Goal: Information Seeking & Learning: Understand process/instructions

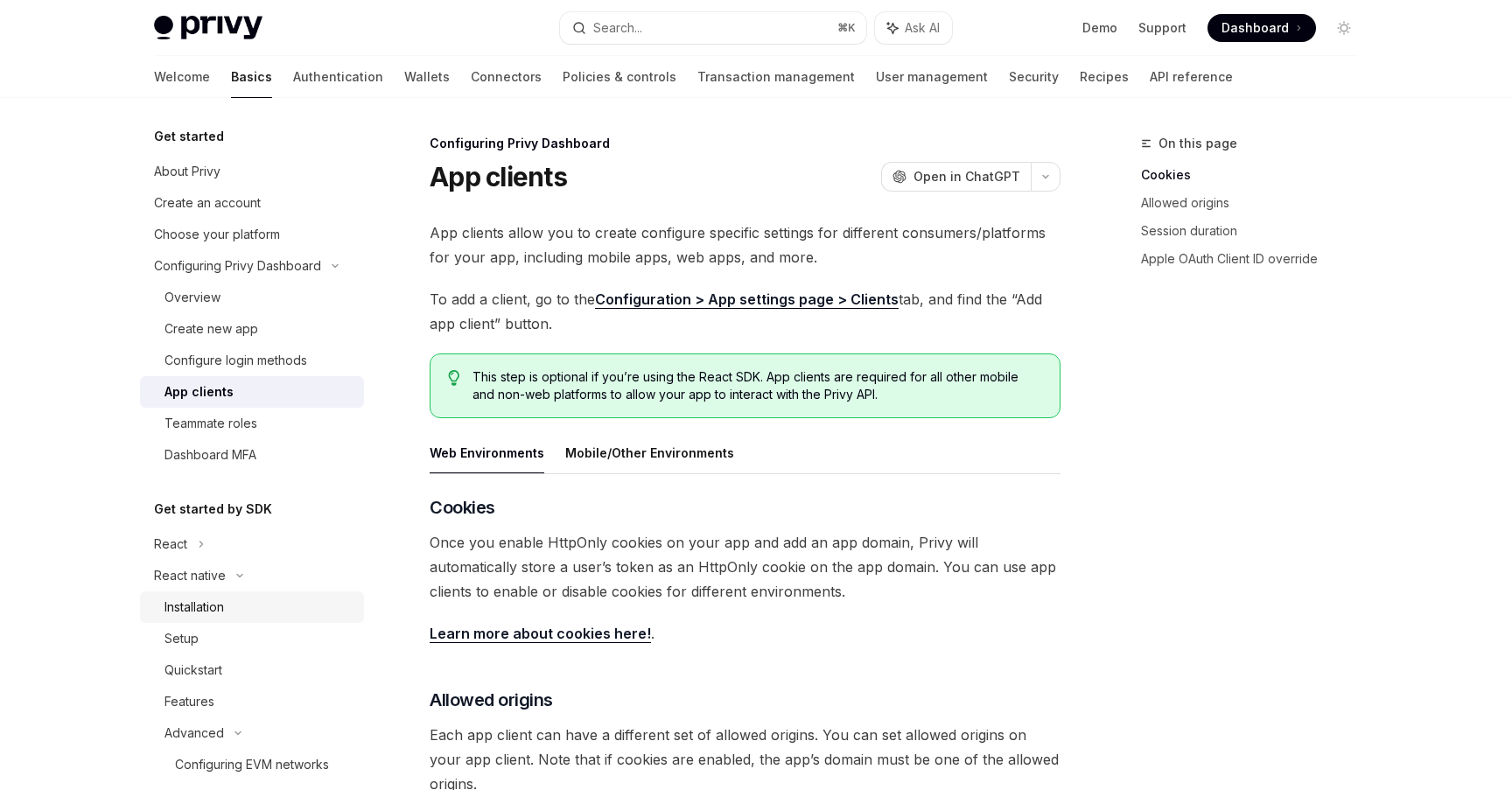
click at [257, 603] on div "Installation" at bounding box center [258, 607] width 189 height 21
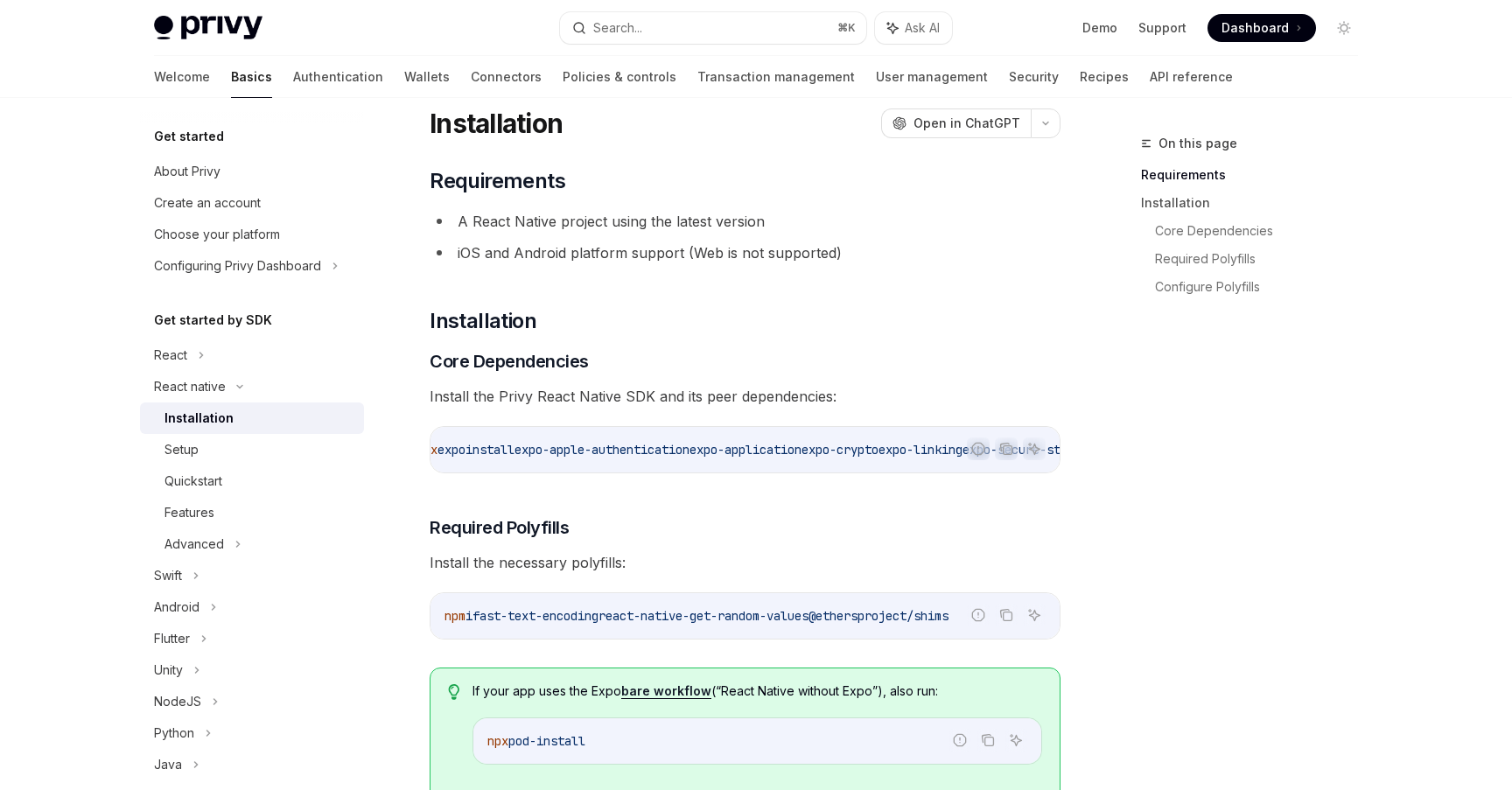
scroll to position [0, 8]
drag, startPoint x: 547, startPoint y: 471, endPoint x: 557, endPoint y: 470, distance: 10.0
click at [557, 470] on div "npx expo install expo-apple-authentication expo-application expo-crypto expo-li…" at bounding box center [745, 450] width 629 height 46
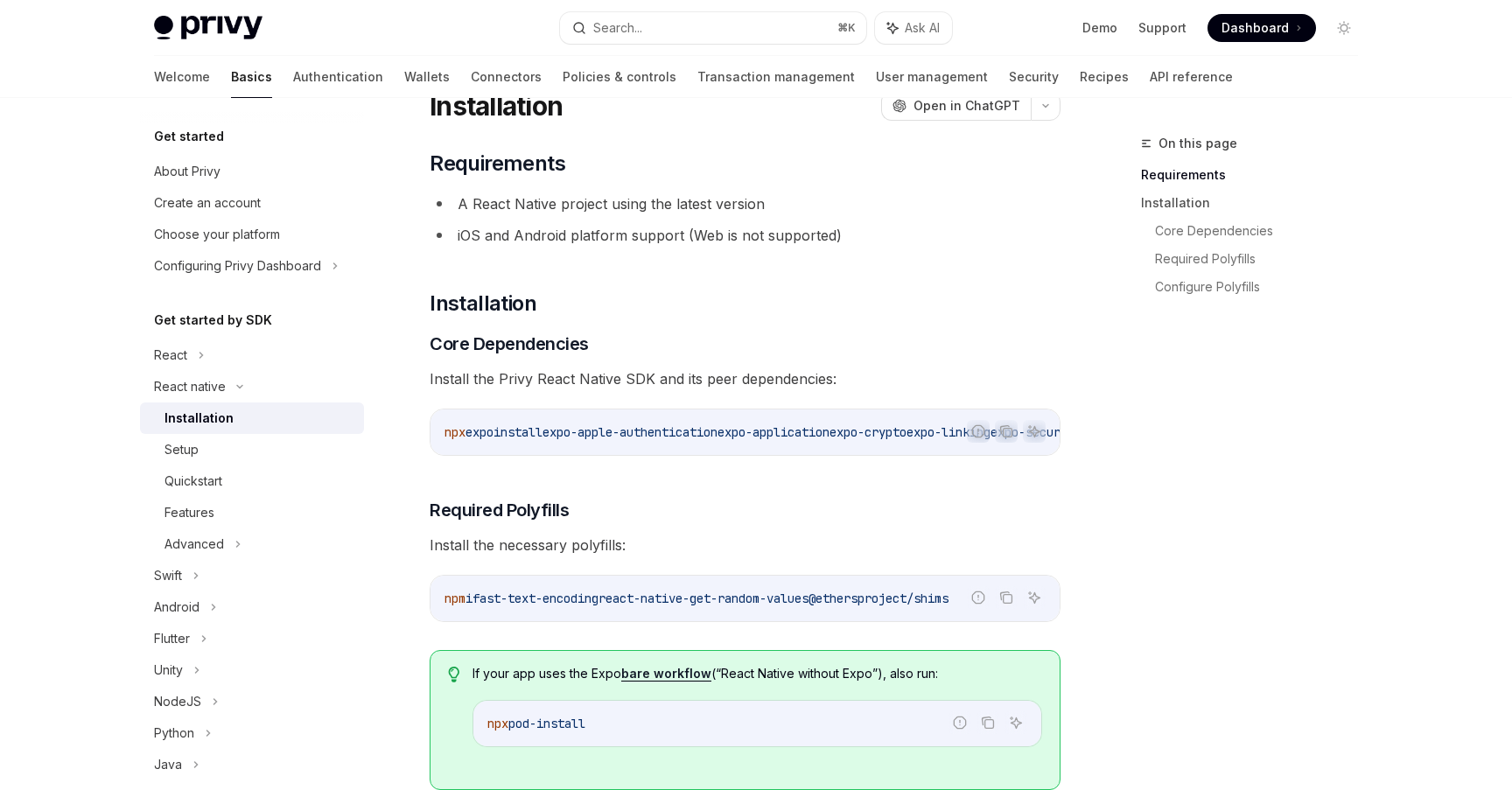
scroll to position [77, 0]
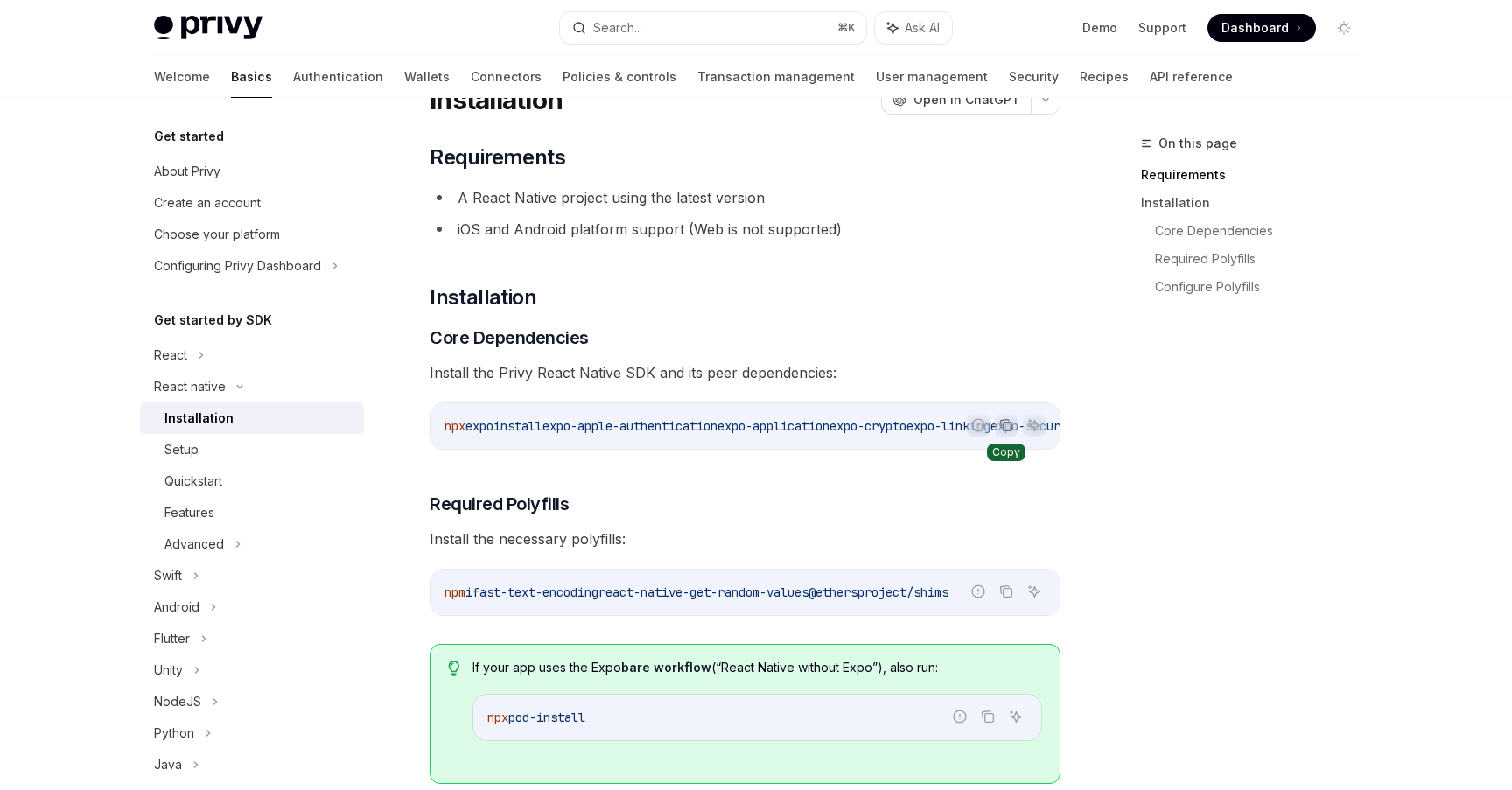
click at [1006, 421] on icon "Copy the contents from the code block" at bounding box center [1006, 424] width 14 height 14
click at [684, 372] on span "Install the Privy React Native SDK and its peer dependencies:" at bounding box center [745, 372] width 631 height 24
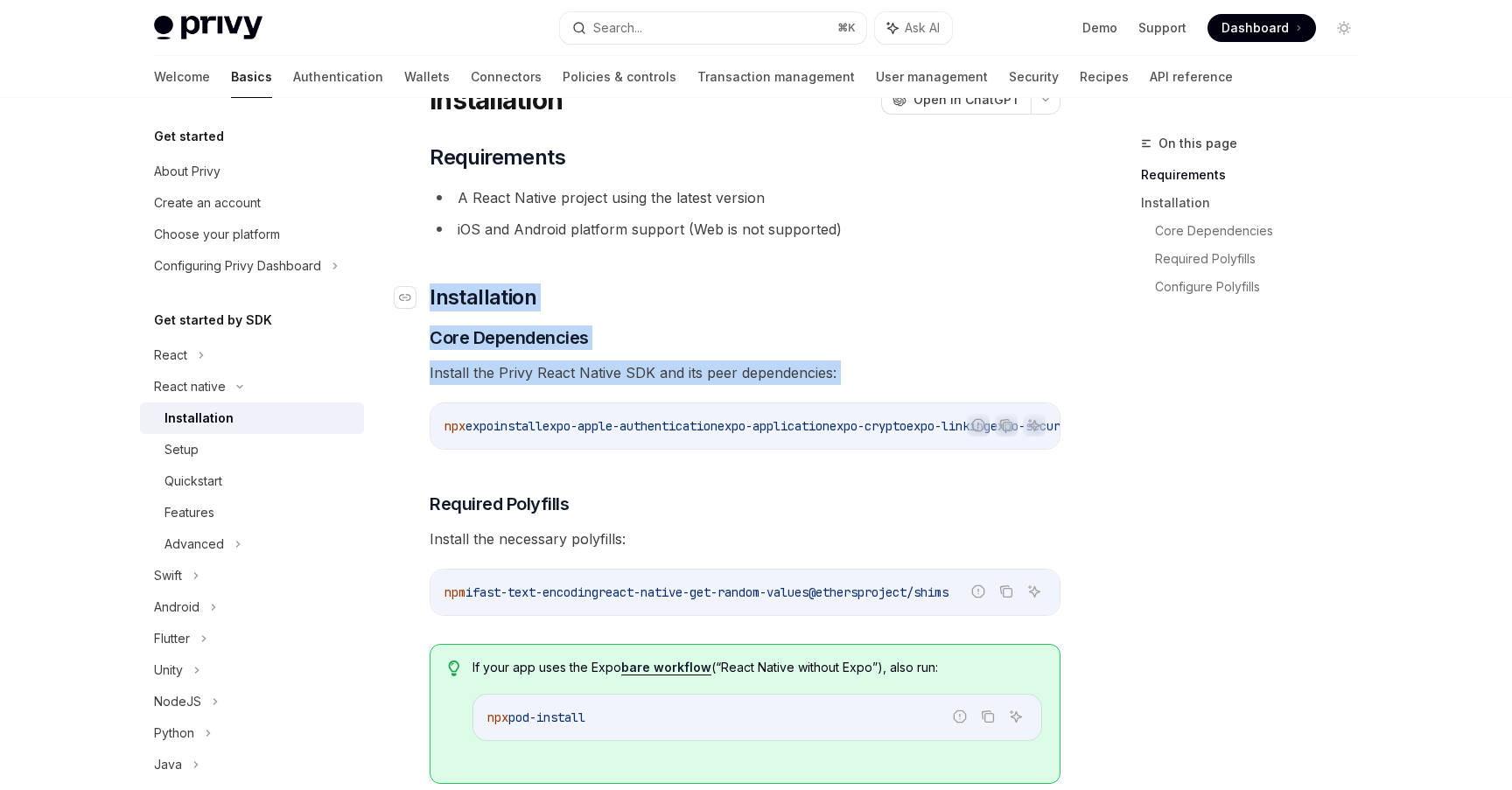
drag, startPoint x: 684, startPoint y: 372, endPoint x: 685, endPoint y: 288, distance: 84.0
click at [685, 288] on h2 "​ Installation" at bounding box center [745, 298] width 631 height 28
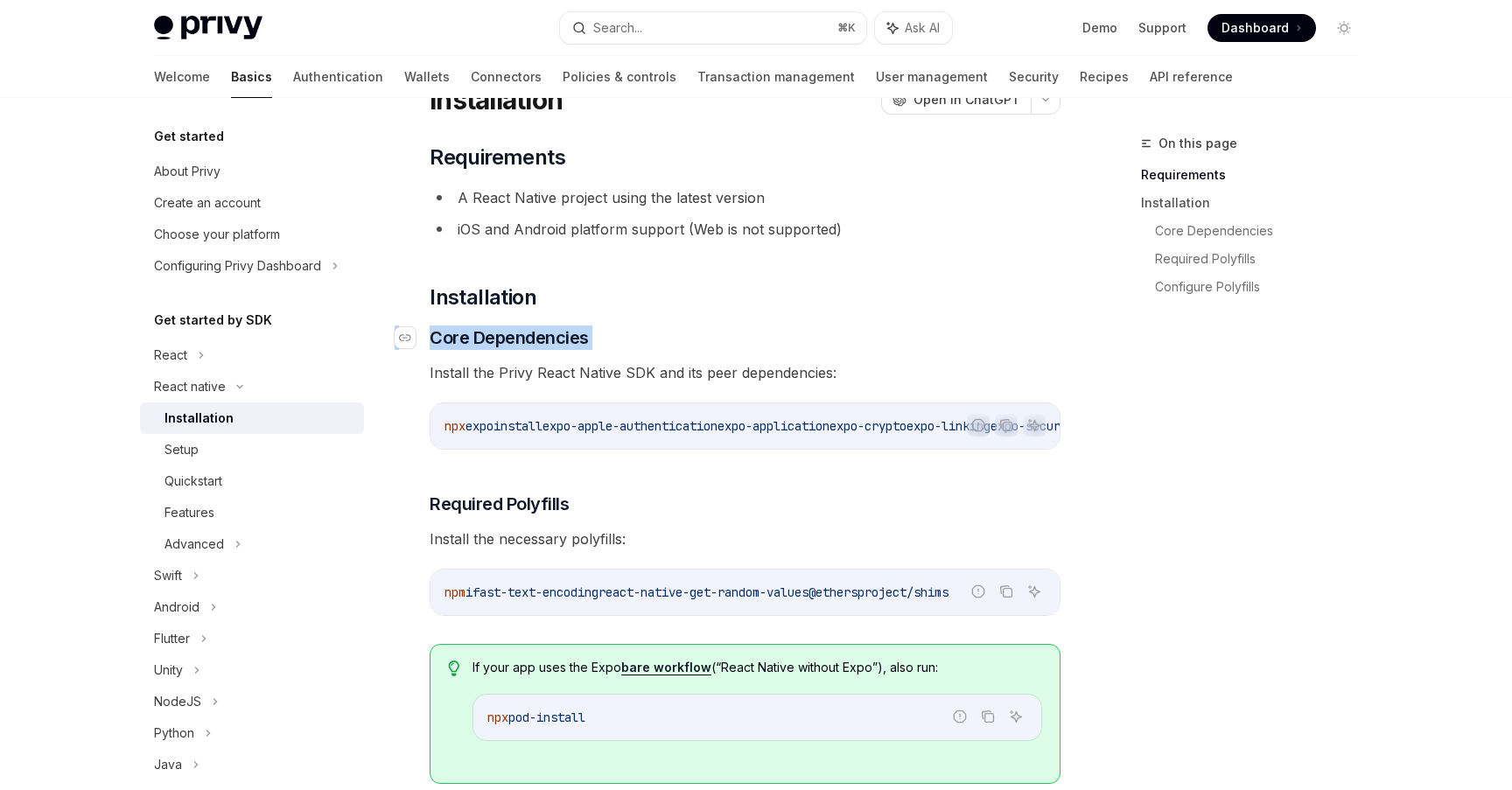
drag, startPoint x: 685, startPoint y: 288, endPoint x: 668, endPoint y: 340, distance: 54.7
click at [667, 341] on h3 "​ Core Dependencies" at bounding box center [745, 338] width 631 height 24
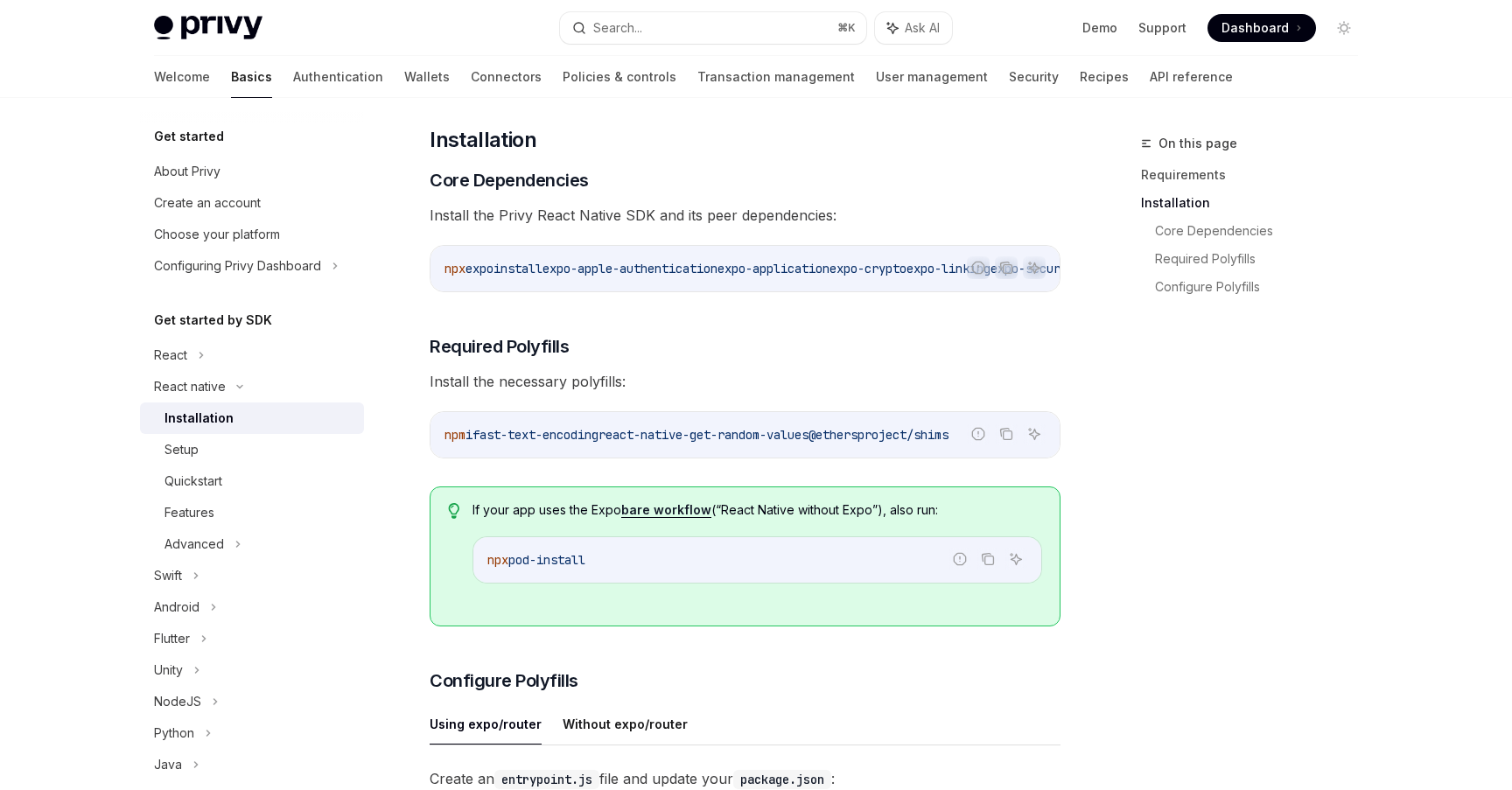
scroll to position [229, 0]
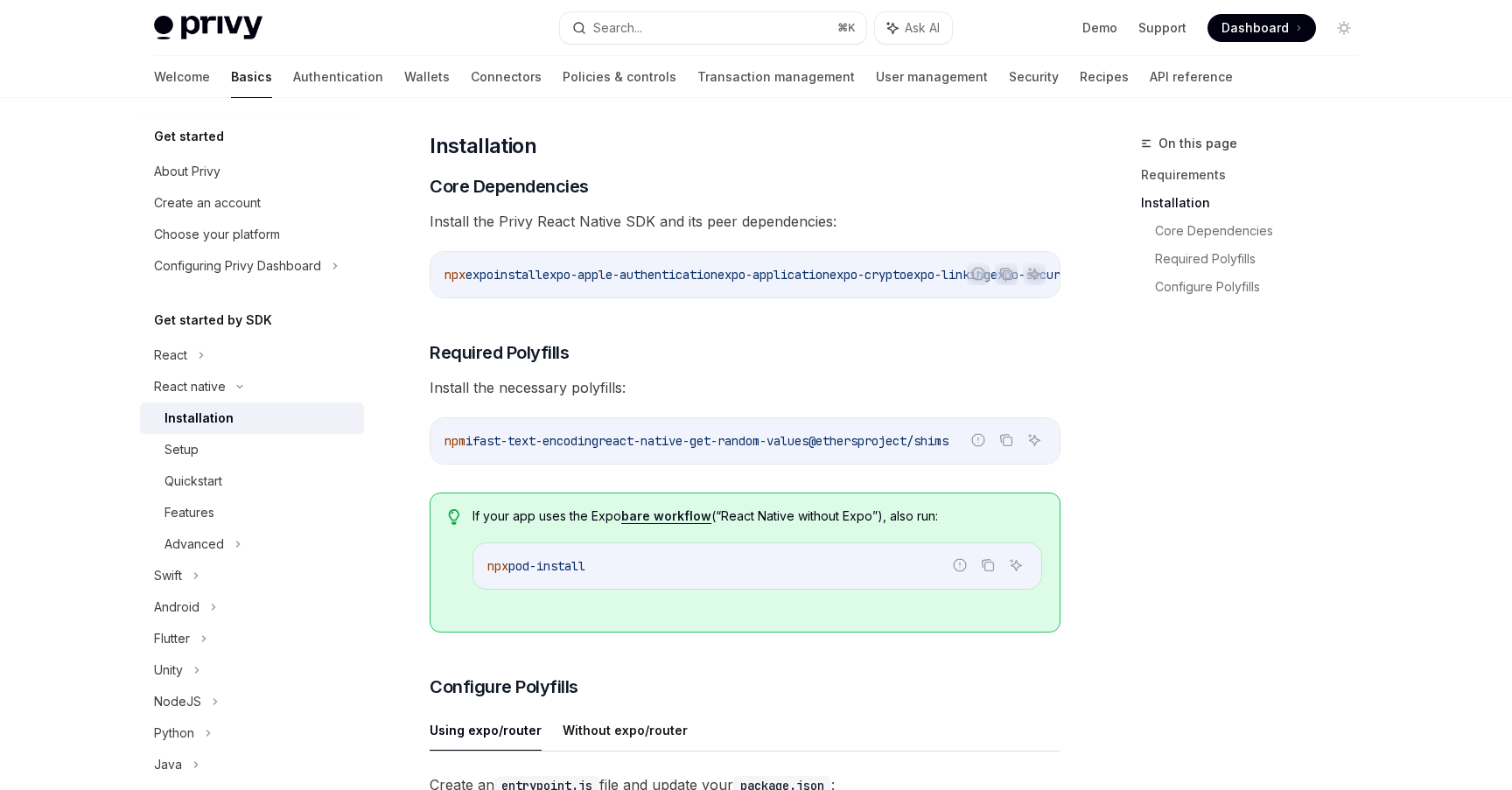
click at [689, 360] on h3 "​ Required Polyfills" at bounding box center [745, 353] width 631 height 24
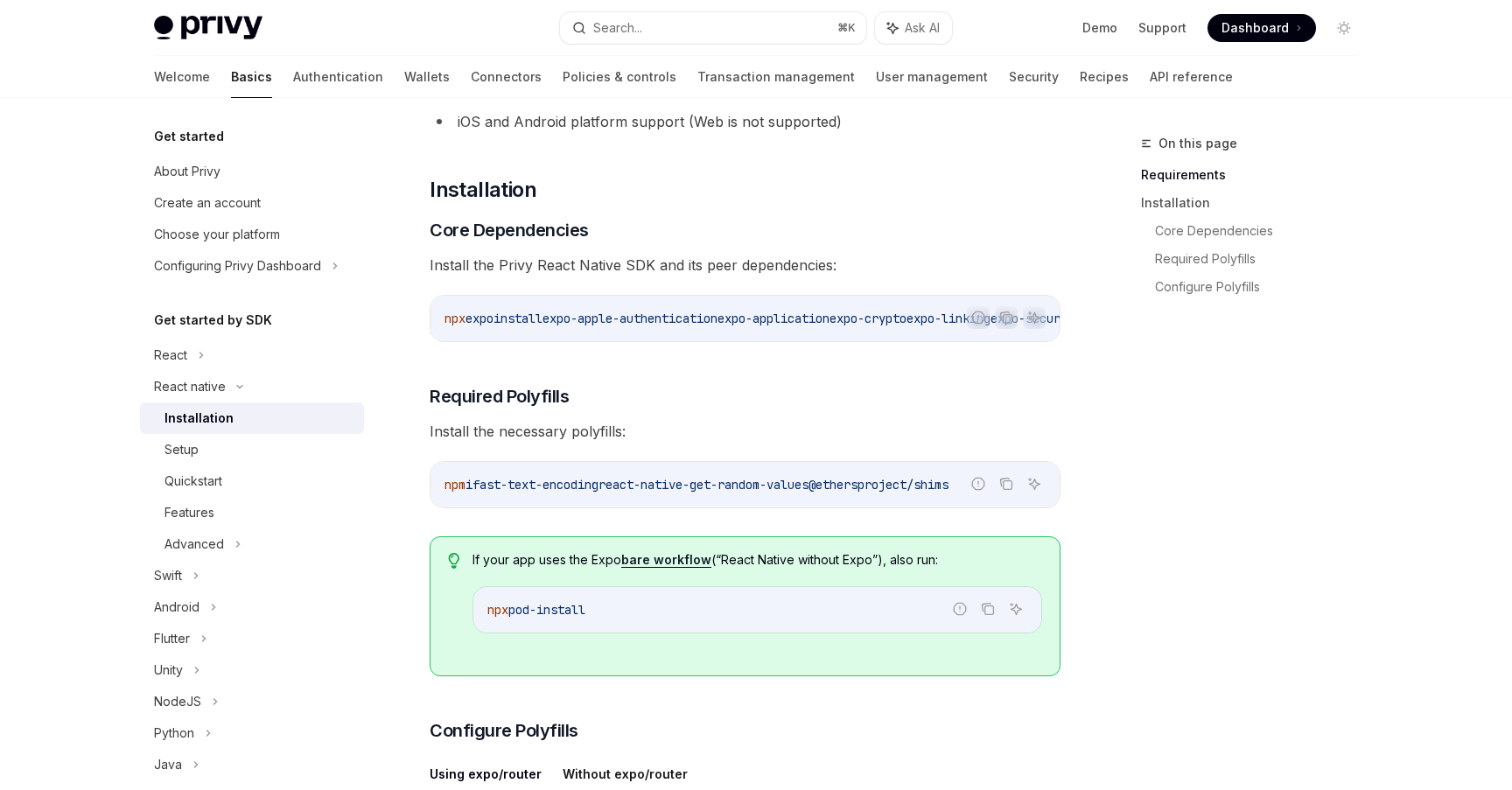
scroll to position [176, 0]
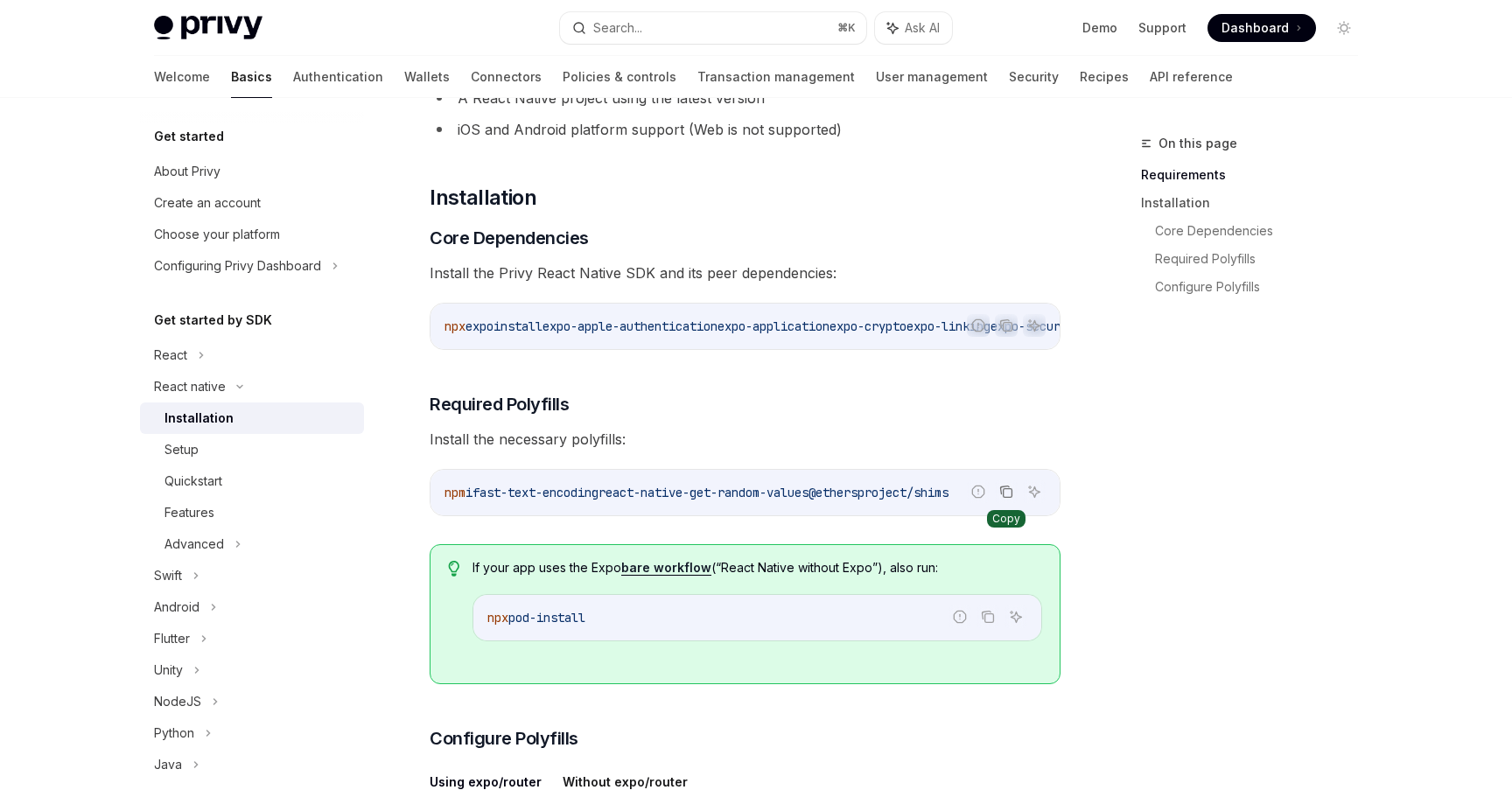
click at [995, 494] on button "Copy the contents from the code block" at bounding box center [1006, 492] width 22 height 22
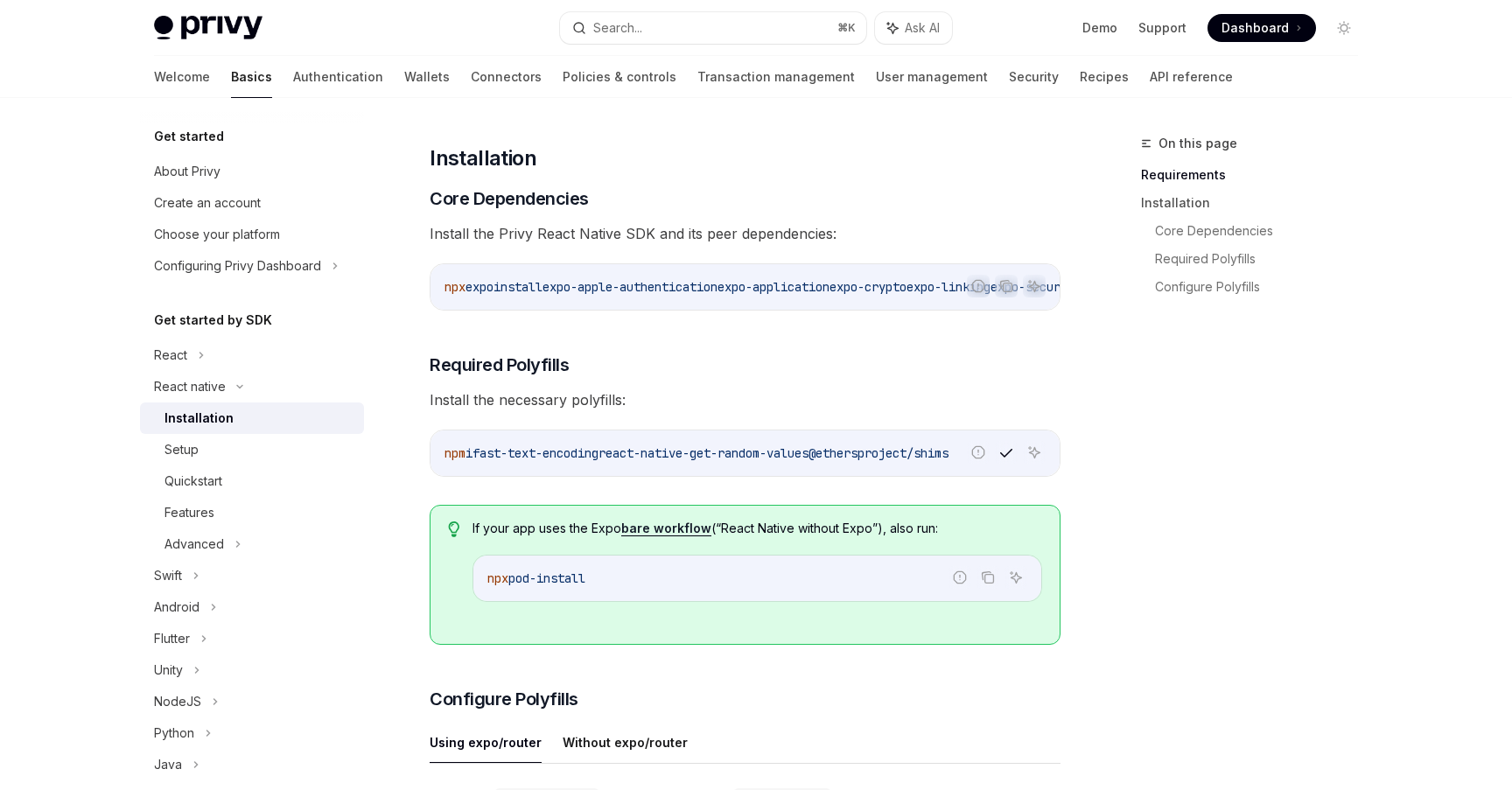
scroll to position [222, 0]
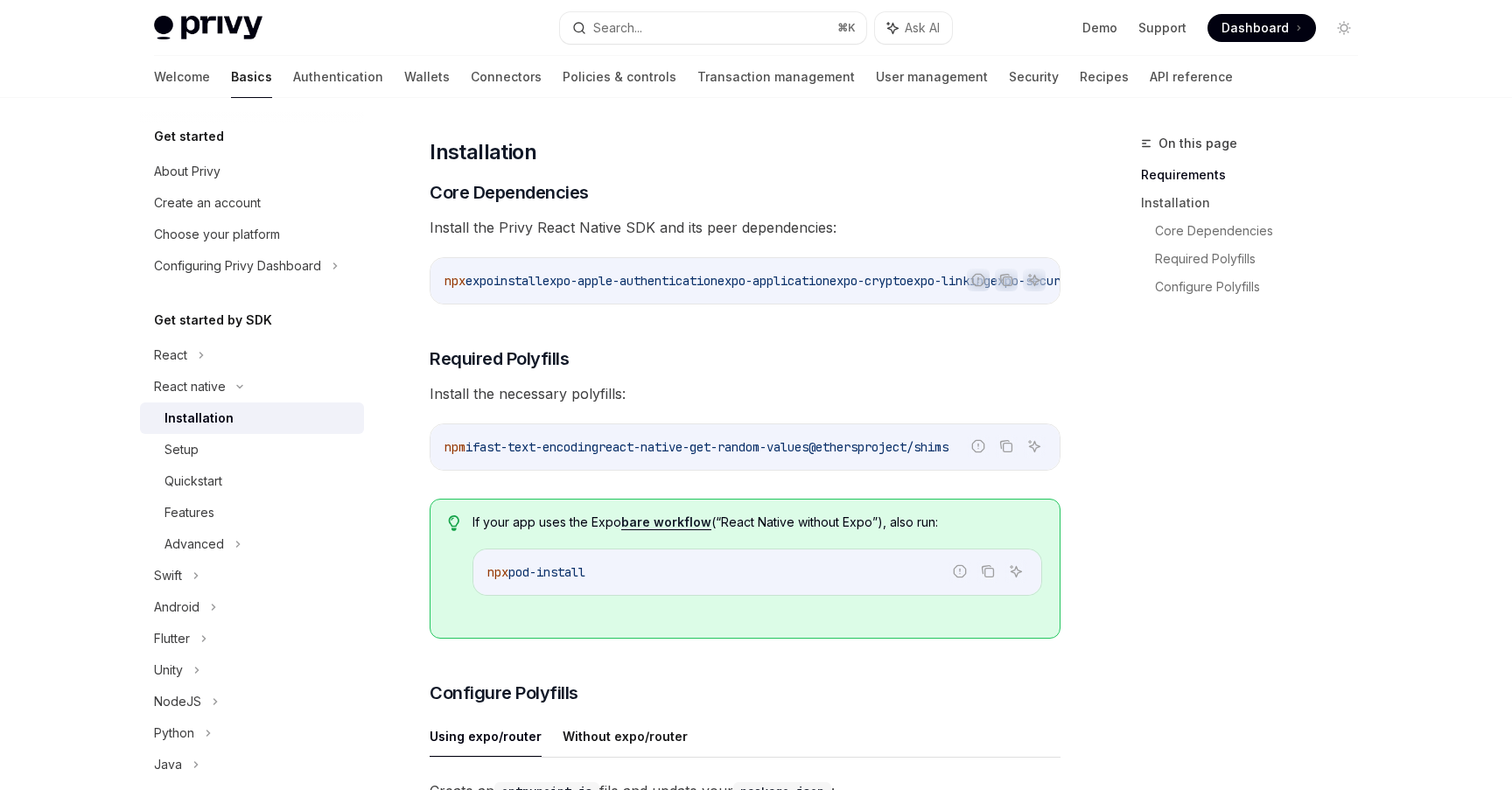
click at [756, 388] on span "Install the necessary polyfills:" at bounding box center [745, 394] width 631 height 24
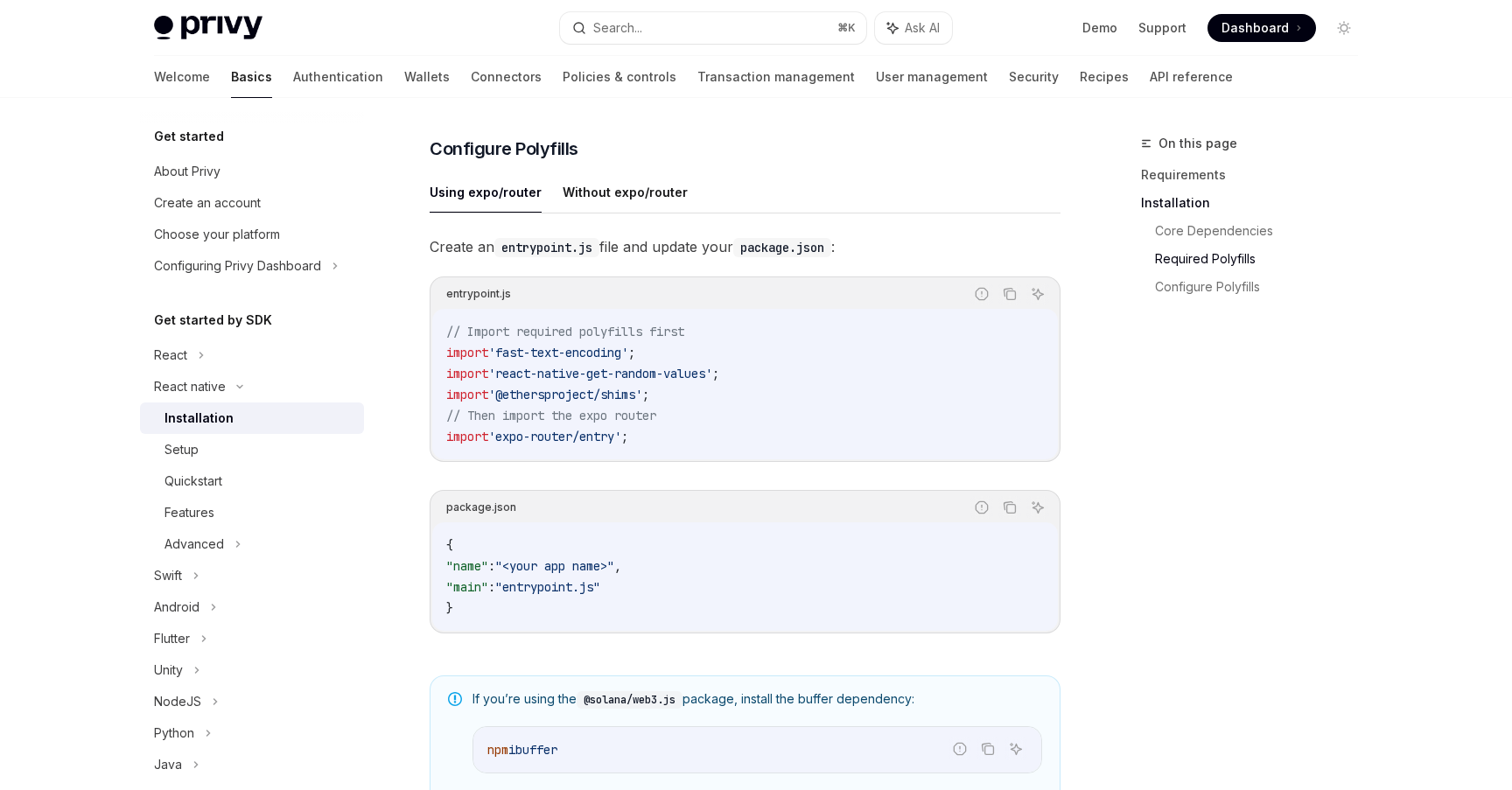
scroll to position [768, 0]
click at [658, 212] on button "Without expo/router" at bounding box center [625, 191] width 125 height 41
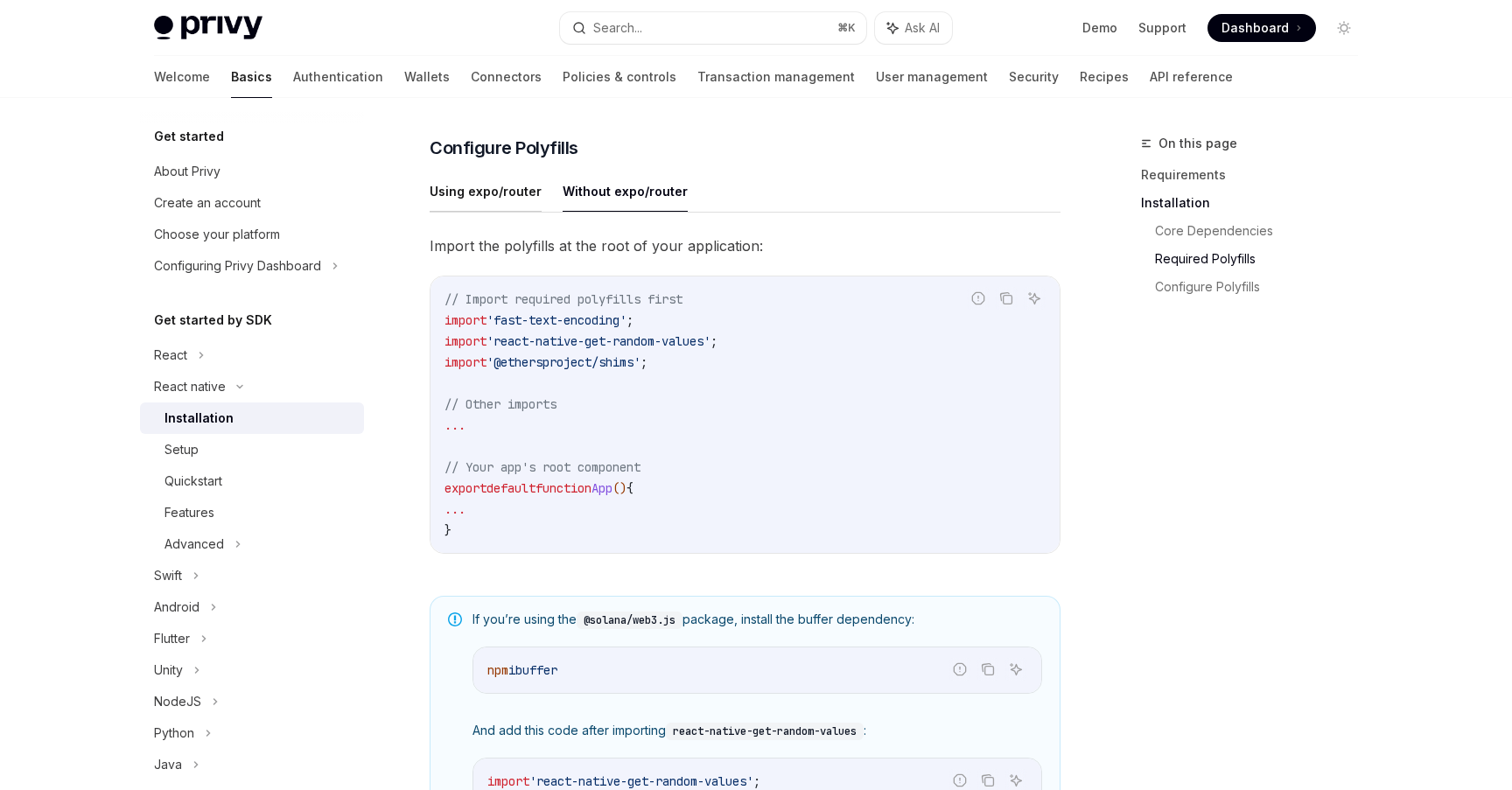
click at [521, 212] on button "Using expo/router" at bounding box center [486, 191] width 112 height 41
type textarea "*"
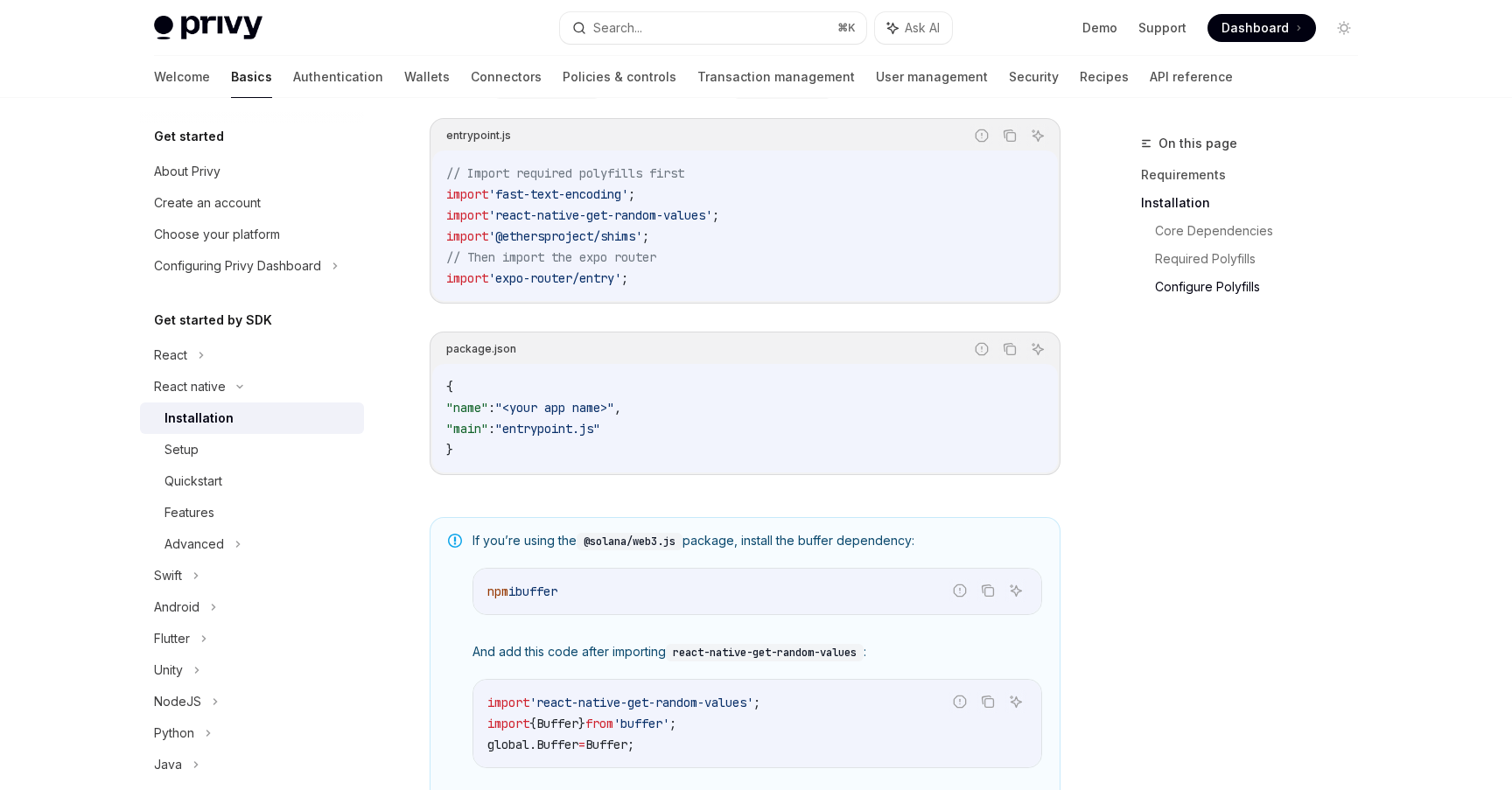
scroll to position [852, 0]
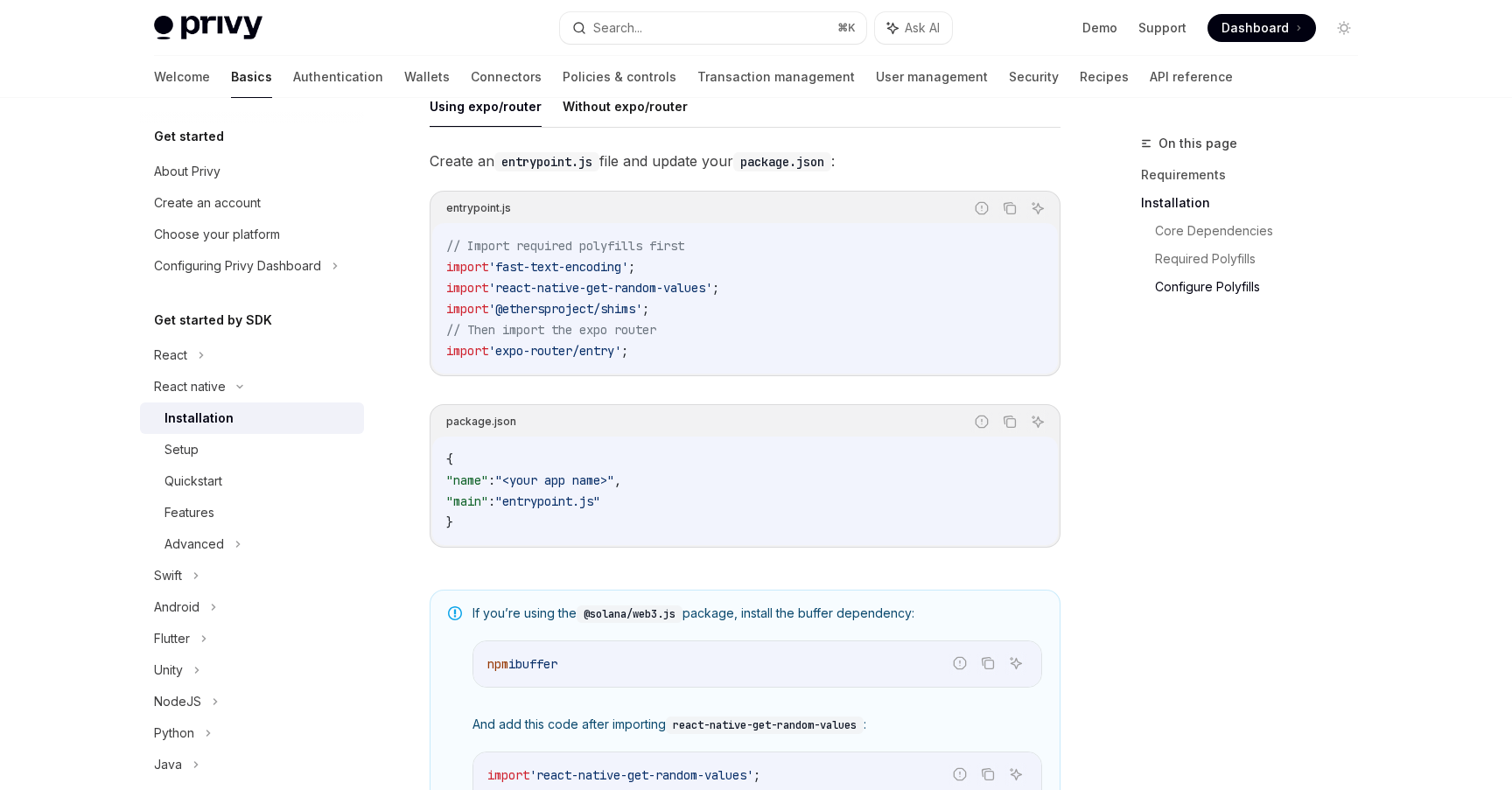
click at [538, 171] on code "entrypoint.js" at bounding box center [547, 161] width 105 height 20
drag, startPoint x: 538, startPoint y: 171, endPoint x: 594, endPoint y: 169, distance: 56.0
click at [594, 169] on code "entrypoint.js" at bounding box center [547, 161] width 105 height 20
copy code "entrypoint.js"
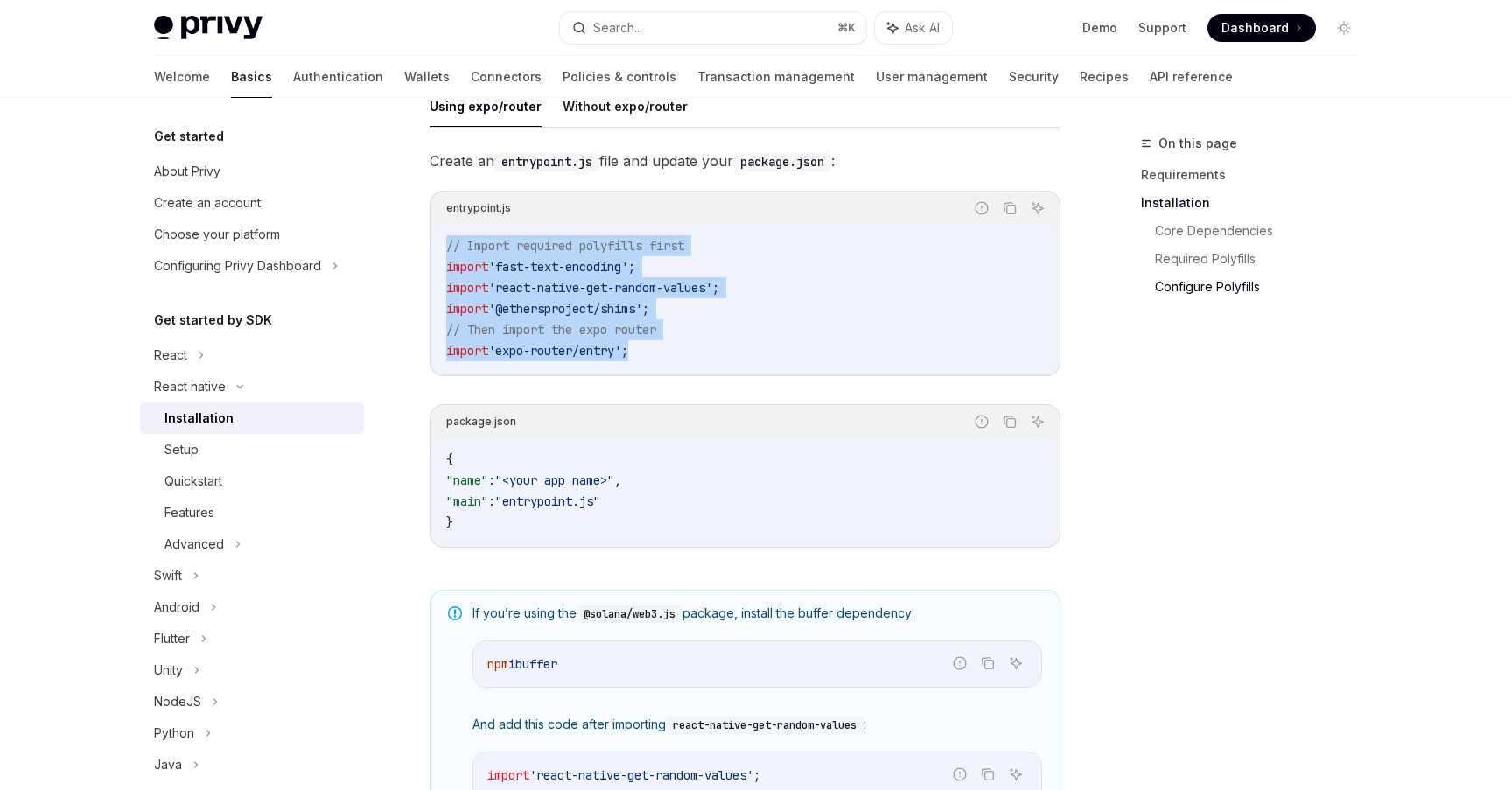
drag, startPoint x: 673, startPoint y: 359, endPoint x: 435, endPoint y: 248, distance: 262.6
click at [435, 248] on div "// Import required polyfills first import 'fast-text-encoding' ; import 'react-…" at bounding box center [744, 298] width 626 height 150
copy code "// Import required polyfills first import 'fast-text-encoding' ; import 'react-…"
click at [588, 358] on span "'expo-router/entry'" at bounding box center [554, 351] width 133 height 16
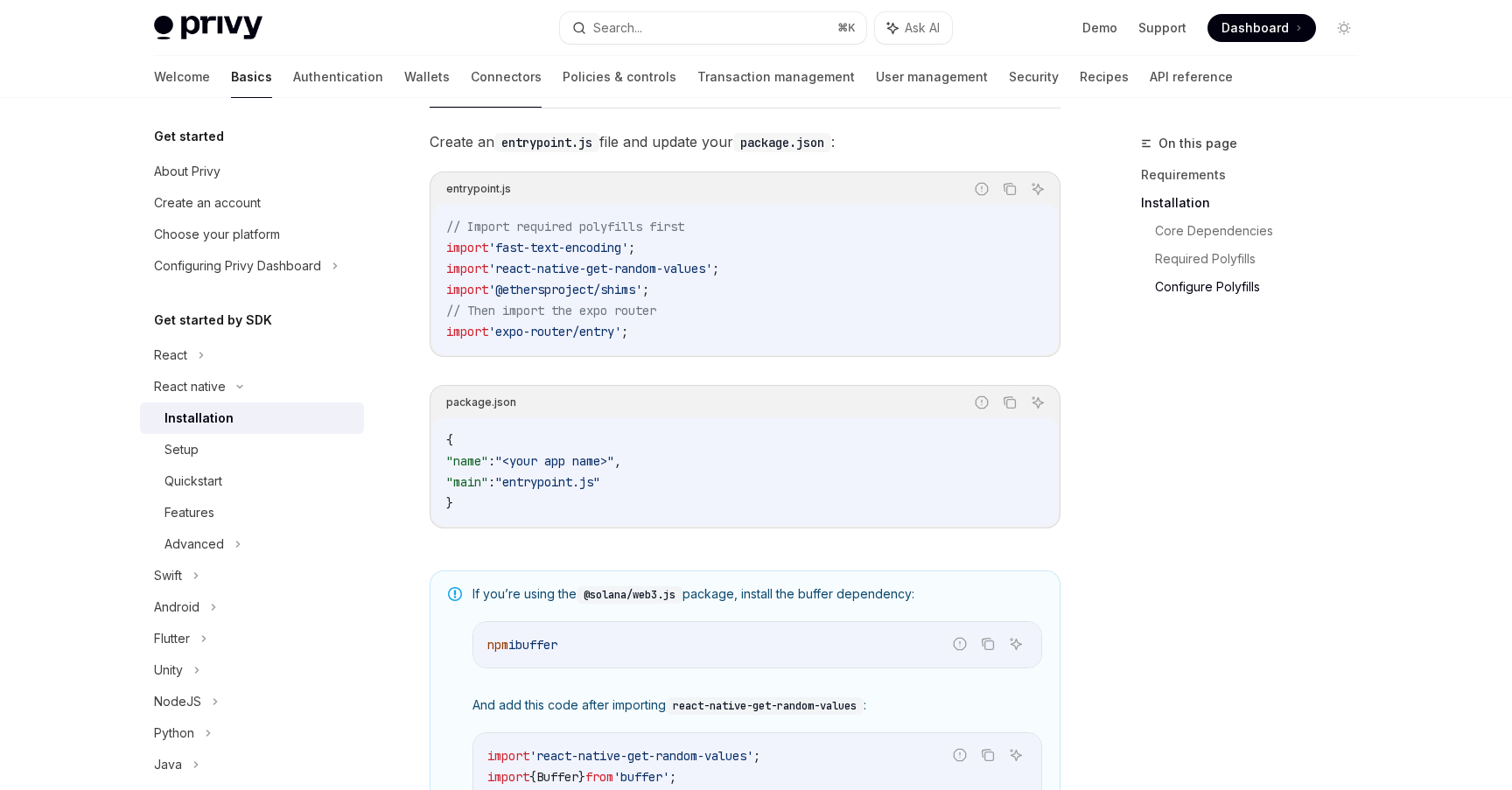
scroll to position [872, 0]
click at [548, 489] on span ""entrypoint.js"" at bounding box center [548, 480] width 105 height 16
drag, startPoint x: 548, startPoint y: 490, endPoint x: 612, endPoint y: 491, distance: 64.0
click at [600, 489] on span ""entrypoint.js"" at bounding box center [548, 480] width 105 height 16
copy span "entrypoint.js"
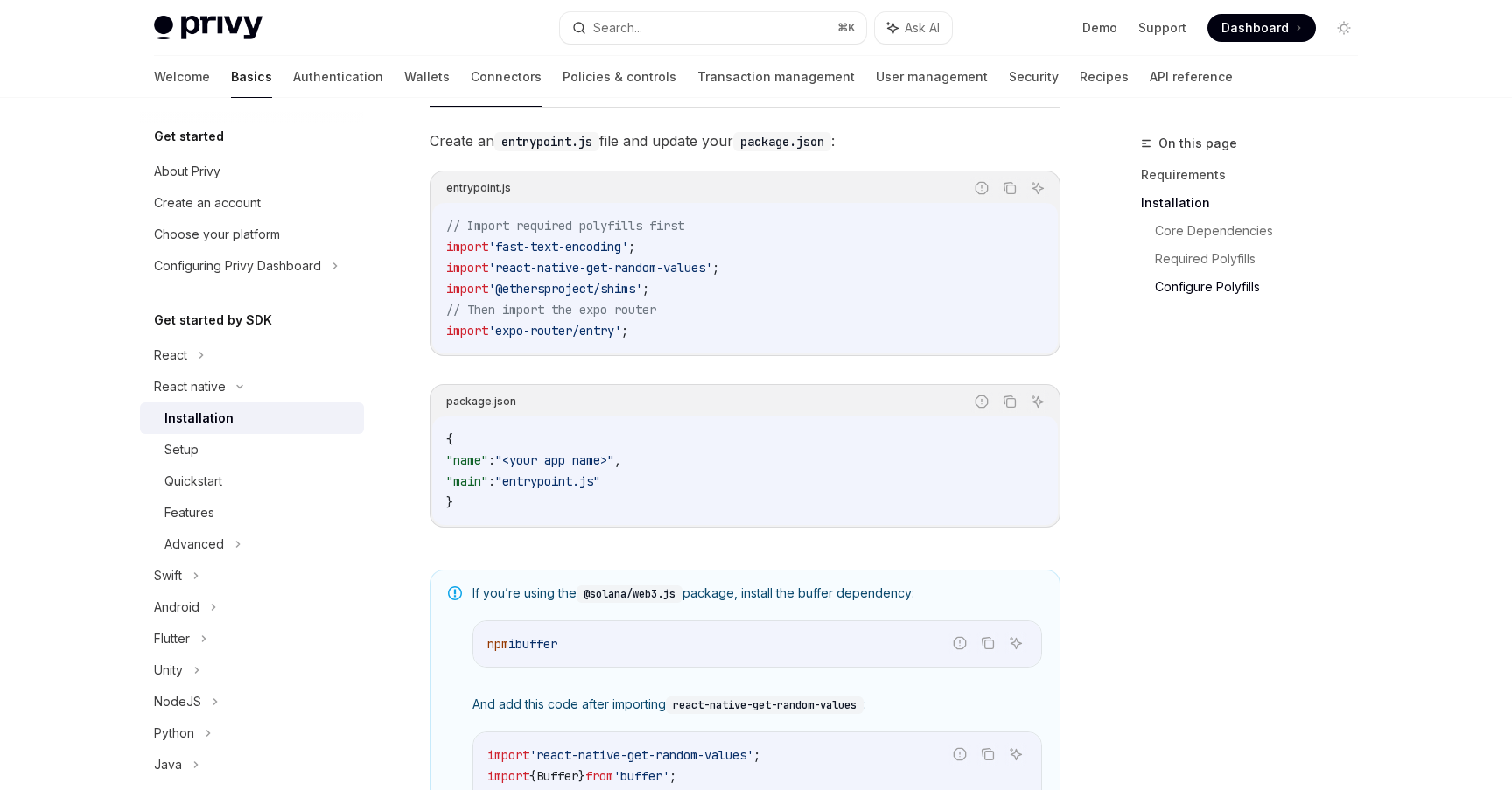
click at [642, 380] on div "Create an entrypoint.js file and update your package.json : entrypoint.js Repor…" at bounding box center [745, 342] width 631 height 427
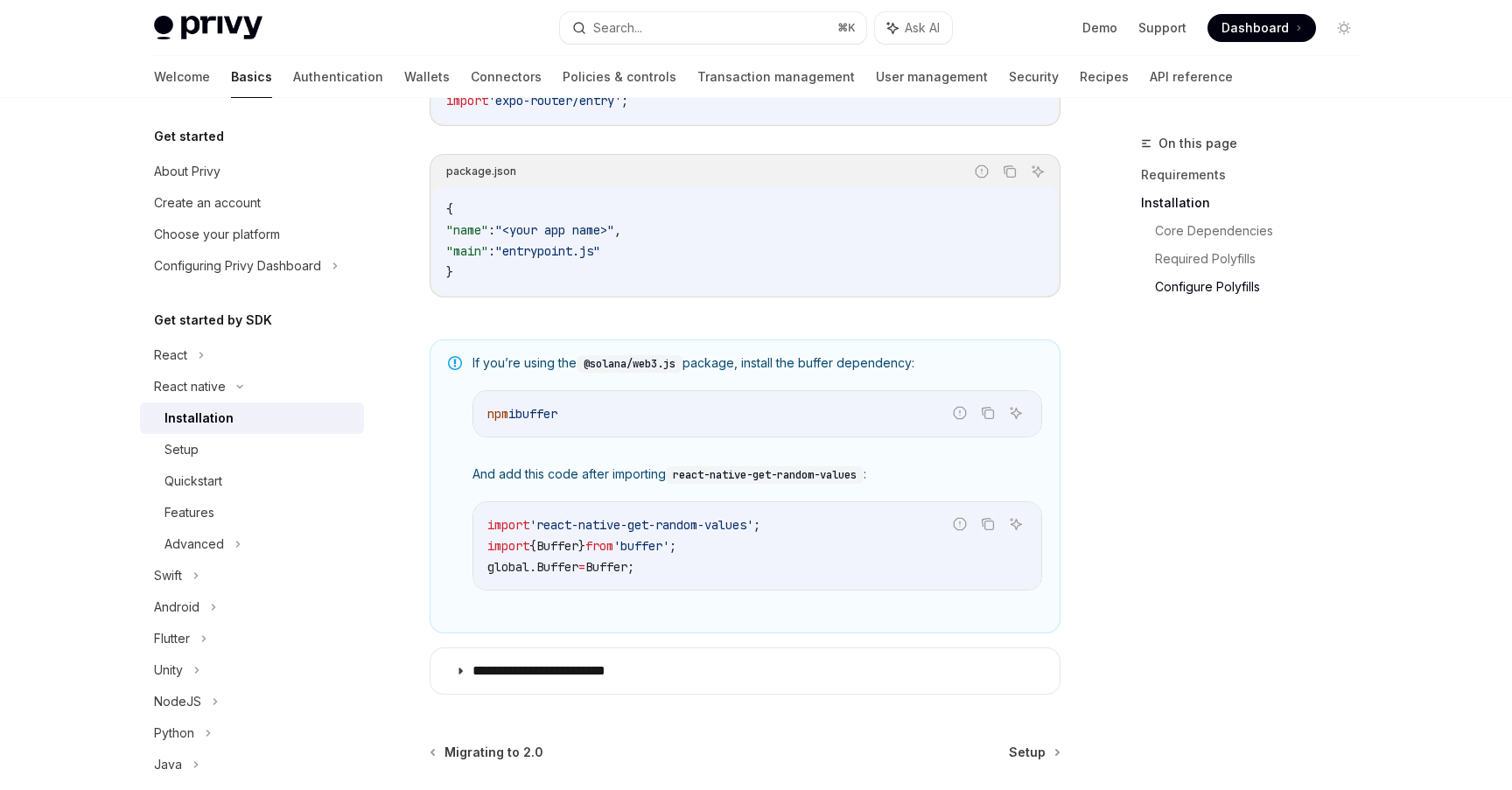
scroll to position [1137, 0]
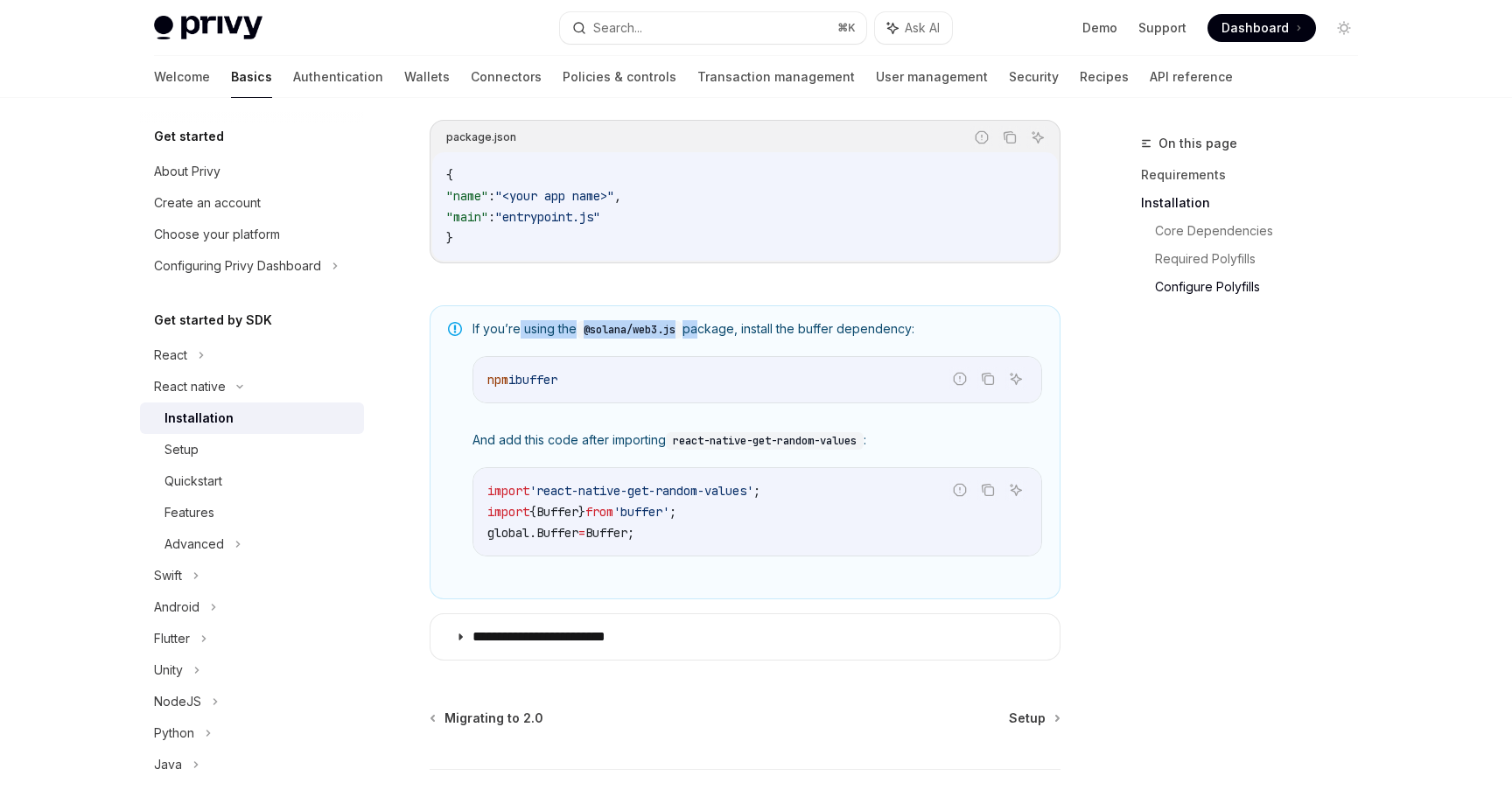
drag, startPoint x: 520, startPoint y: 333, endPoint x: 699, endPoint y: 333, distance: 179.0
click at [699, 333] on span "If you’re using the @solana/web3.js package, install the buffer dependency:" at bounding box center [757, 329] width 570 height 19
drag, startPoint x: 699, startPoint y: 333, endPoint x: 581, endPoint y: 327, distance: 118.2
click at [581, 327] on span "If you’re using the @solana/web3.js package, install the buffer dependency:" at bounding box center [757, 329] width 570 height 19
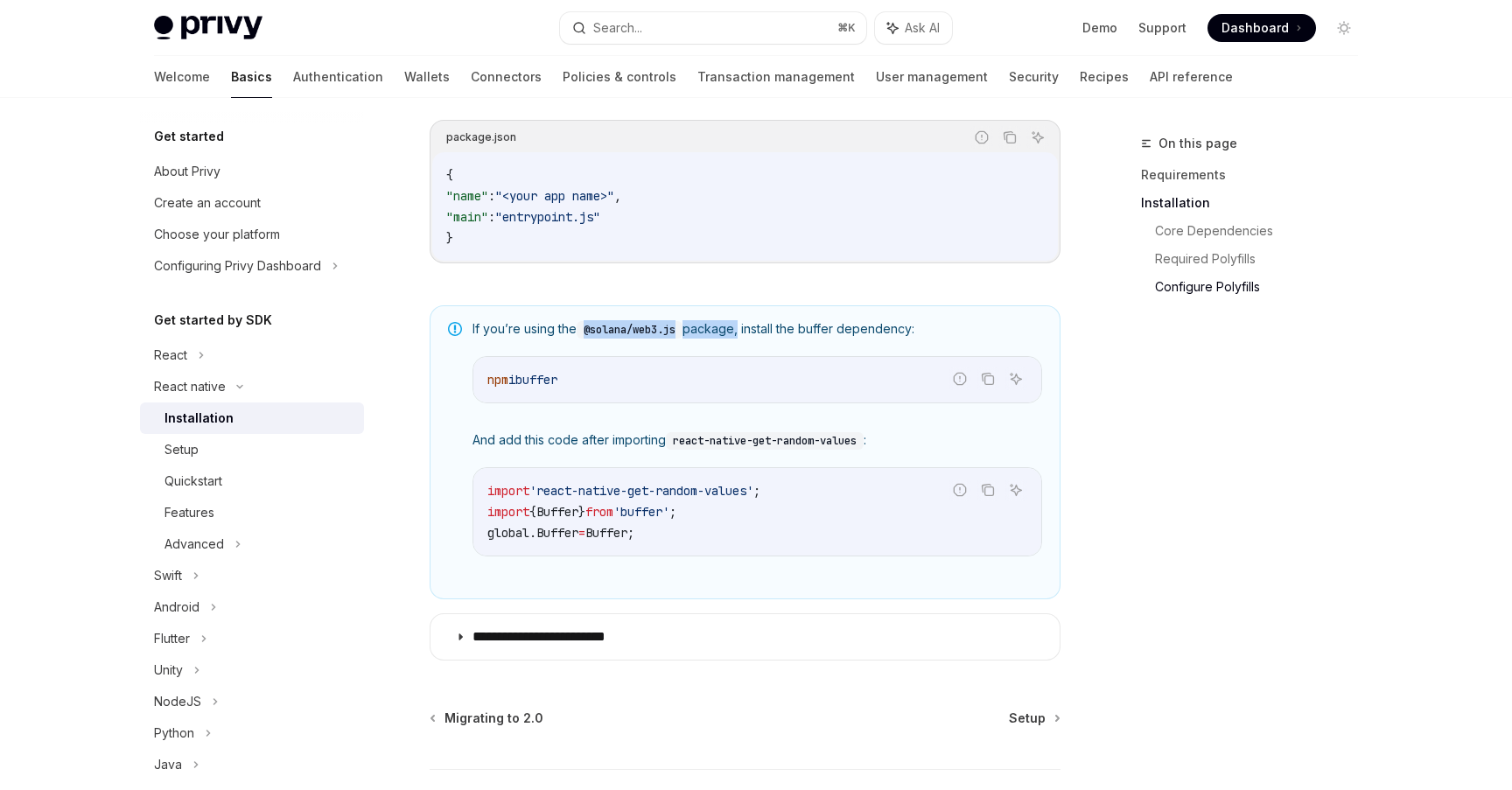
click at [581, 327] on span "If you’re using the @solana/web3.js package, install the buffer dependency:" at bounding box center [757, 329] width 570 height 19
drag, startPoint x: 581, startPoint y: 327, endPoint x: 733, endPoint y: 331, distance: 152.1
click at [732, 331] on span "If you’re using the @solana/web3.js package, install the buffer dependency:" at bounding box center [757, 329] width 570 height 19
click at [733, 331] on span "If you’re using the @solana/web3.js package, install the buffer dependency:" at bounding box center [757, 329] width 570 height 19
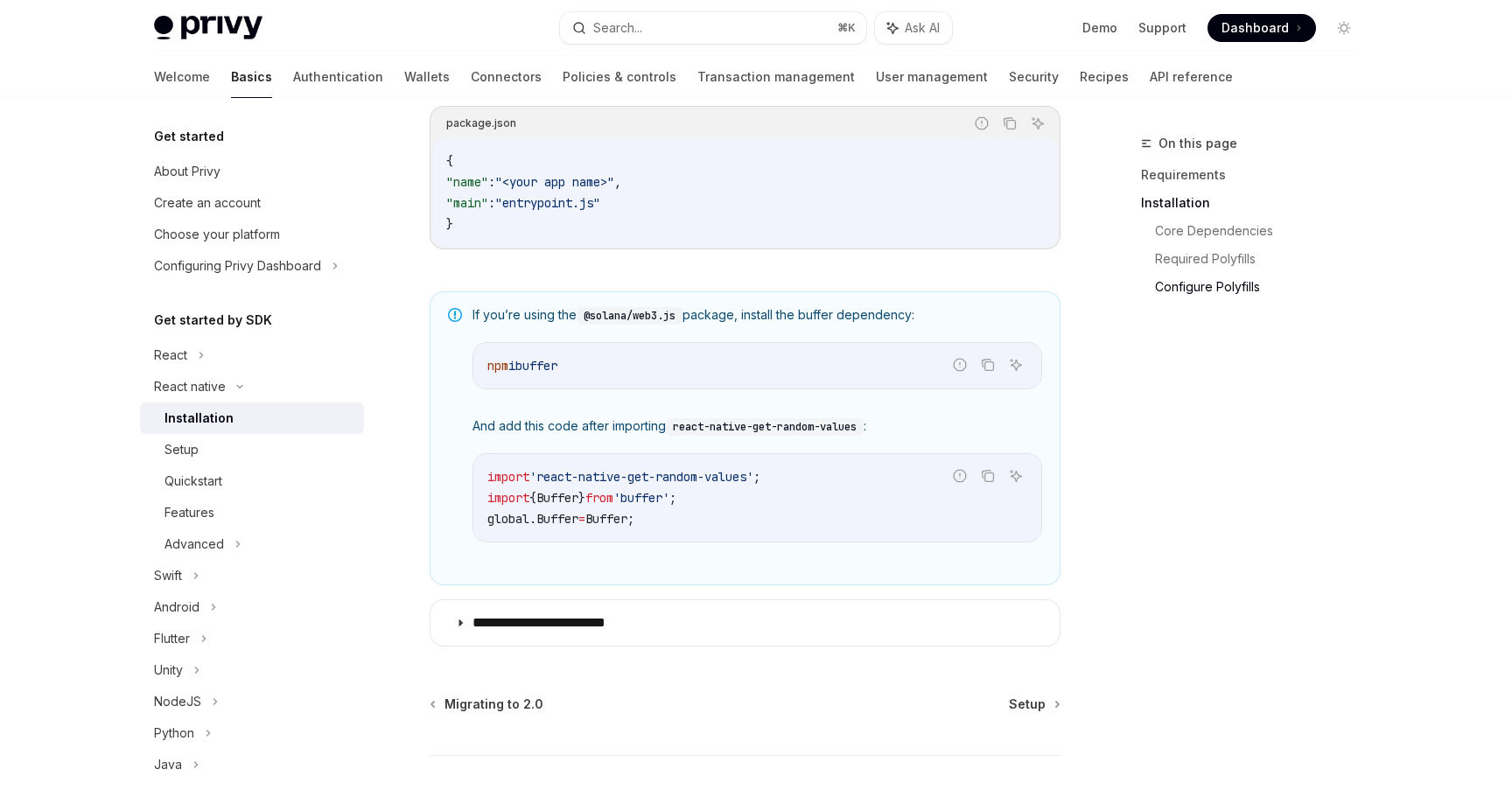
scroll to position [1152, 0]
click at [981, 367] on icon "Copy the contents from the code block" at bounding box center [988, 363] width 14 height 14
click at [625, 323] on code "@solana/web3.js" at bounding box center [630, 313] width 106 height 18
drag, startPoint x: 625, startPoint y: 325, endPoint x: 681, endPoint y: 317, distance: 56.6
click at [681, 317] on code "@solana/web3.js" at bounding box center [630, 313] width 106 height 18
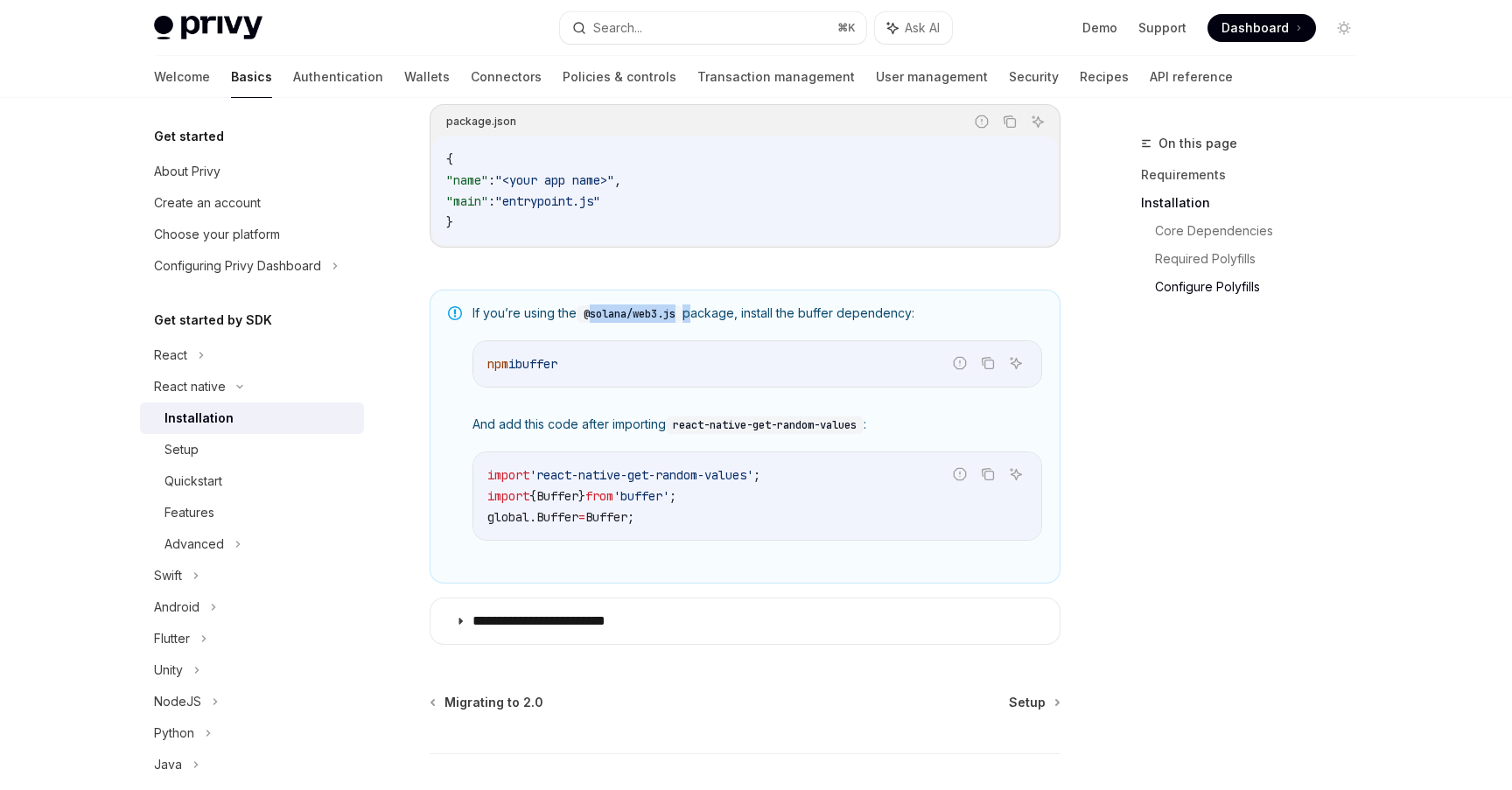
click at [681, 317] on code "@solana/web3.js" at bounding box center [630, 313] width 106 height 18
click at [676, 319] on code "@solana/web3.js" at bounding box center [630, 313] width 106 height 18
drag, startPoint x: 676, startPoint y: 319, endPoint x: 590, endPoint y: 326, distance: 86.3
click at [590, 323] on code "@solana/web3.js" at bounding box center [630, 313] width 106 height 18
copy code "@solana/web3.js"
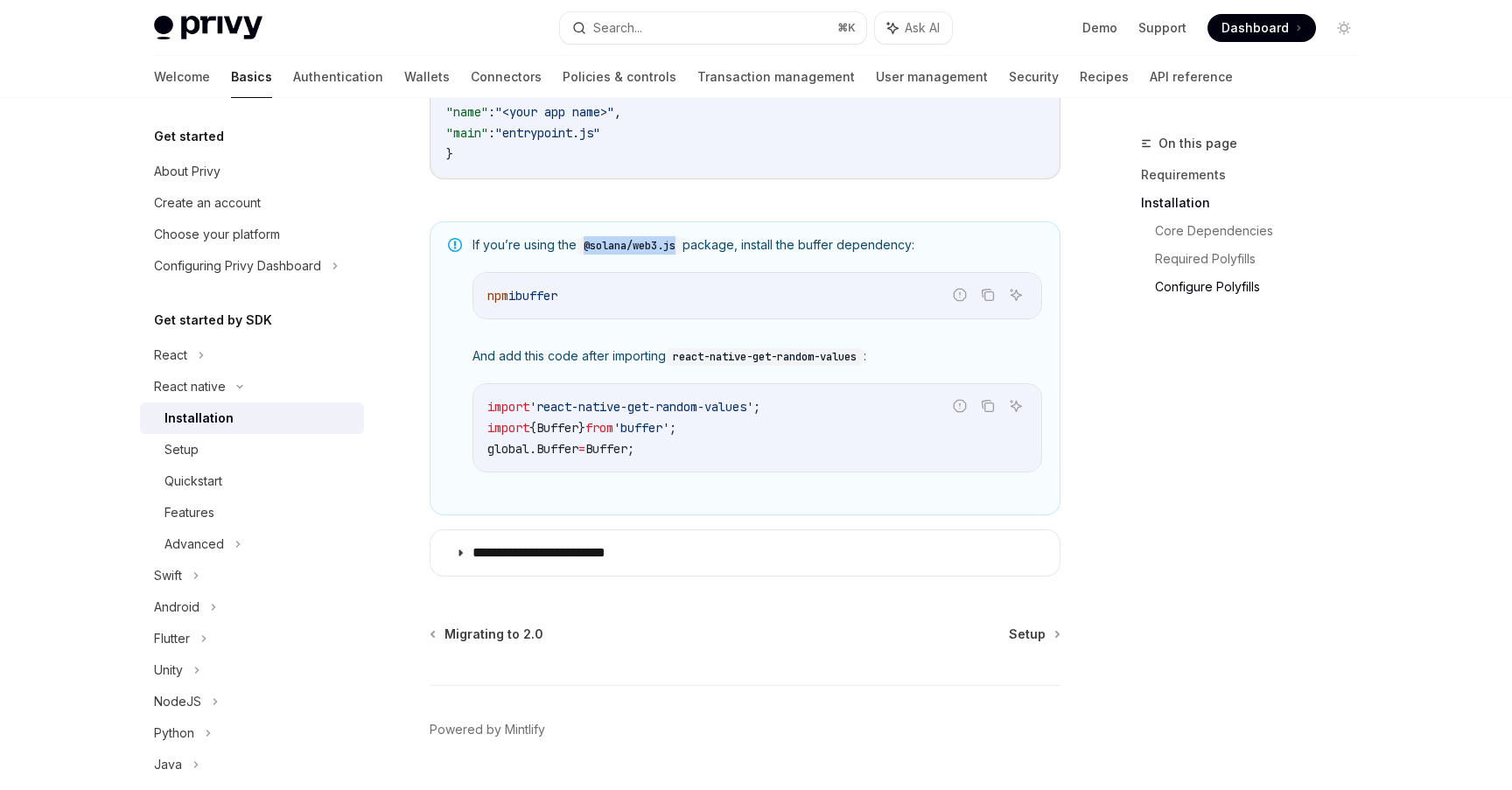
scroll to position [1273, 0]
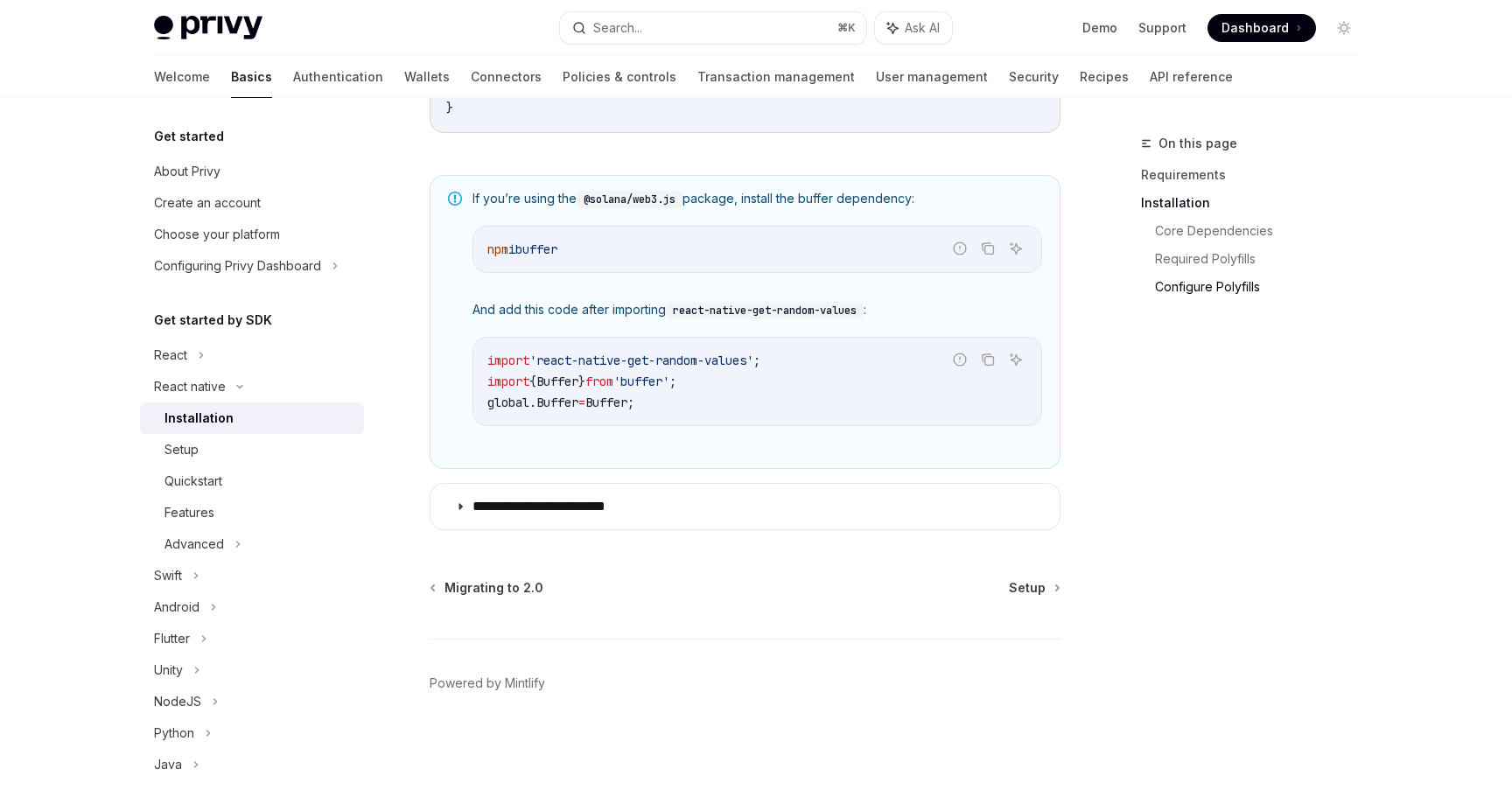
click at [672, 289] on div "If you’re using the @solana/web3.js package, install the buffer dependency: Rep…" at bounding box center [757, 322] width 570 height 264
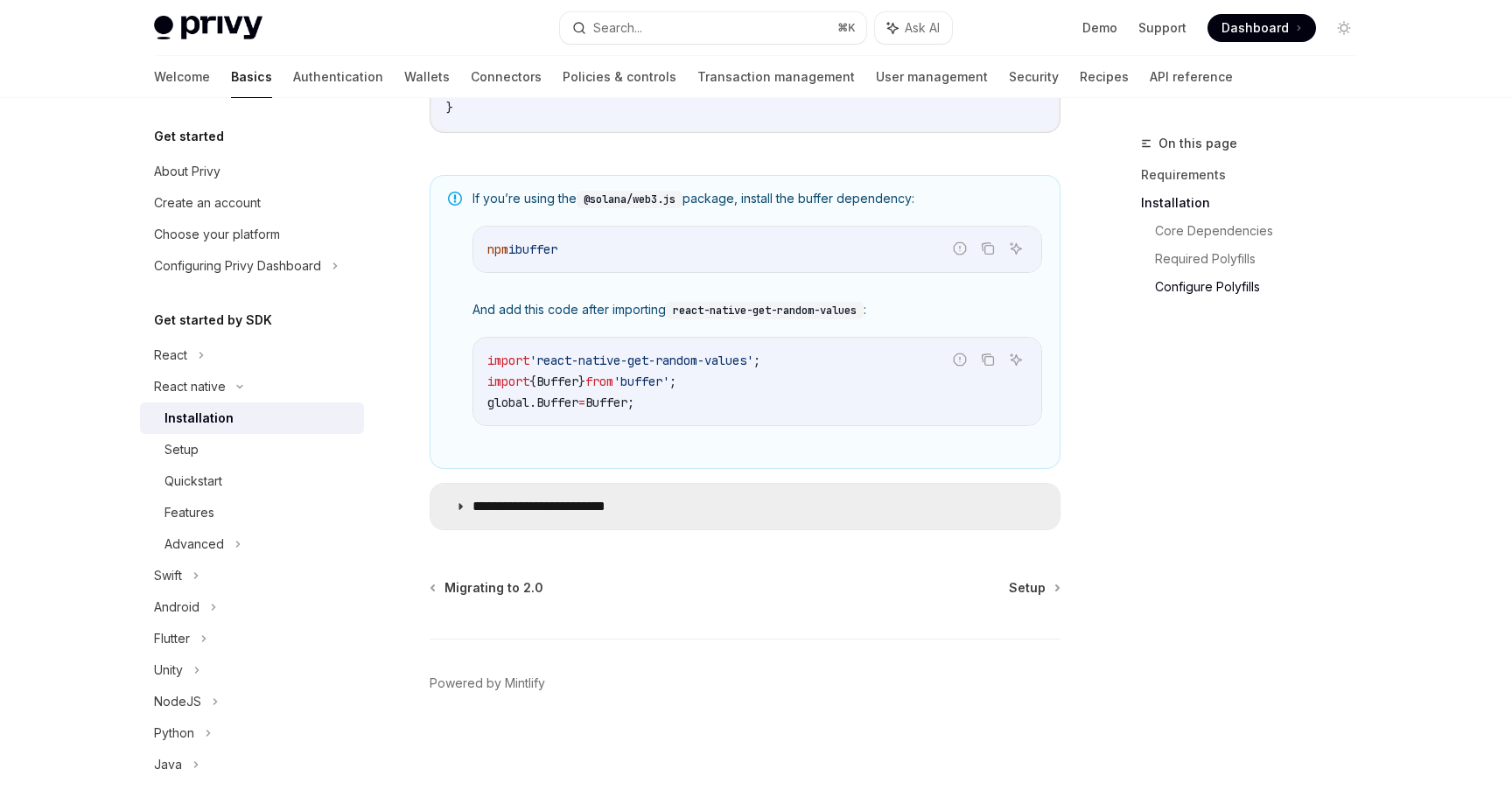
click at [647, 526] on summary "**********" at bounding box center [745, 506] width 629 height 46
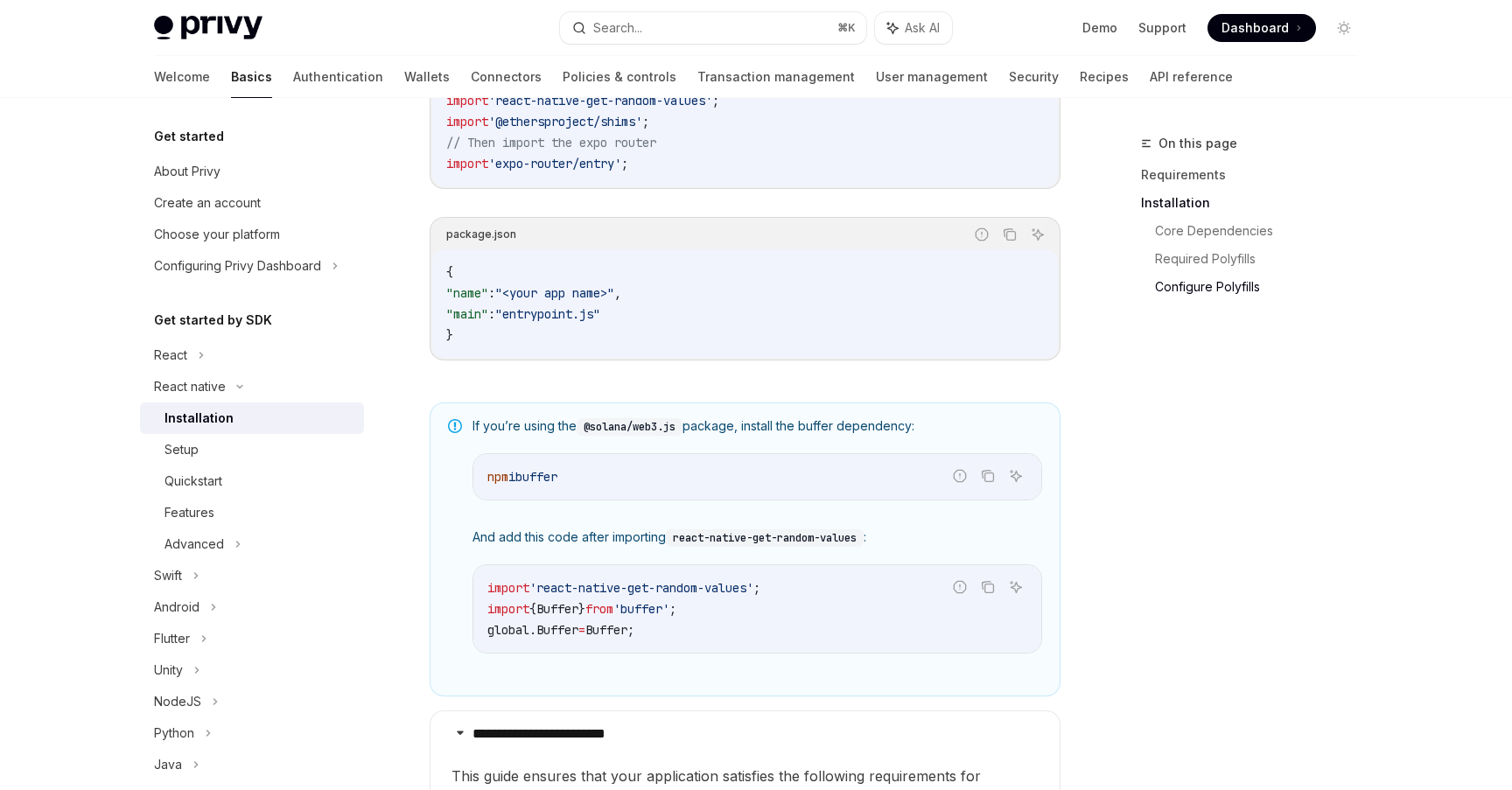
scroll to position [1055, 0]
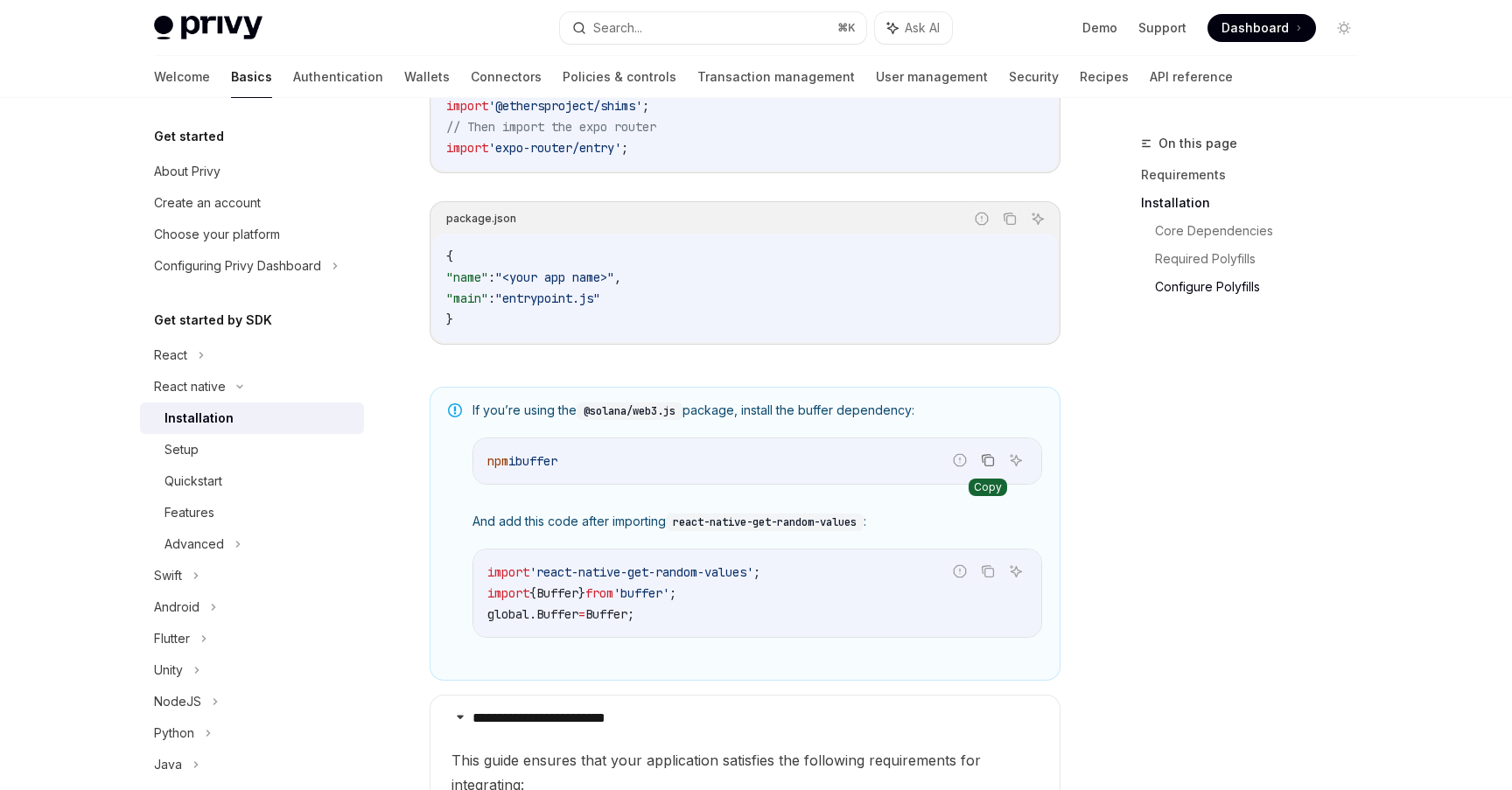
click at [982, 463] on icon "Copy the contents from the code block" at bounding box center [986, 459] width 8 height 7
click at [702, 622] on code "import 'react-native-get-random-values' ; import { Buffer } from 'buffer' ; glo…" at bounding box center [756, 593] width 540 height 63
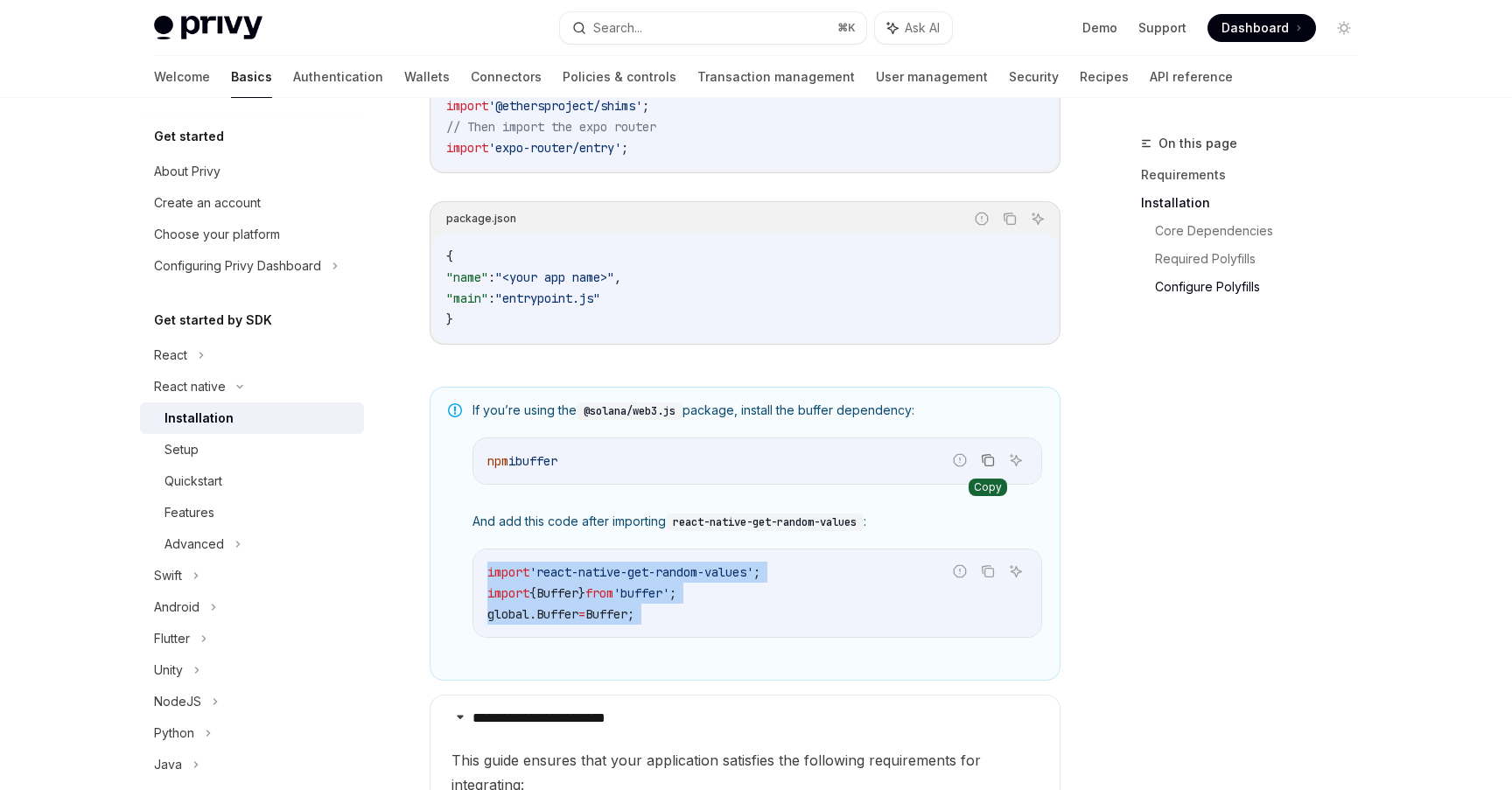
drag, startPoint x: 702, startPoint y: 622, endPoint x: 498, endPoint y: 574, distance: 209.6
click at [498, 574] on code "import 'react-native-get-random-values' ; import { Buffer } from 'buffer' ; glo…" at bounding box center [756, 593] width 540 height 63
copy div "import 'react-native-get-random-values' ; import { Buffer } from 'buffer' ; glo…"
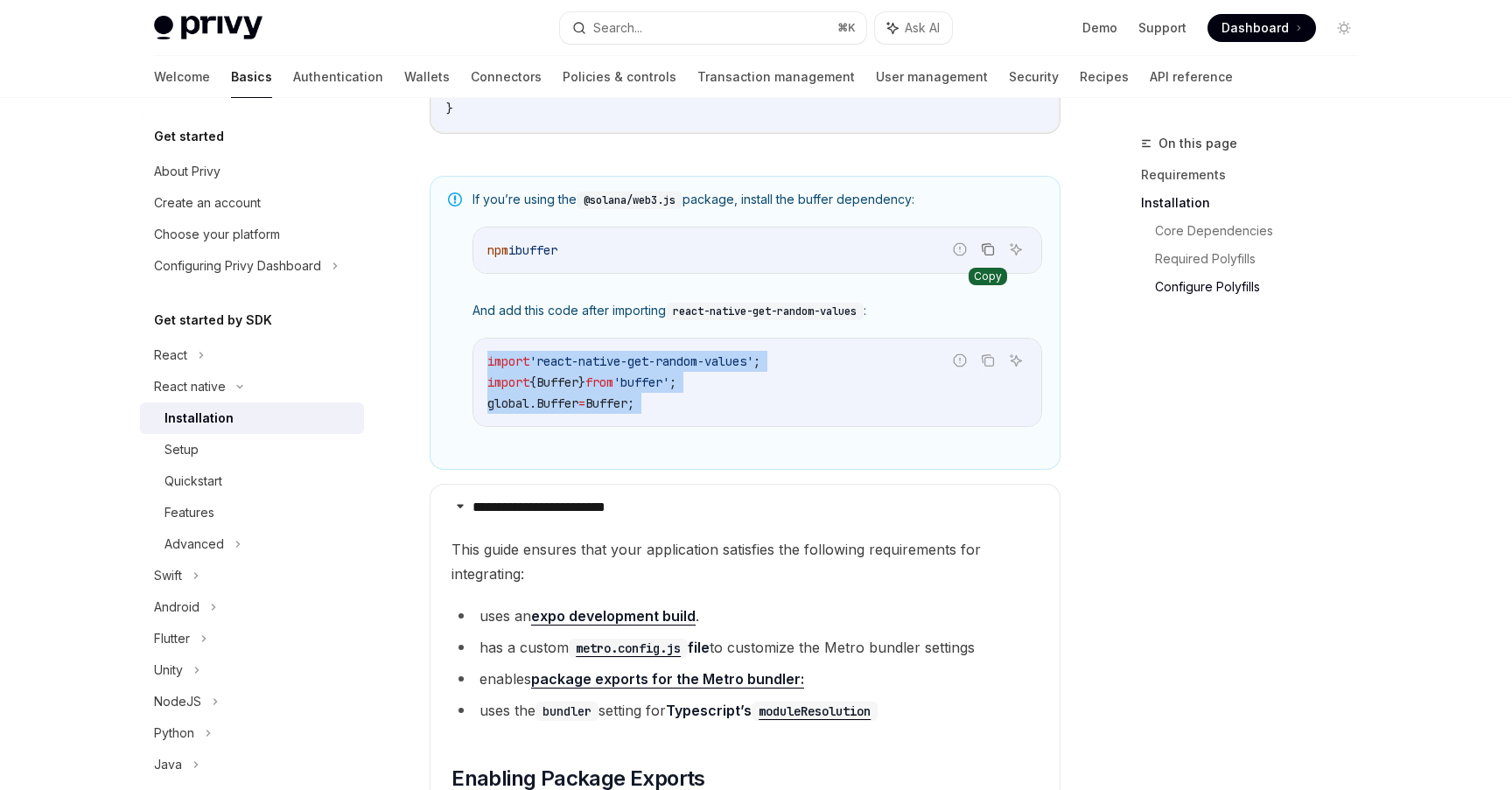
click at [674, 447] on div "If you’re using the @solana/web3.js package, install the buffer dependency: Rep…" at bounding box center [757, 322] width 570 height 264
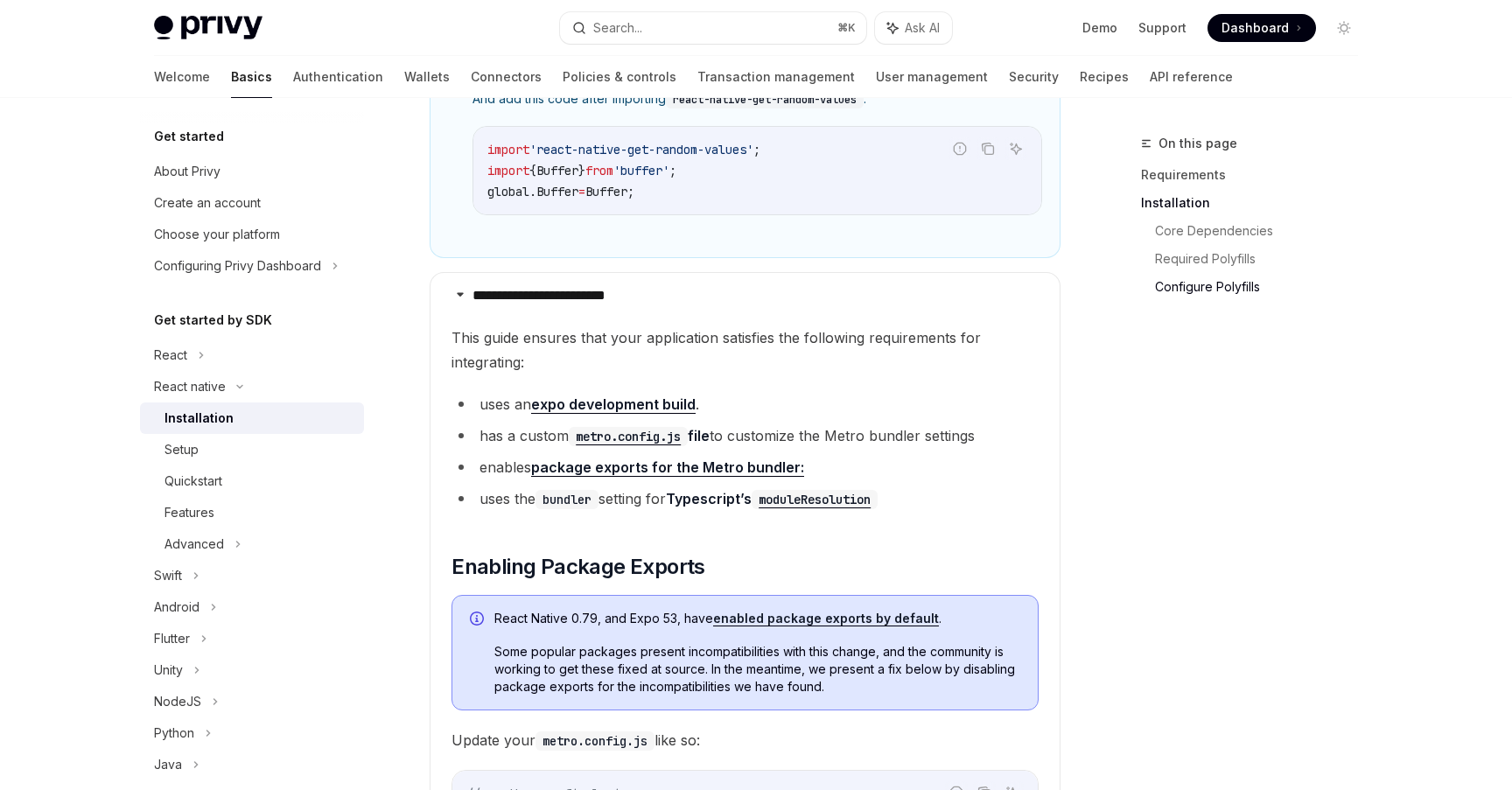
scroll to position [1486, 0]
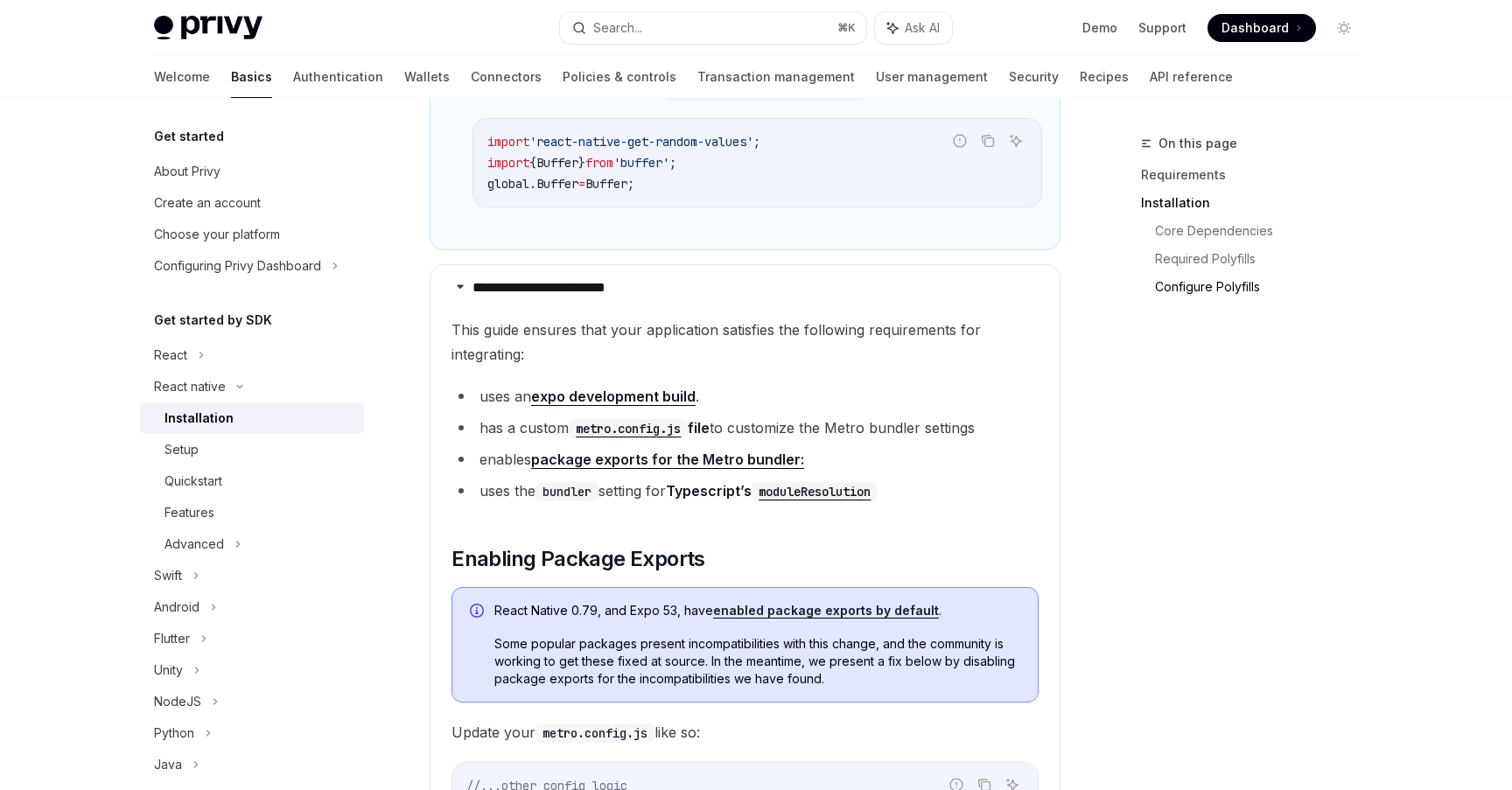
click at [1124, 408] on div "On this page Requirements Installation Core Dependencies Required Polyfills Con…" at bounding box center [1239, 462] width 266 height 657
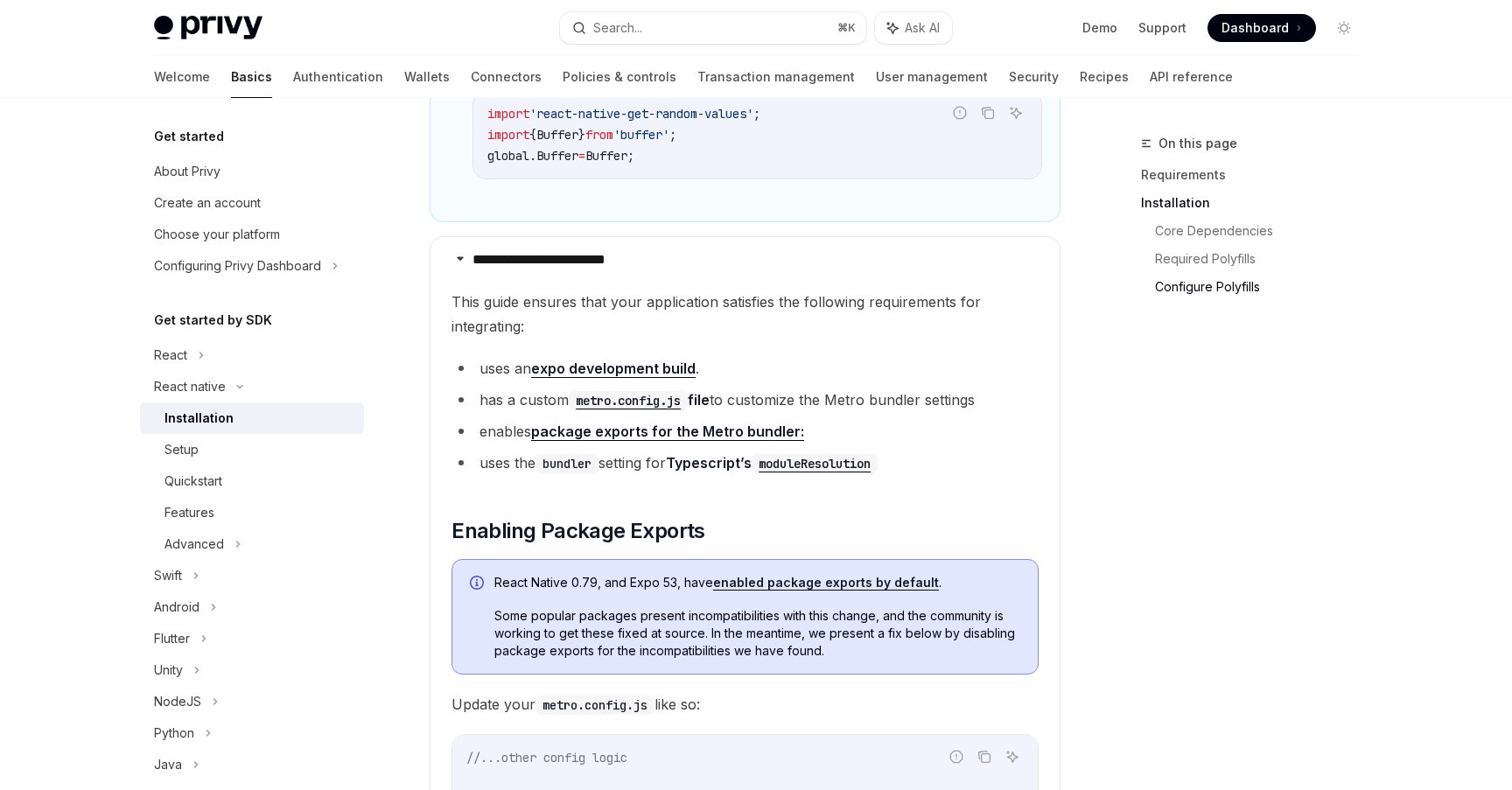
click at [722, 440] on link "package exports for the Metro bundler:" at bounding box center [667, 432] width 273 height 19
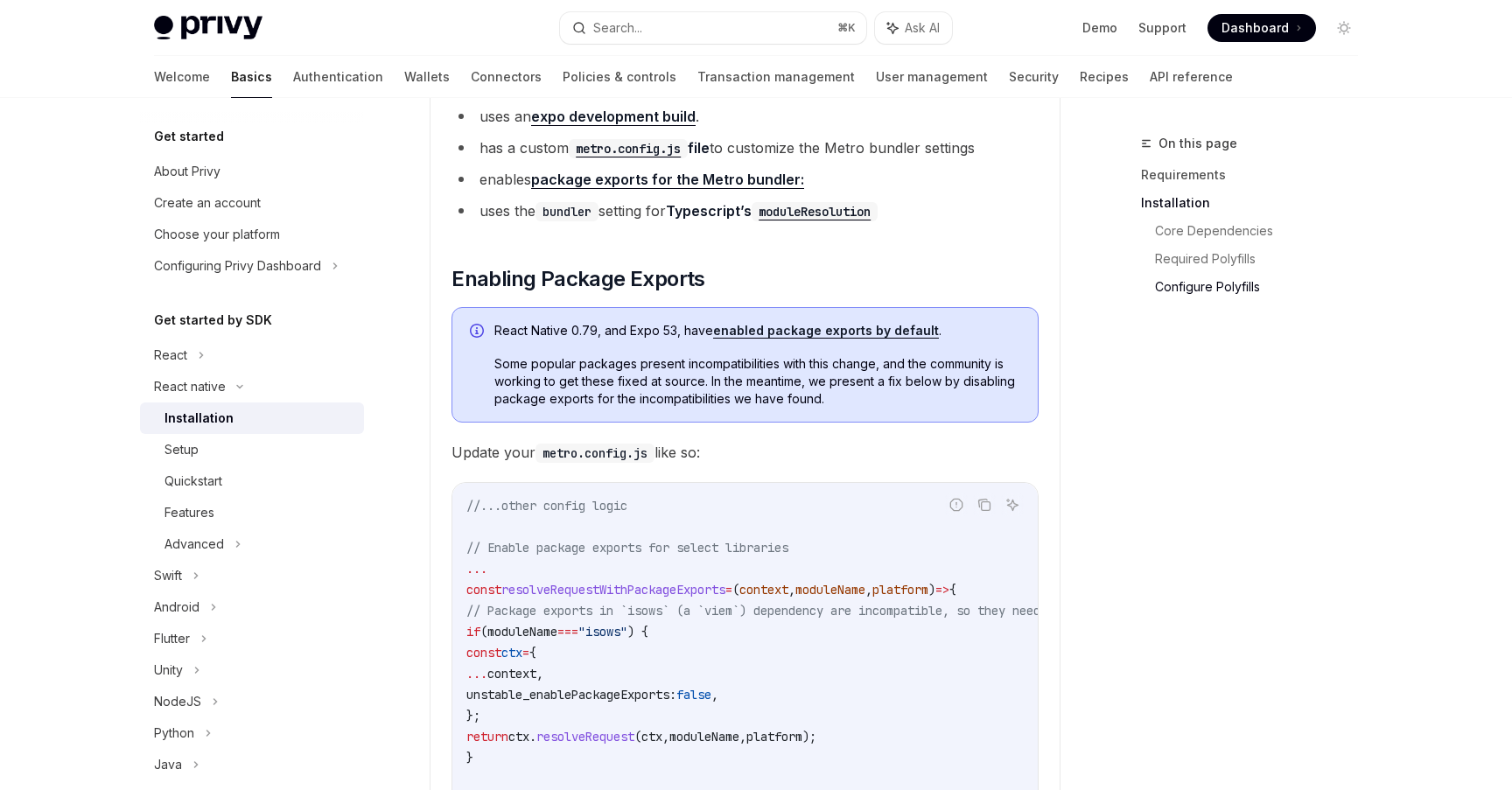
scroll to position [1746, 0]
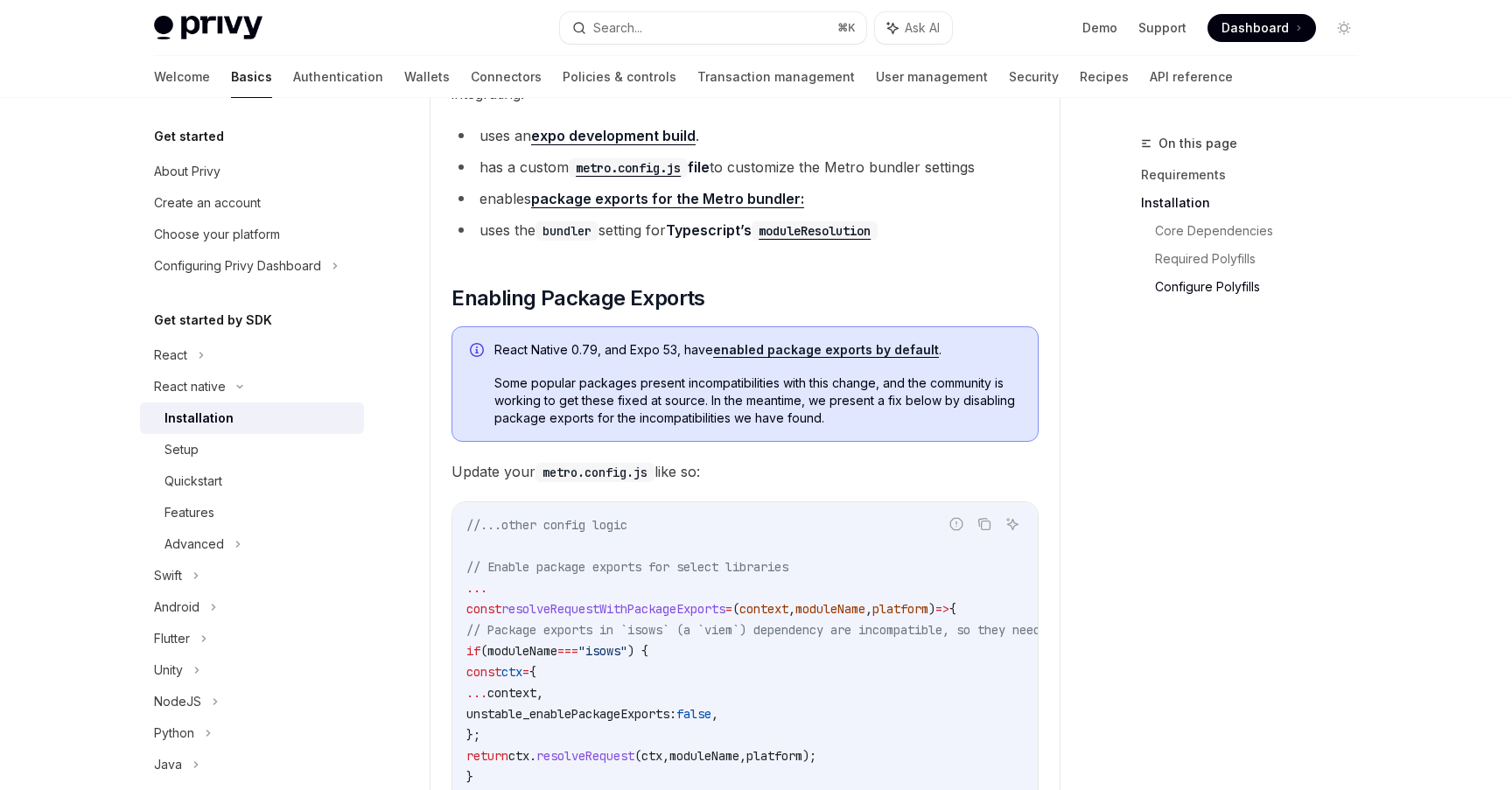
click at [570, 473] on code "metro.config.js" at bounding box center [595, 472] width 119 height 20
drag, startPoint x: 570, startPoint y: 473, endPoint x: 637, endPoint y: 473, distance: 67.0
click at [637, 473] on code "metro.config.js" at bounding box center [595, 472] width 119 height 20
copy code "metro.config.js"
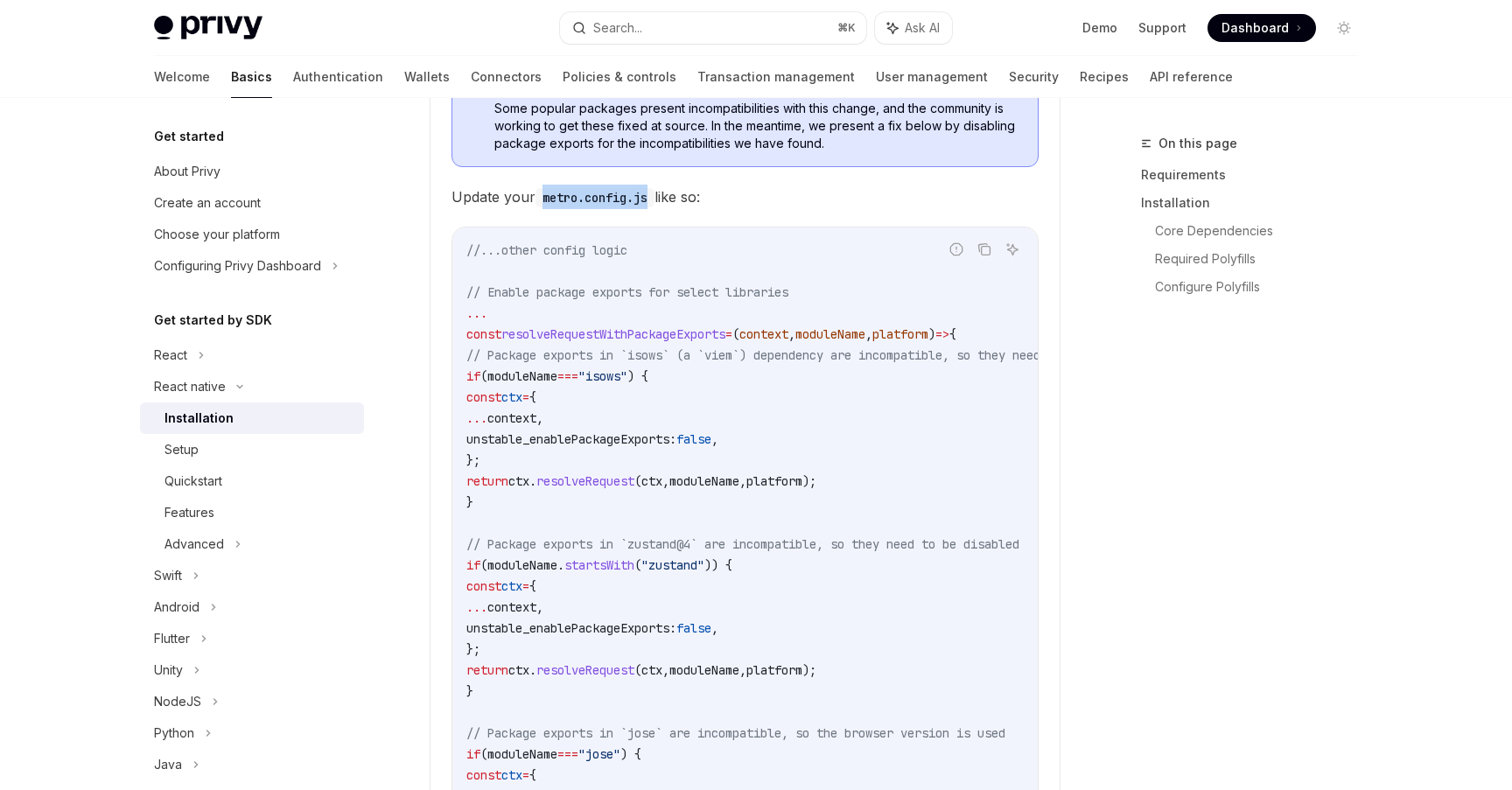
scroll to position [2023, 0]
click at [826, 423] on code "//...other config logic // Enable package exports for select libraries ... cons…" at bounding box center [826, 752] width 721 height 1029
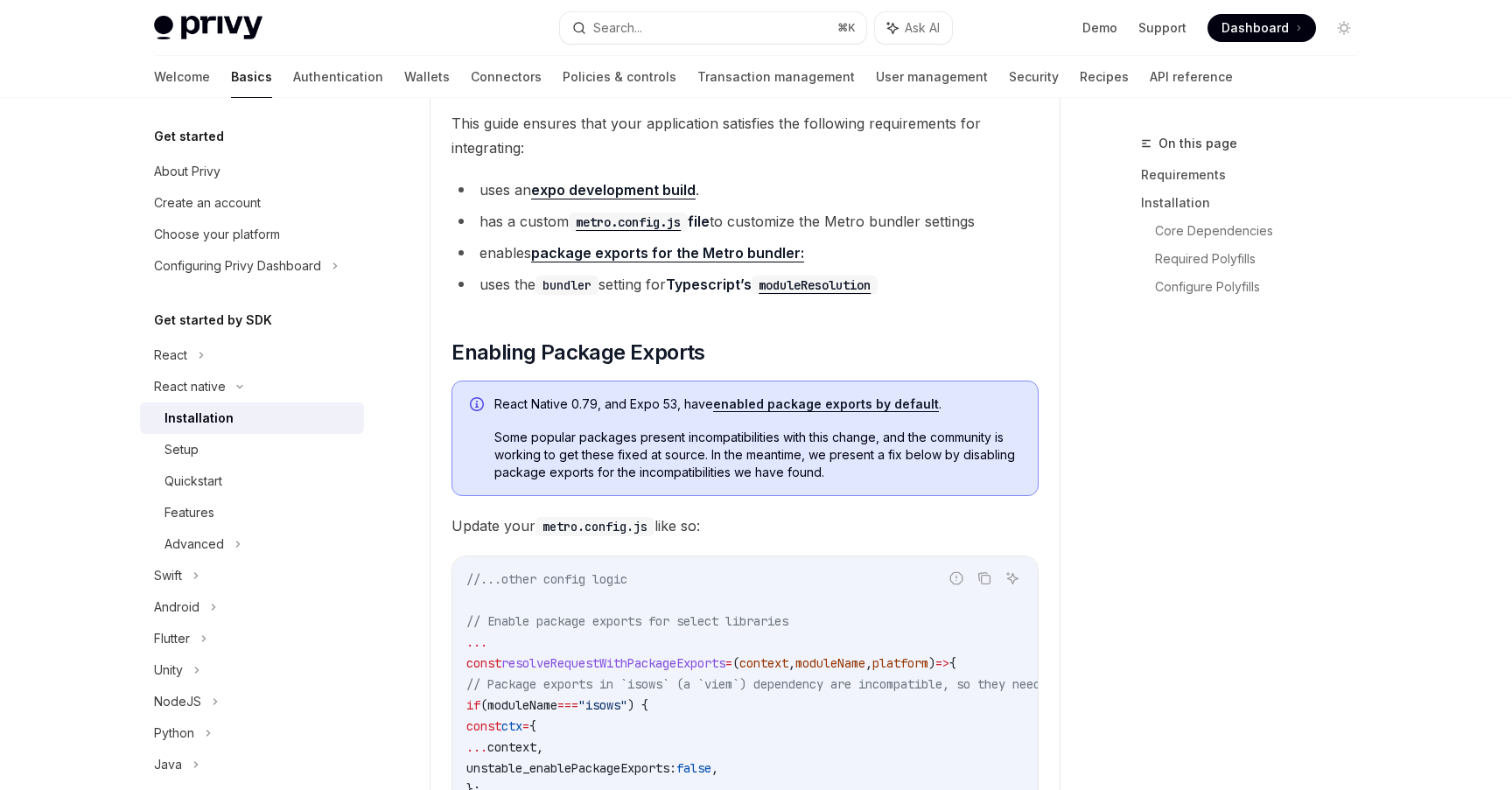
scroll to position [1551, 0]
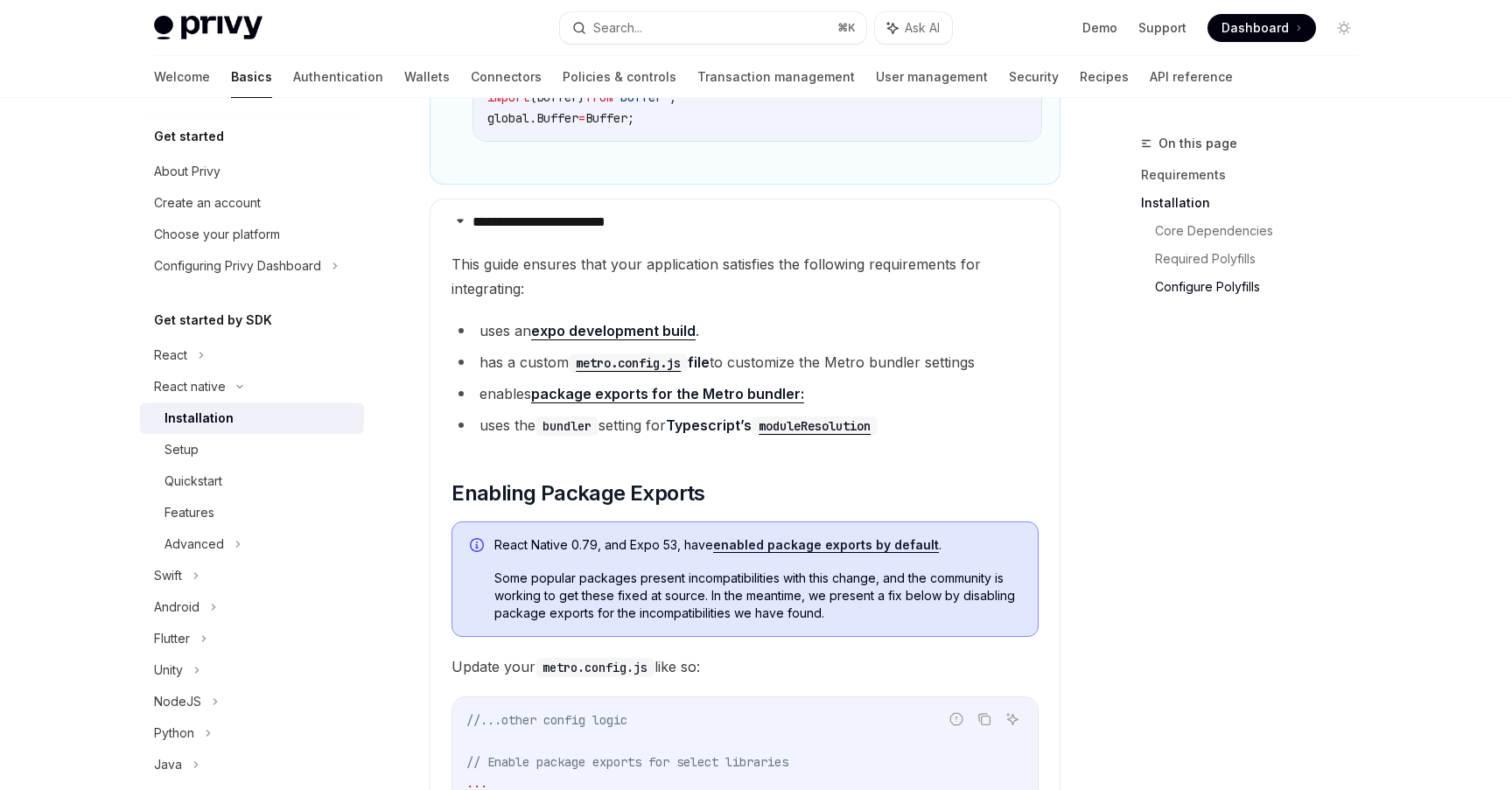
click at [646, 437] on li "uses the bundler setting for Typescript’s moduleResolution" at bounding box center [744, 425] width 587 height 24
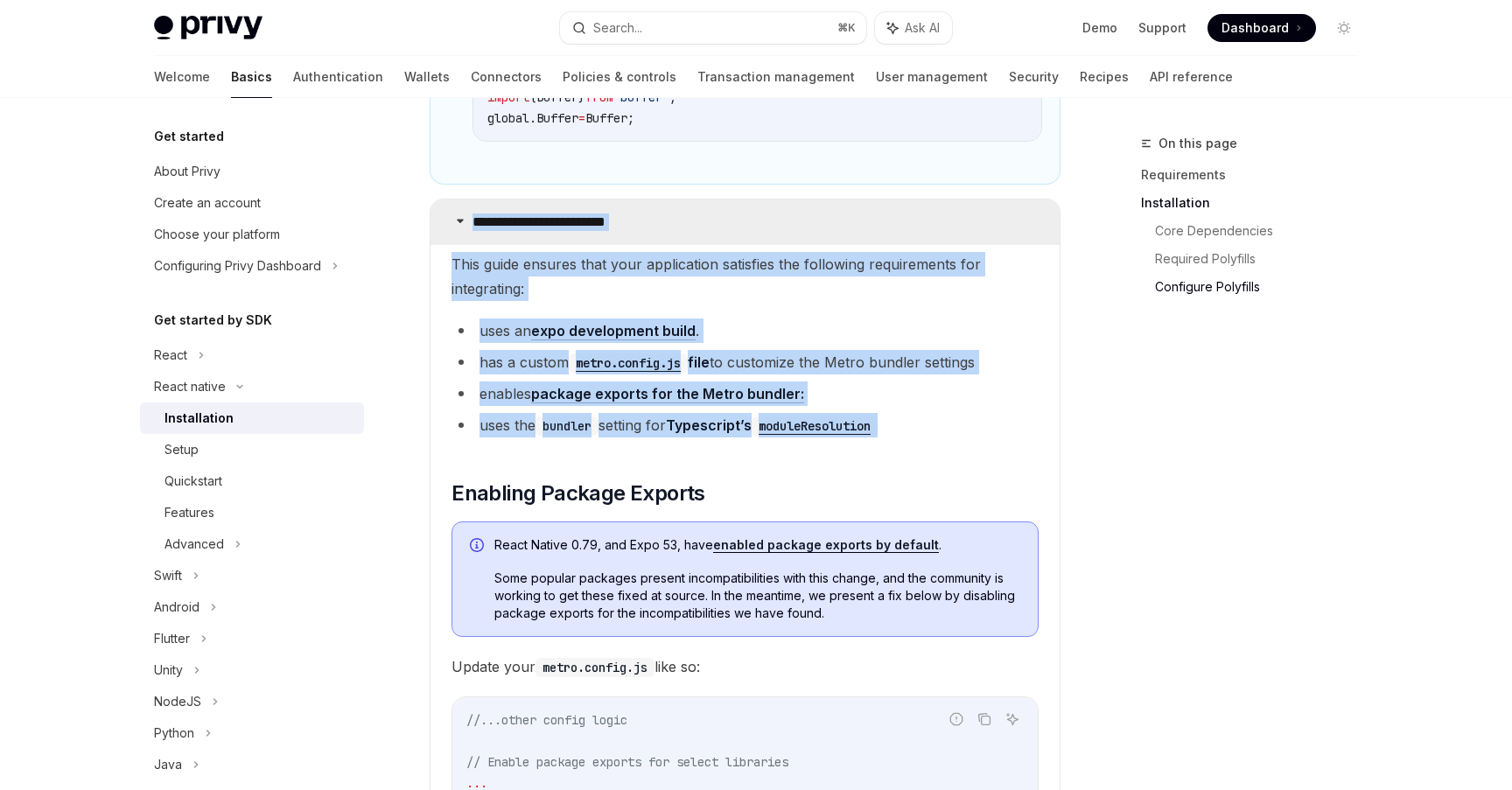
drag, startPoint x: 646, startPoint y: 439, endPoint x: 530, endPoint y: 228, distance: 240.8
copy details "**********"
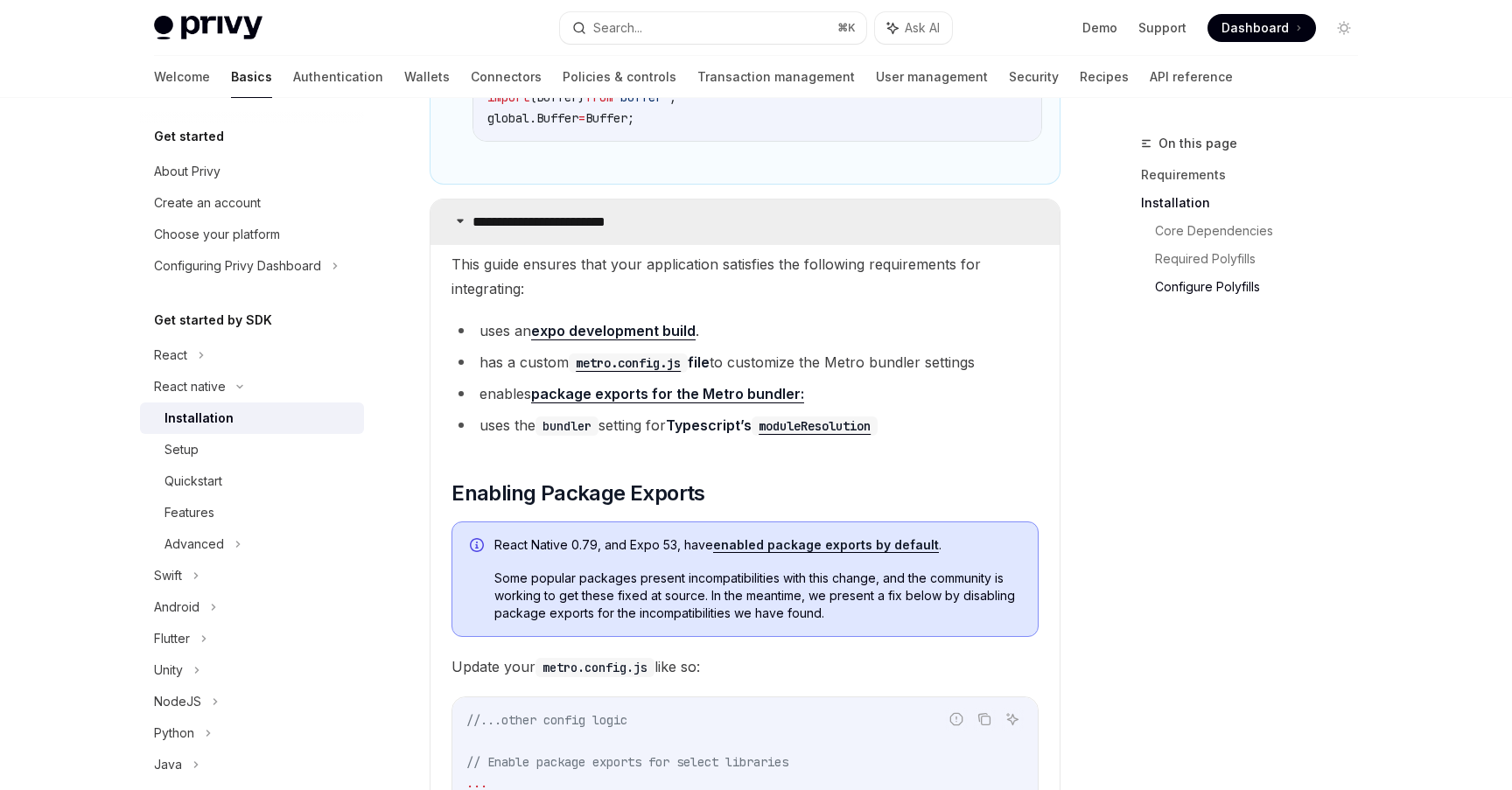
click at [439, 229] on summary "**********" at bounding box center [745, 222] width 629 height 46
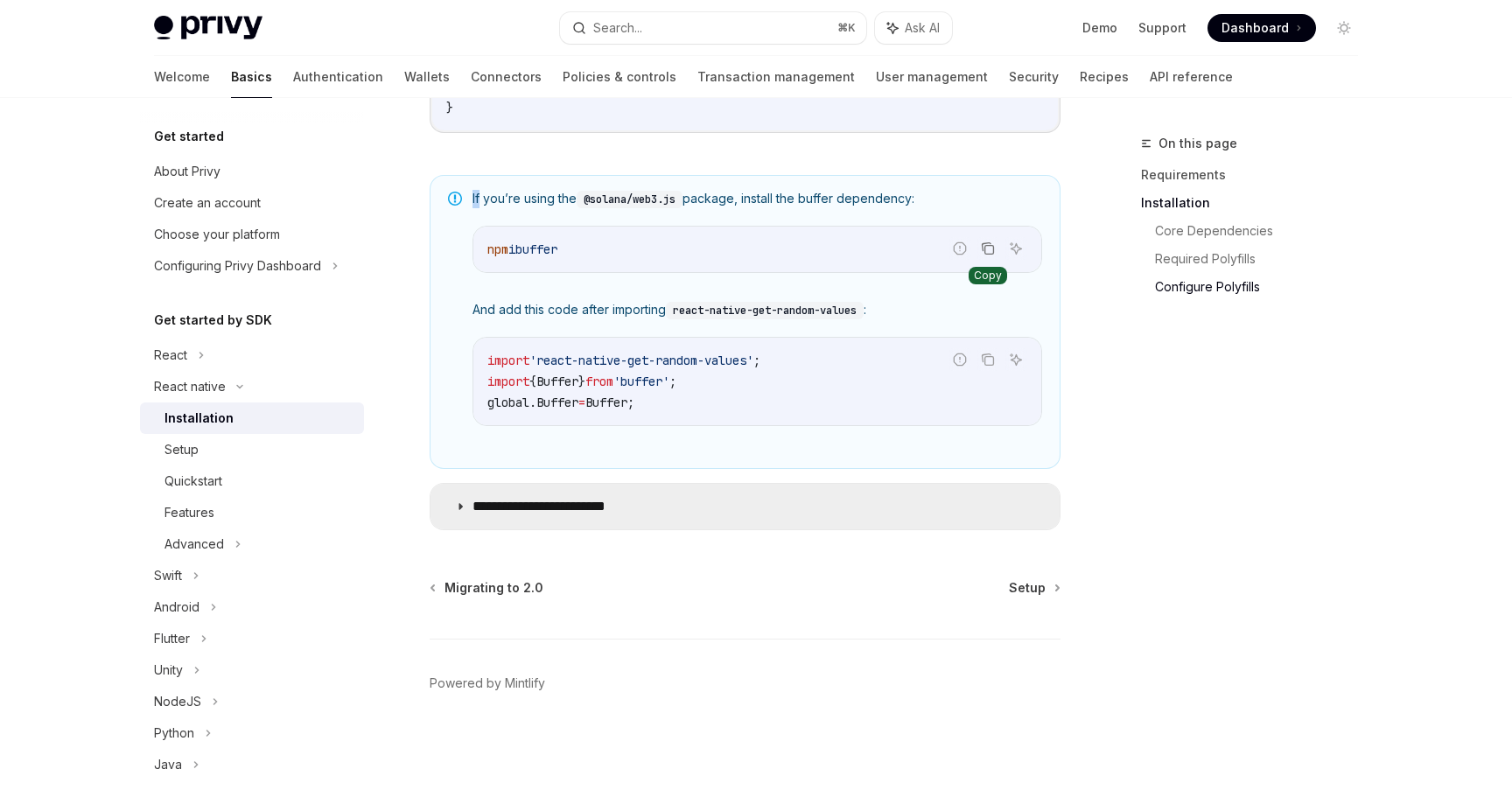
click at [439, 229] on div "If you’re using the @solana/web3.js package, install the buffer dependency: Rep…" at bounding box center [745, 322] width 631 height 294
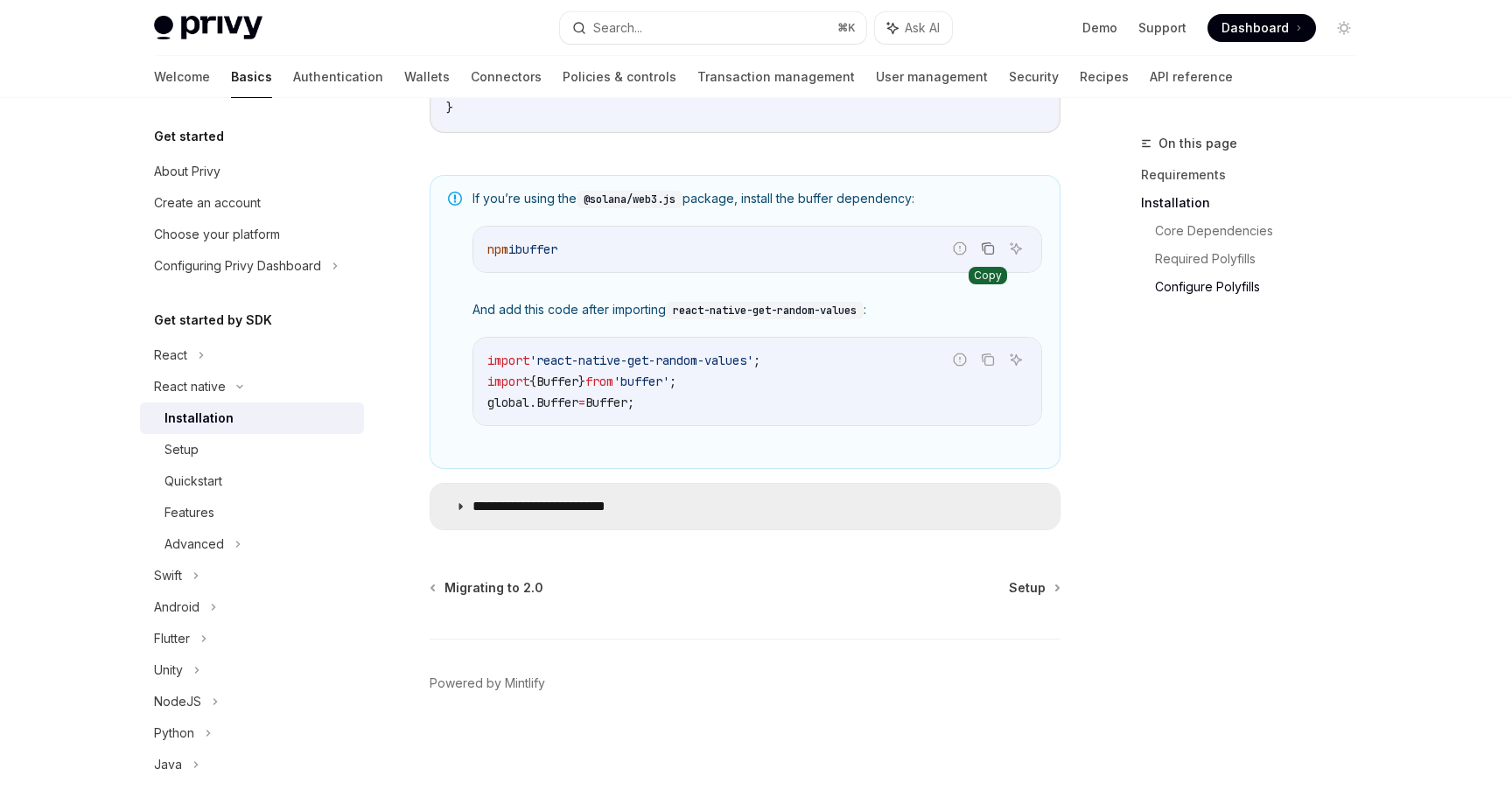
click at [462, 499] on summary "**********" at bounding box center [745, 506] width 629 height 46
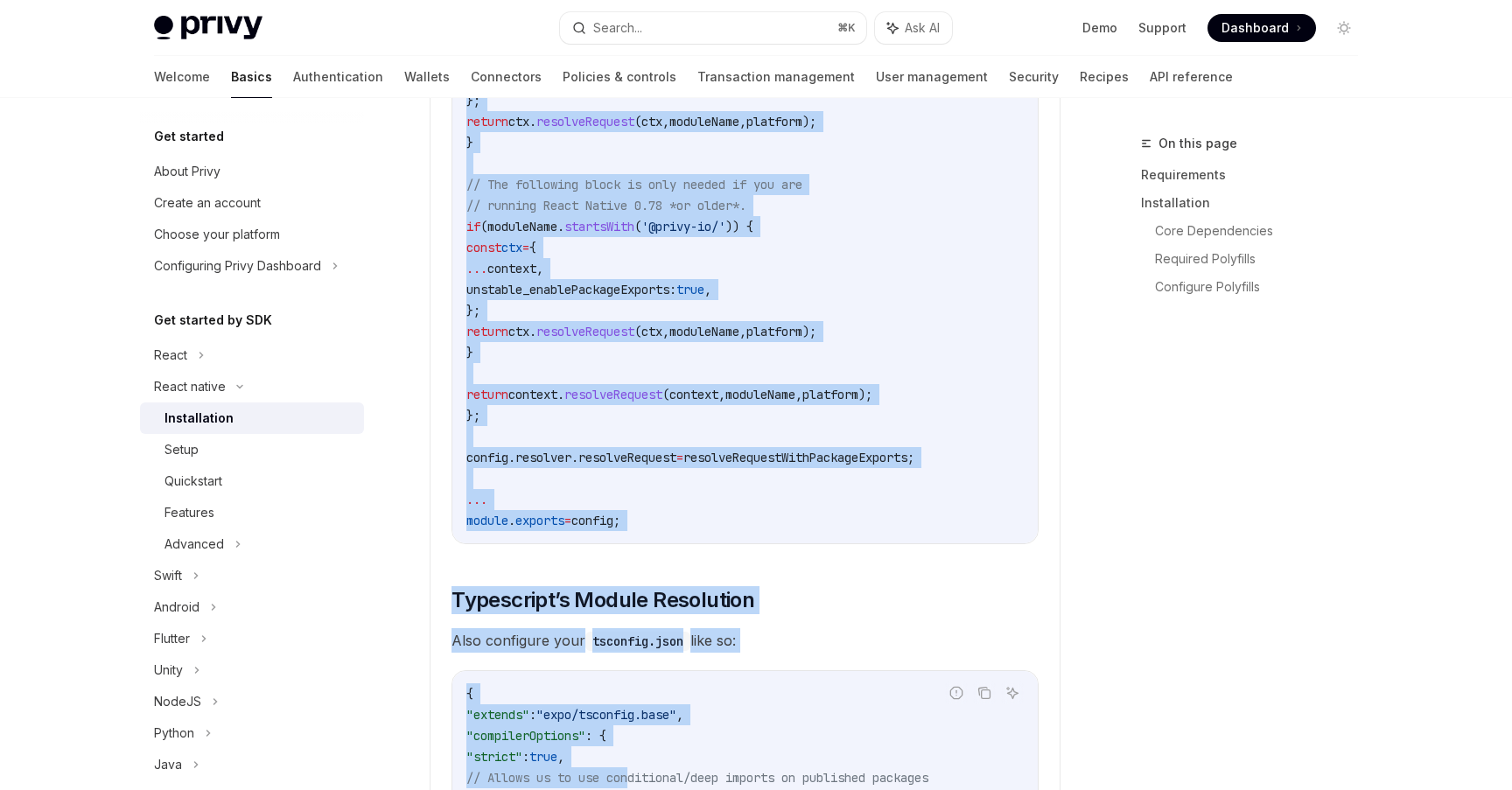
scroll to position [3148, 0]
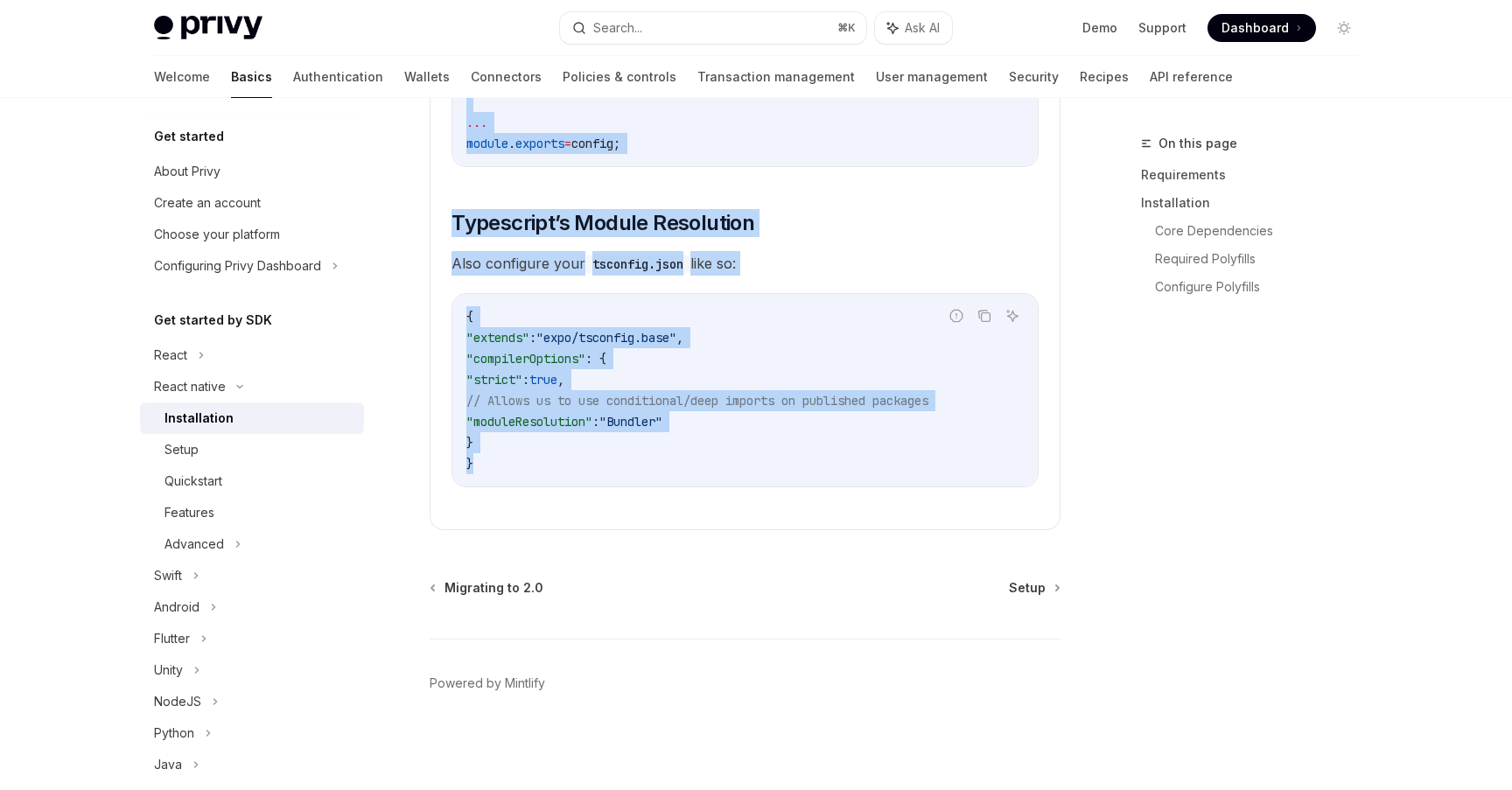
drag, startPoint x: 436, startPoint y: 487, endPoint x: 478, endPoint y: 483, distance: 42.2
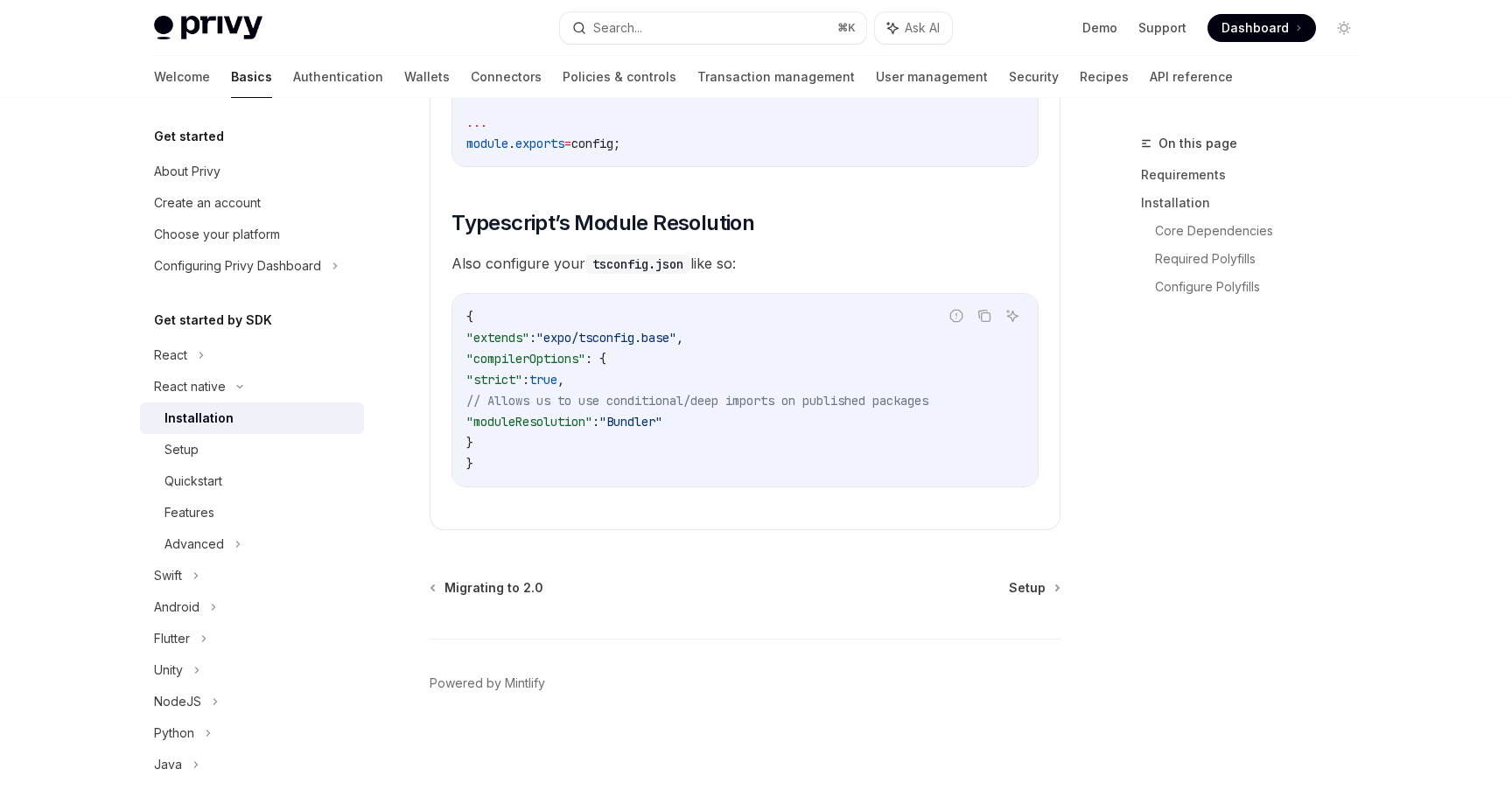
click at [1262, 324] on div "On this page Requirements Installation Core Dependencies Required Polyfills Con…" at bounding box center [1239, 462] width 266 height 657
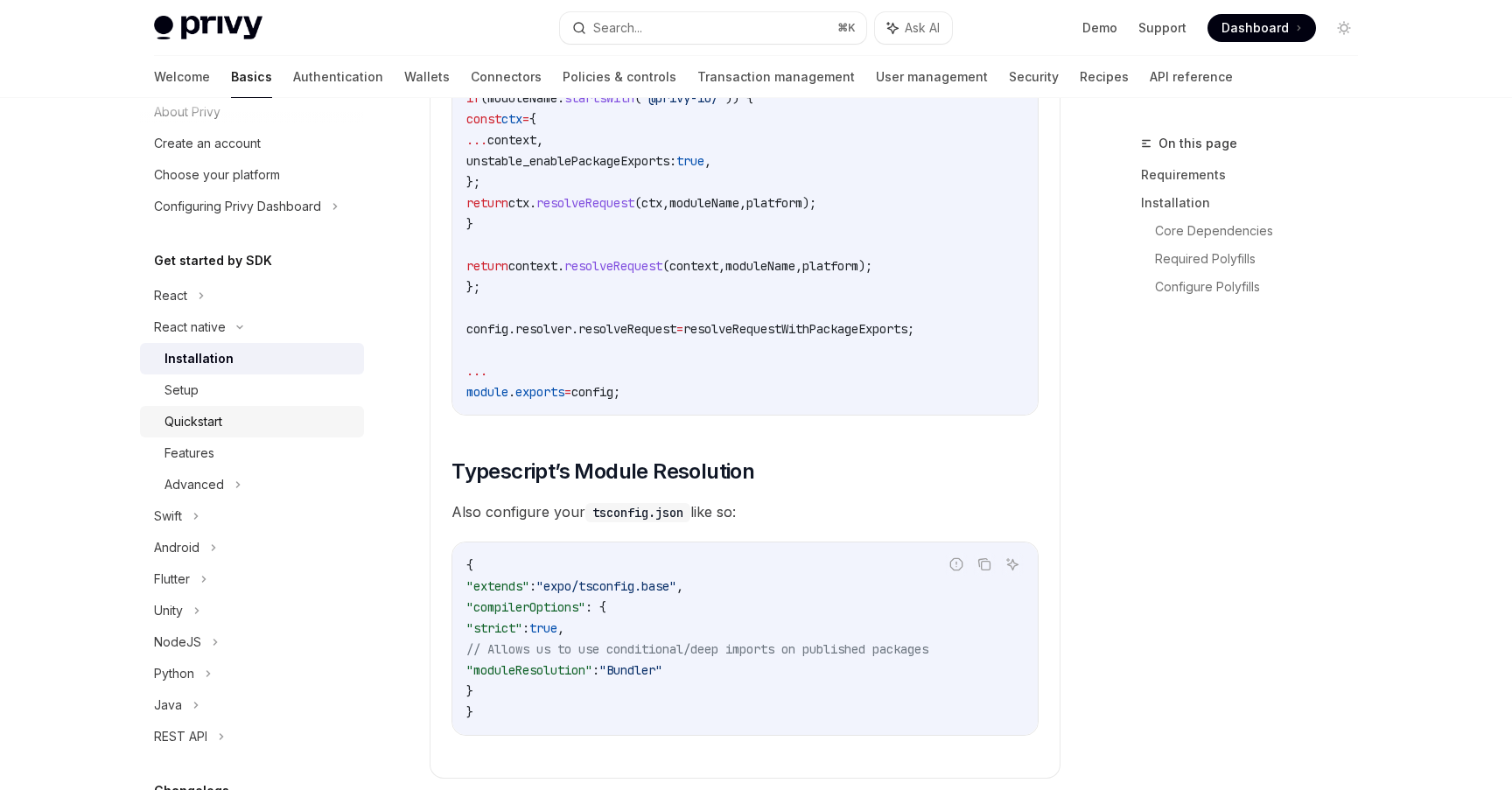
scroll to position [70, 0]
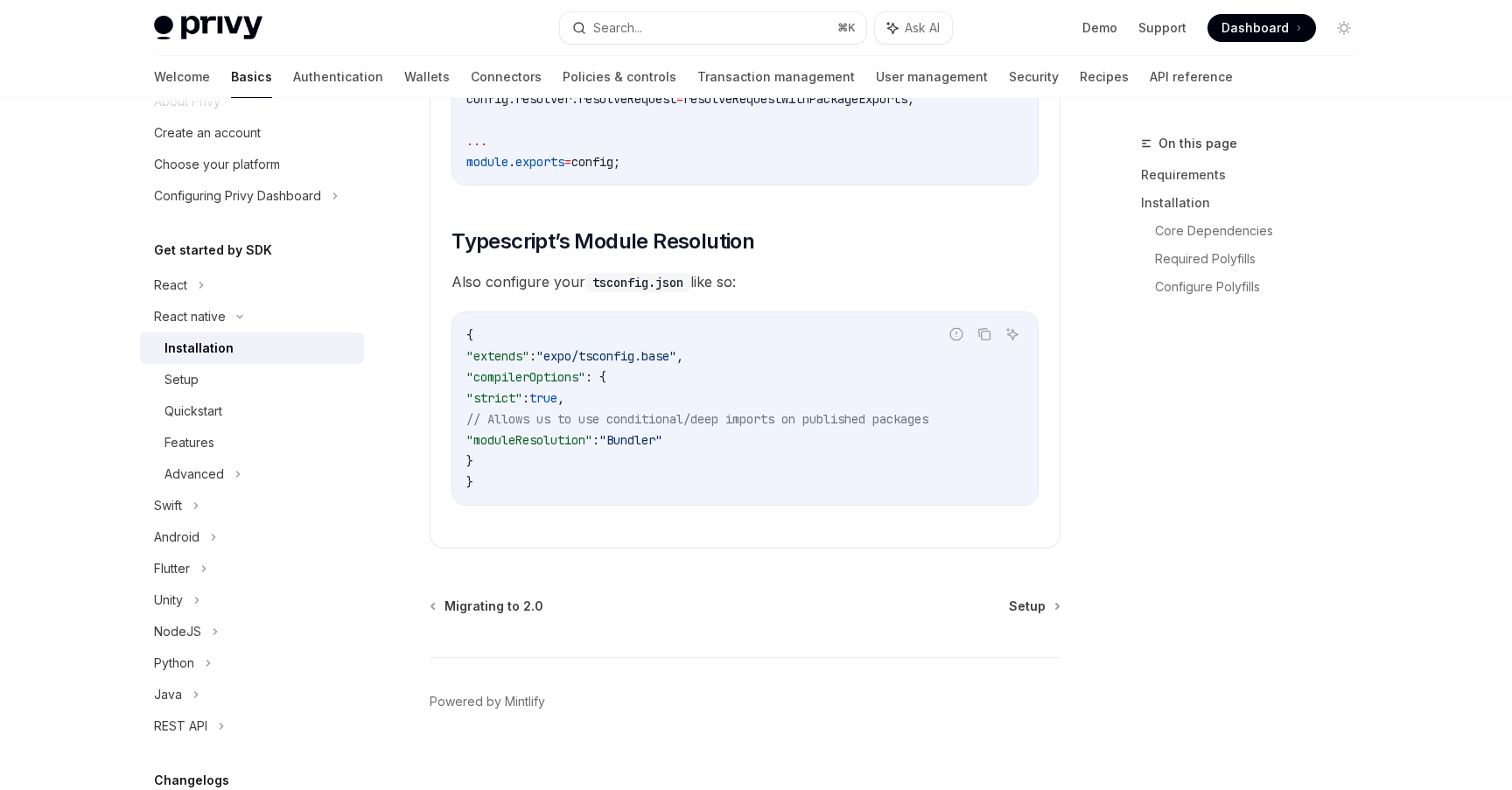
scroll to position [3148, 0]
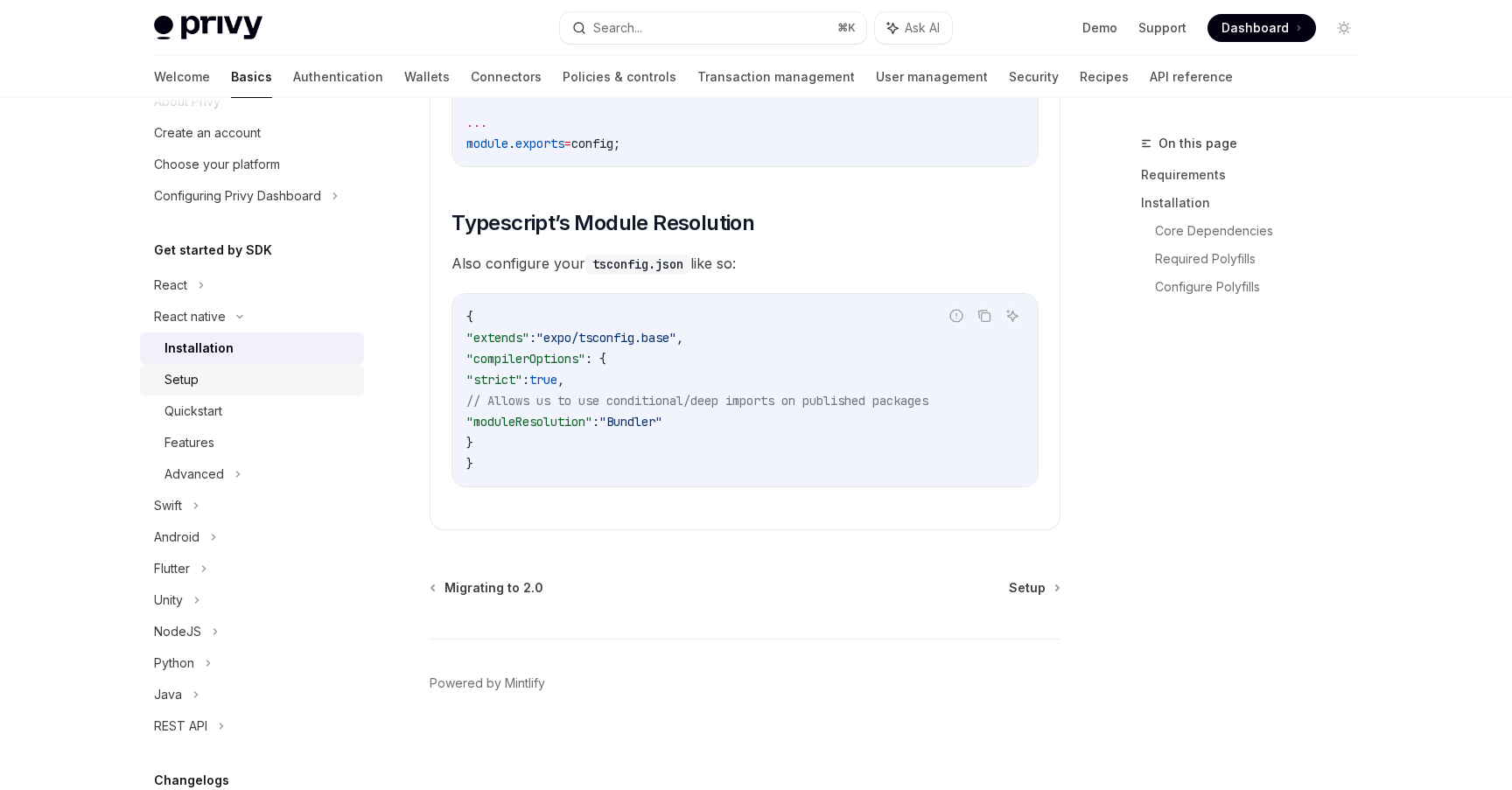
click at [194, 377] on div "Setup" at bounding box center [181, 380] width 35 height 21
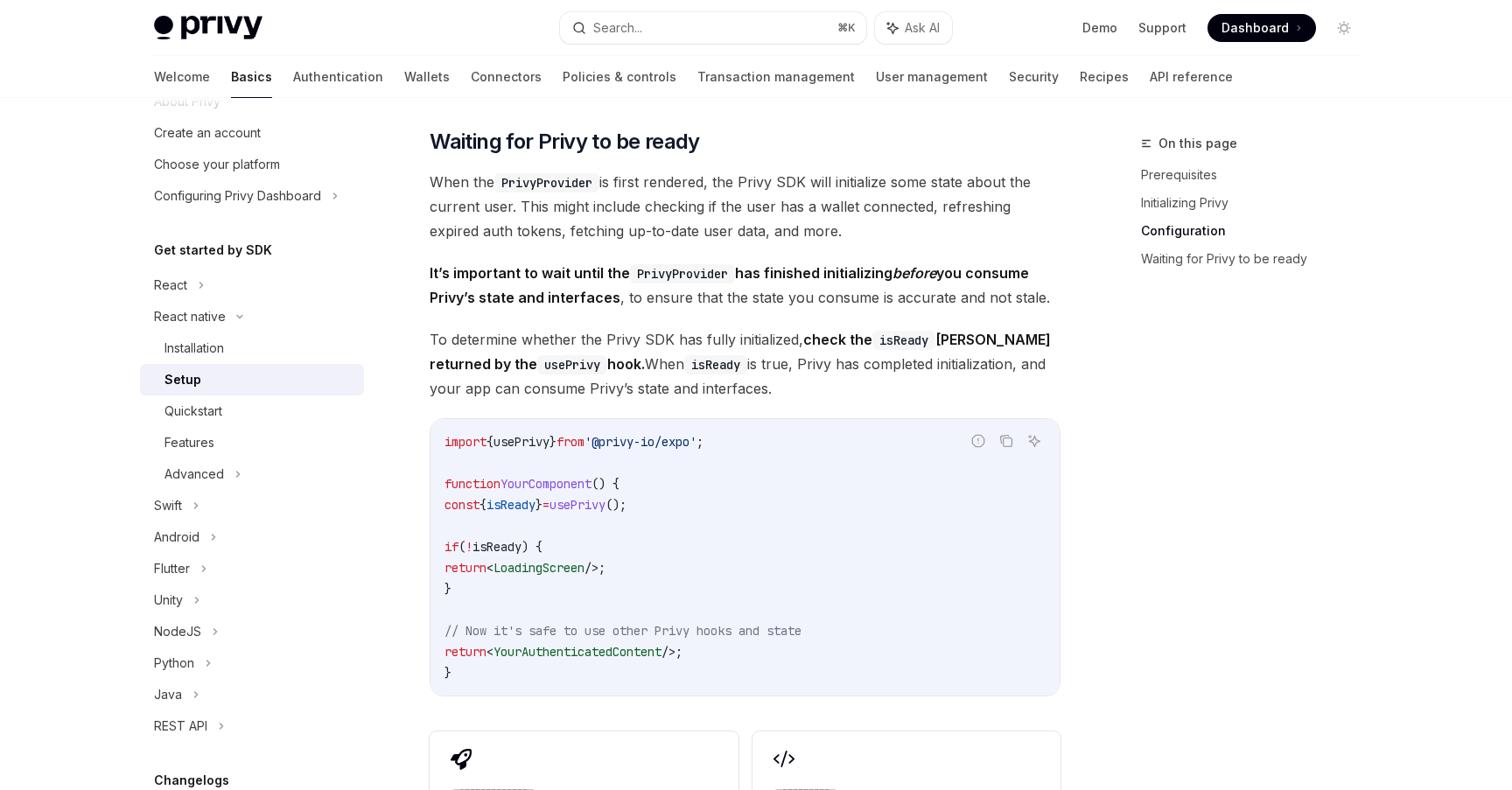
scroll to position [1191, 0]
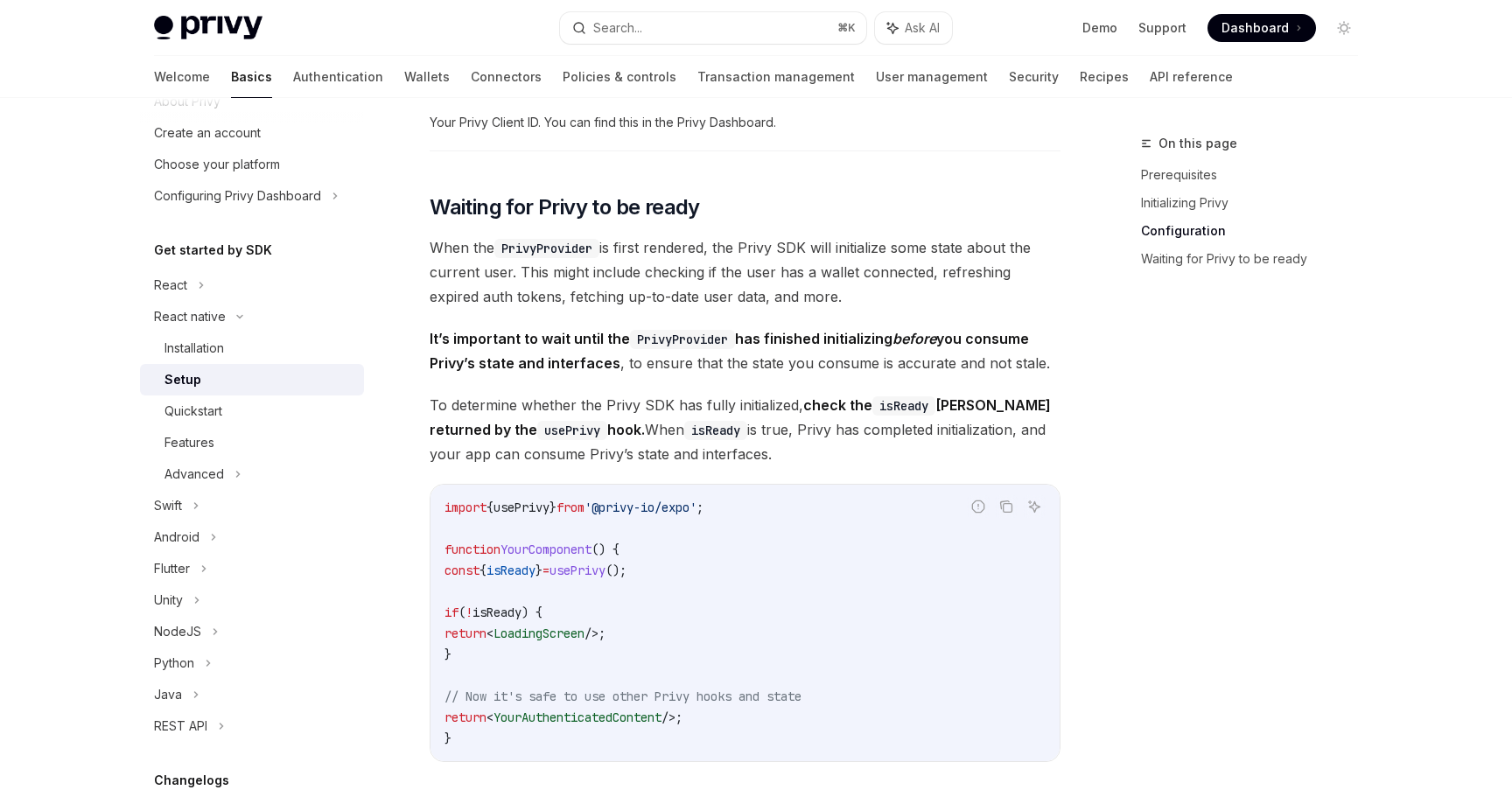
click at [800, 309] on span "When the PrivyProvider is first rendered, the Privy SDK will initialize some st…" at bounding box center [745, 271] width 631 height 74
click at [945, 299] on span "When the PrivyProvider is first rendered, the Privy SDK will initialize some st…" at bounding box center [745, 271] width 631 height 74
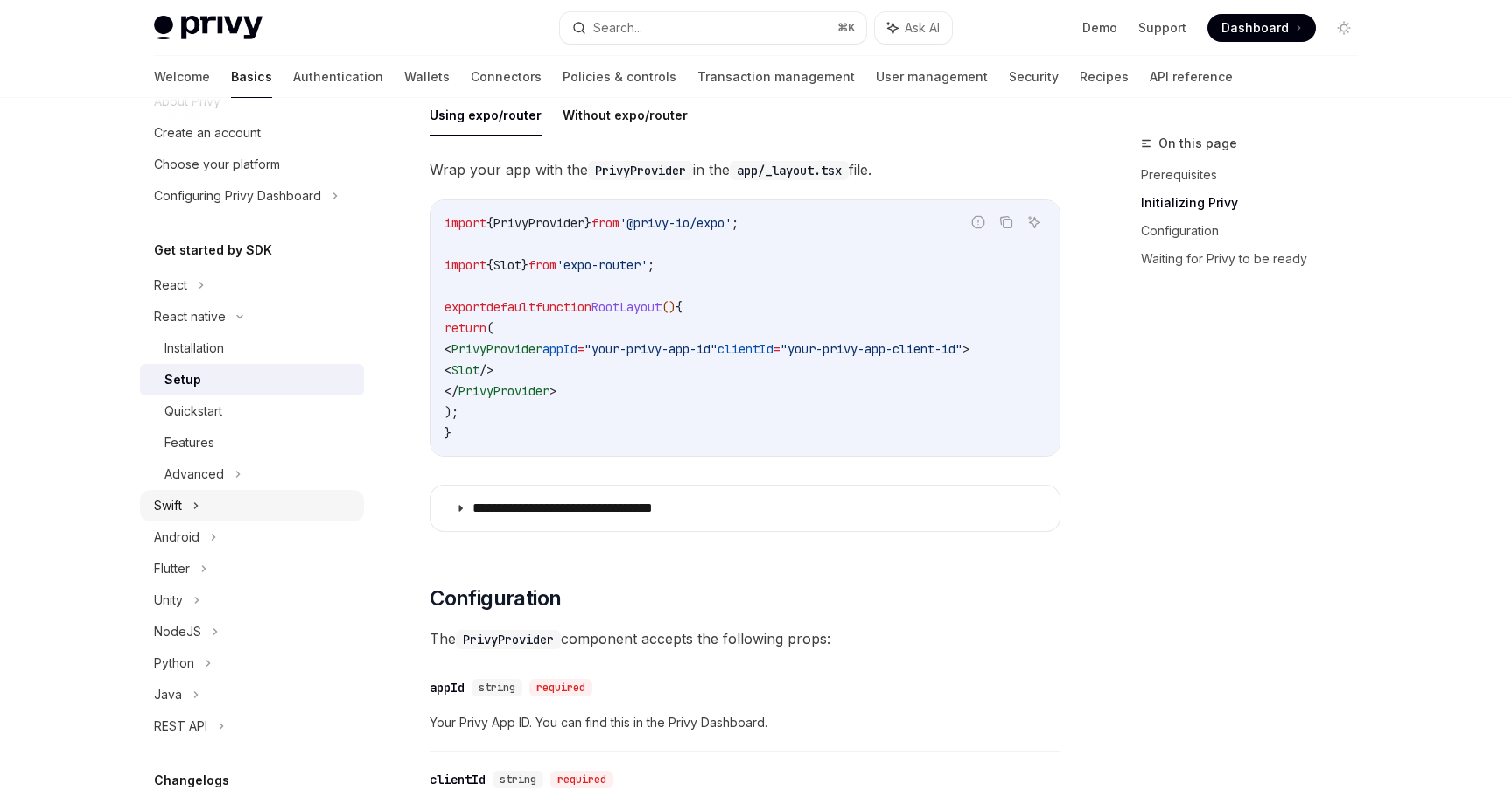
scroll to position [0, 0]
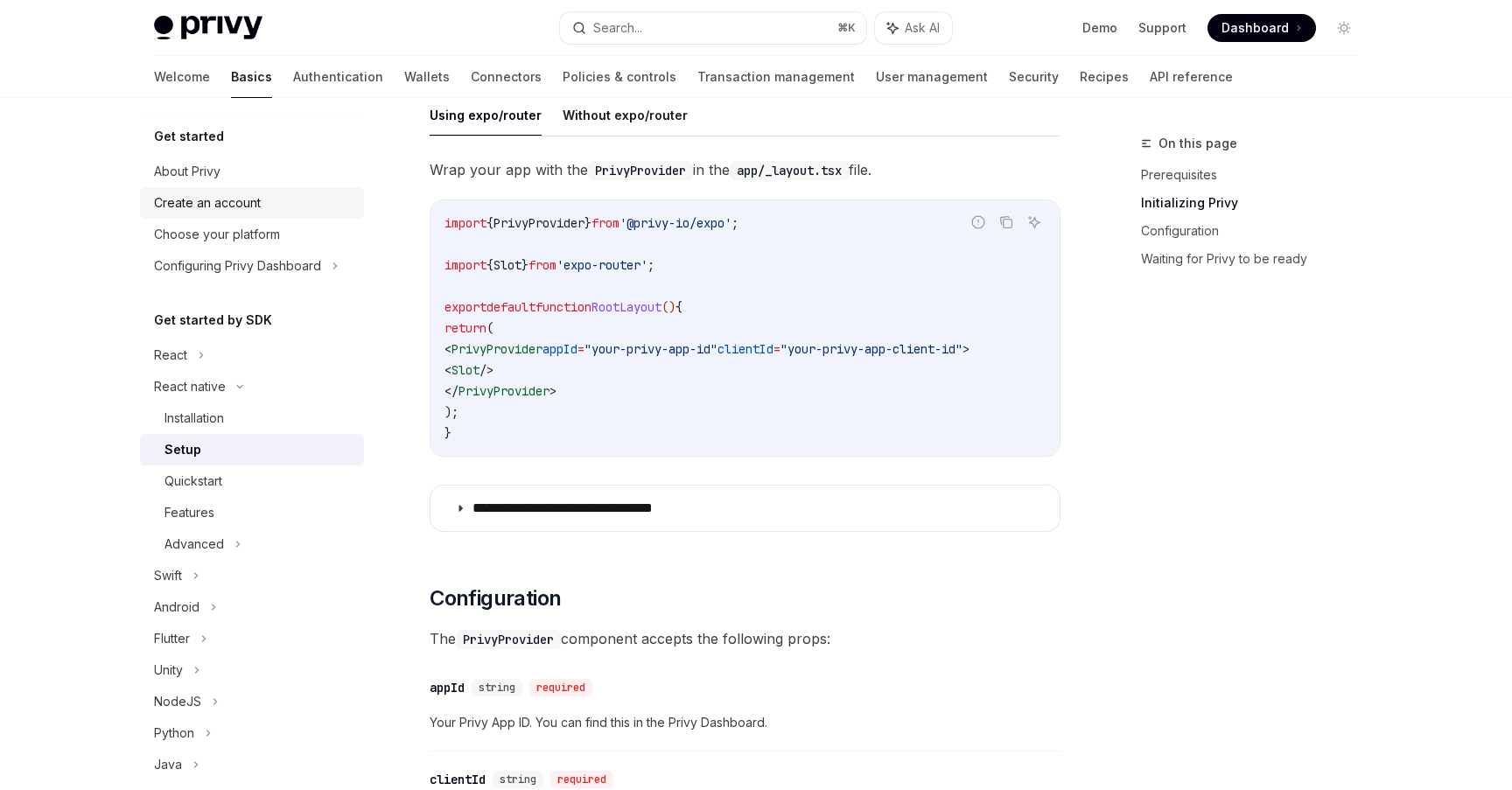
click at [274, 199] on div "Create an account" at bounding box center [254, 202] width 200 height 21
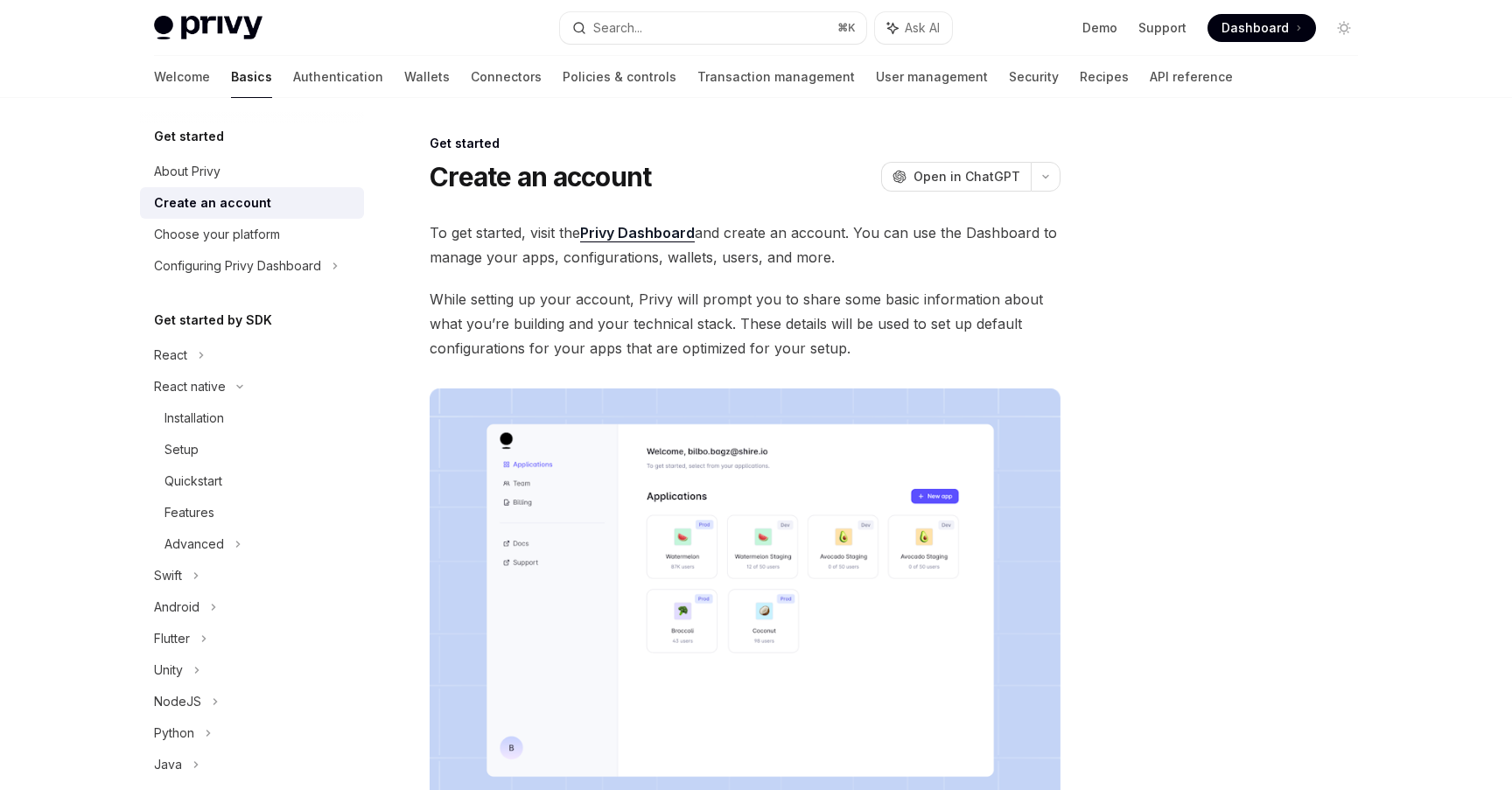
click at [639, 233] on link "Privy Dashboard" at bounding box center [637, 233] width 115 height 19
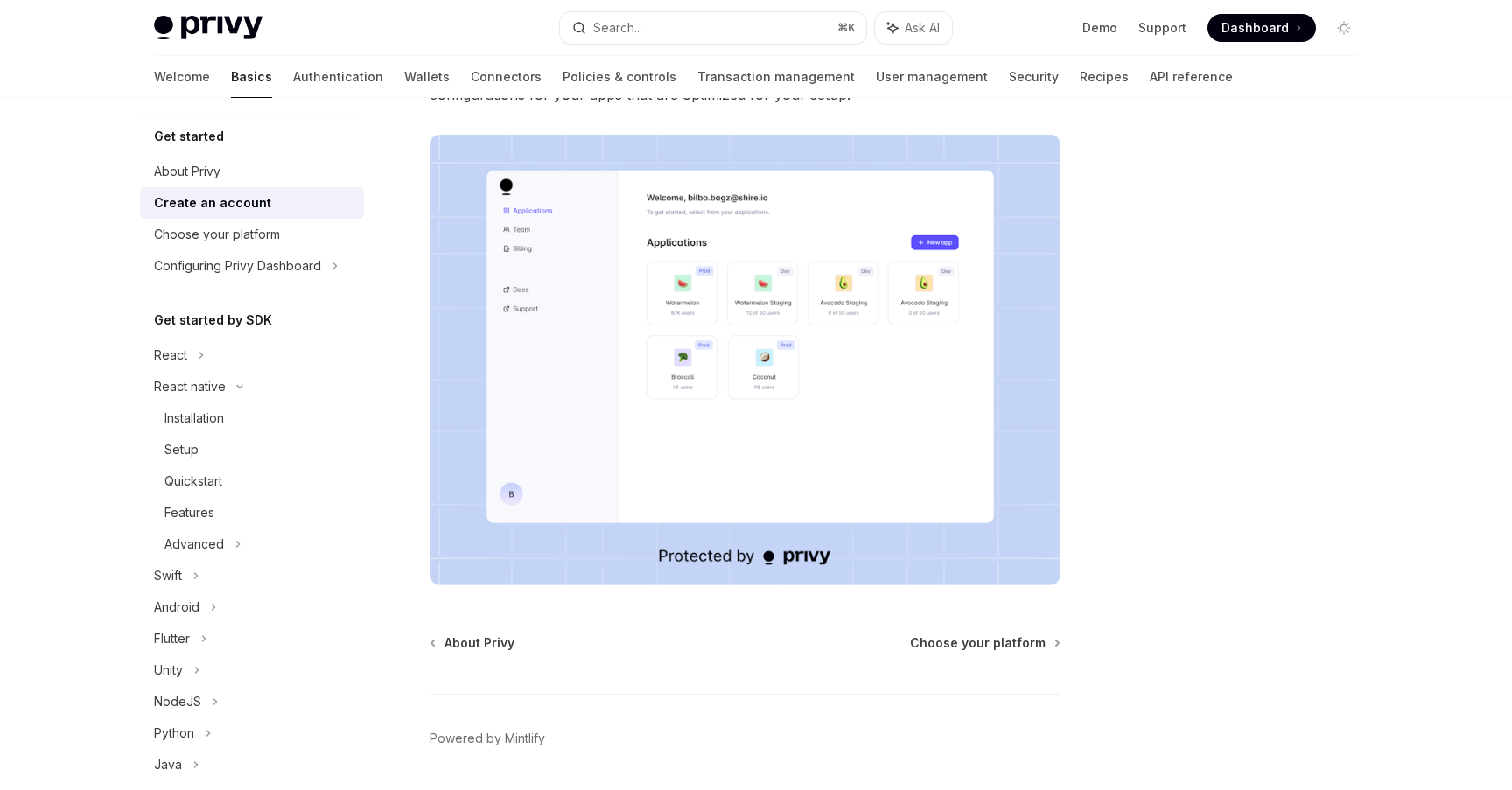
scroll to position [309, 0]
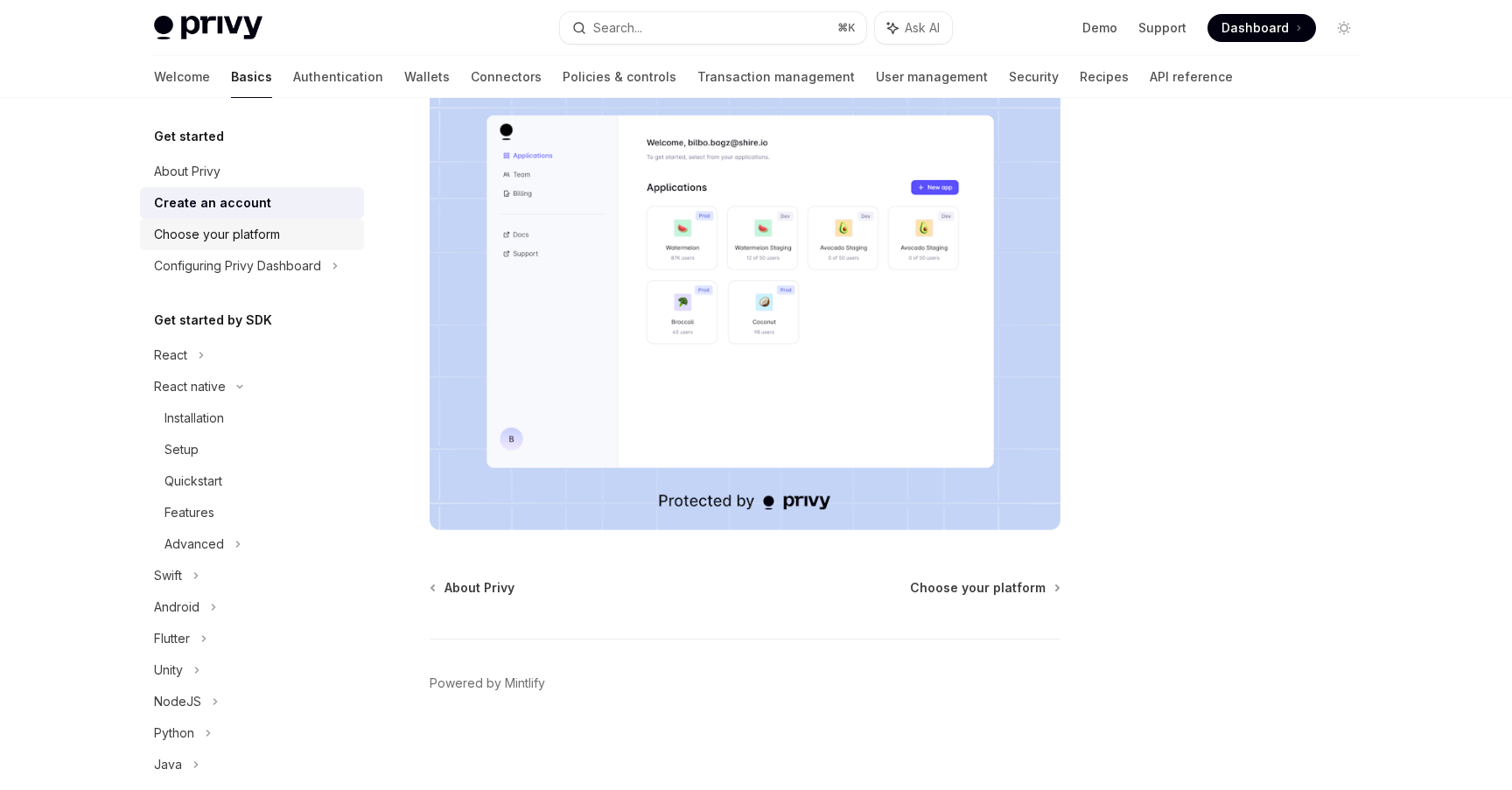
click at [160, 229] on div "Choose your platform" at bounding box center [216, 234] width 126 height 21
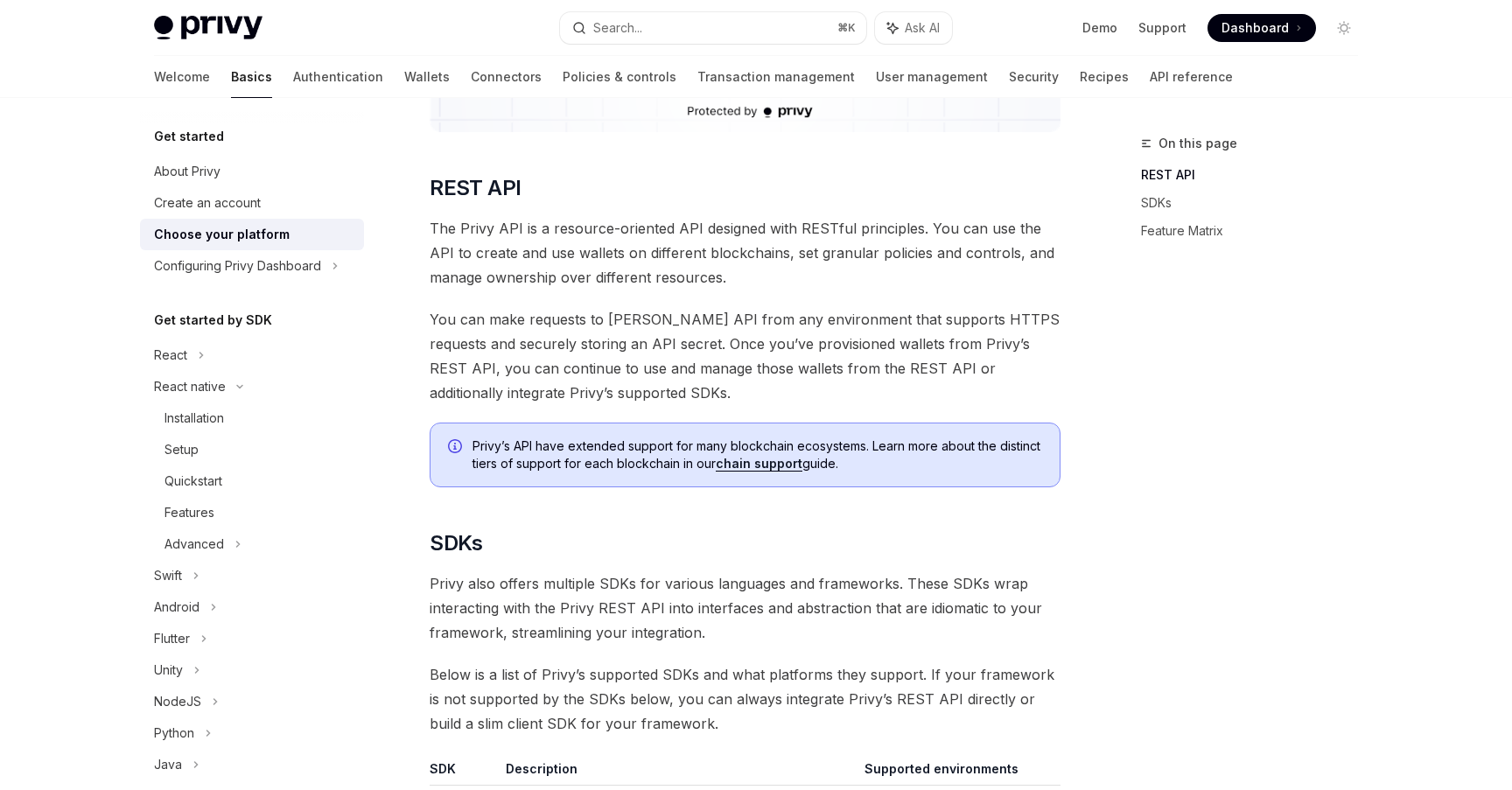
scroll to position [795, 0]
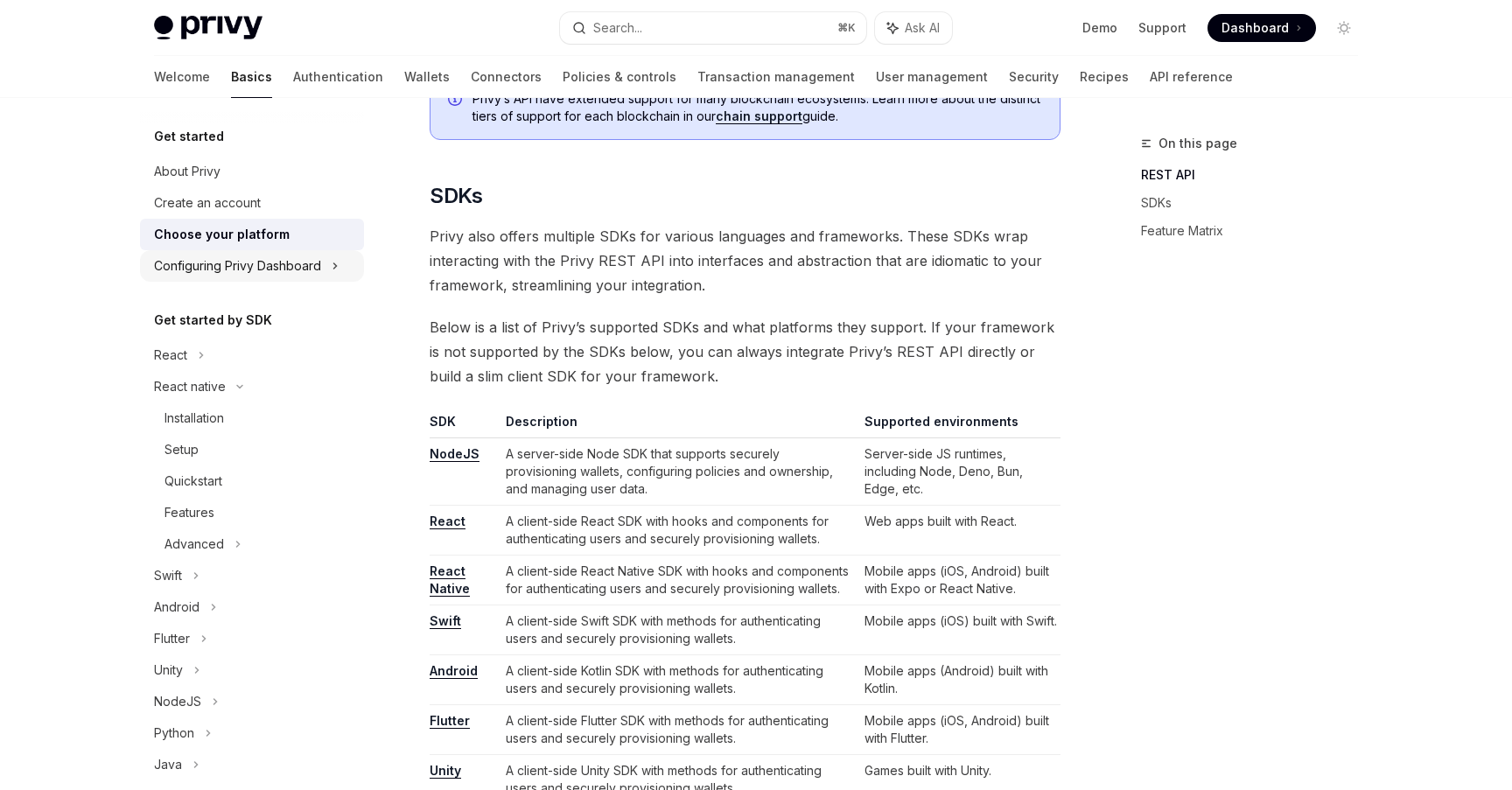
click at [300, 272] on div "Configuring Privy Dashboard" at bounding box center [237, 266] width 167 height 21
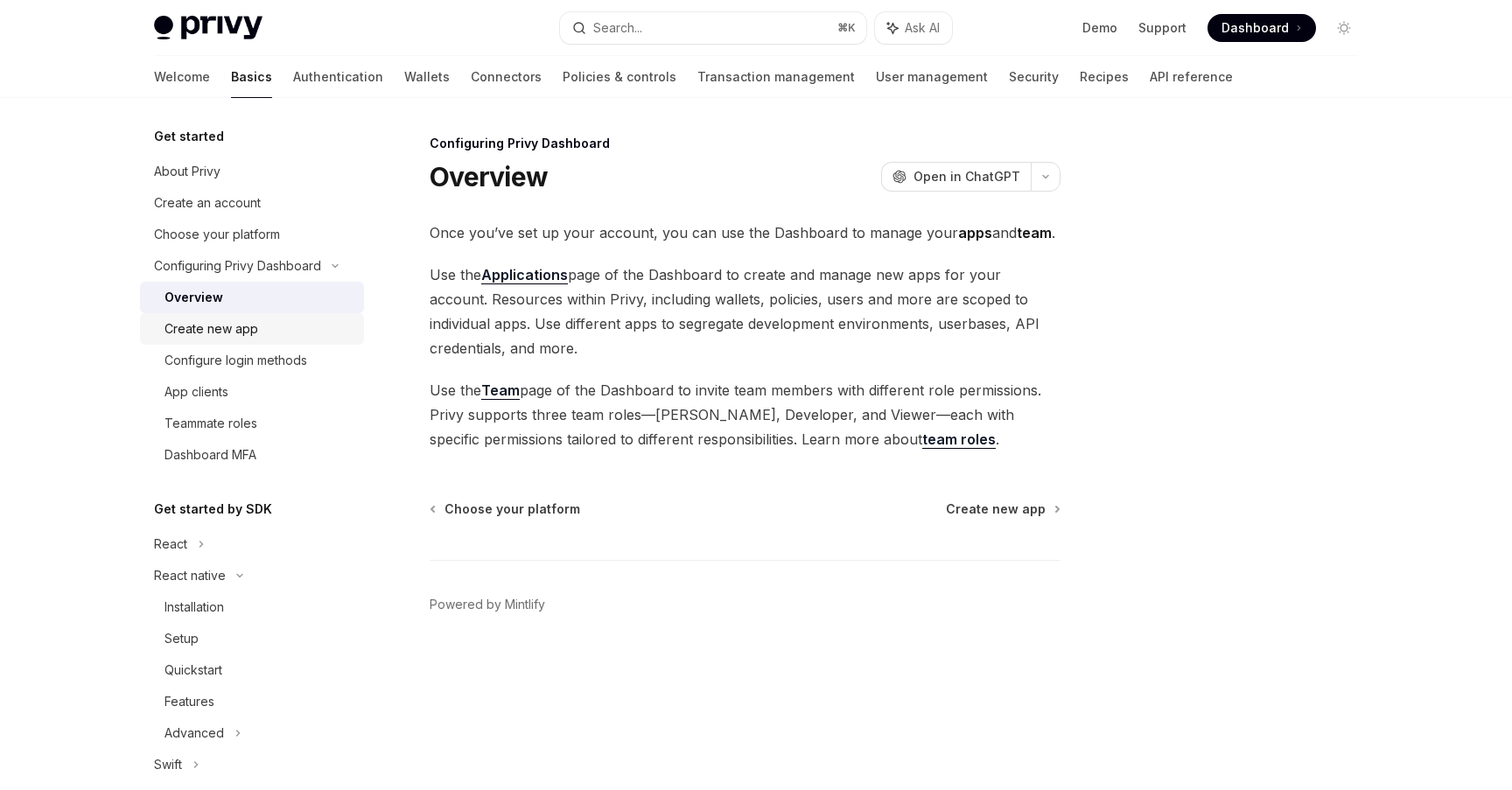
click at [293, 314] on link "Create new app" at bounding box center [252, 329] width 224 height 32
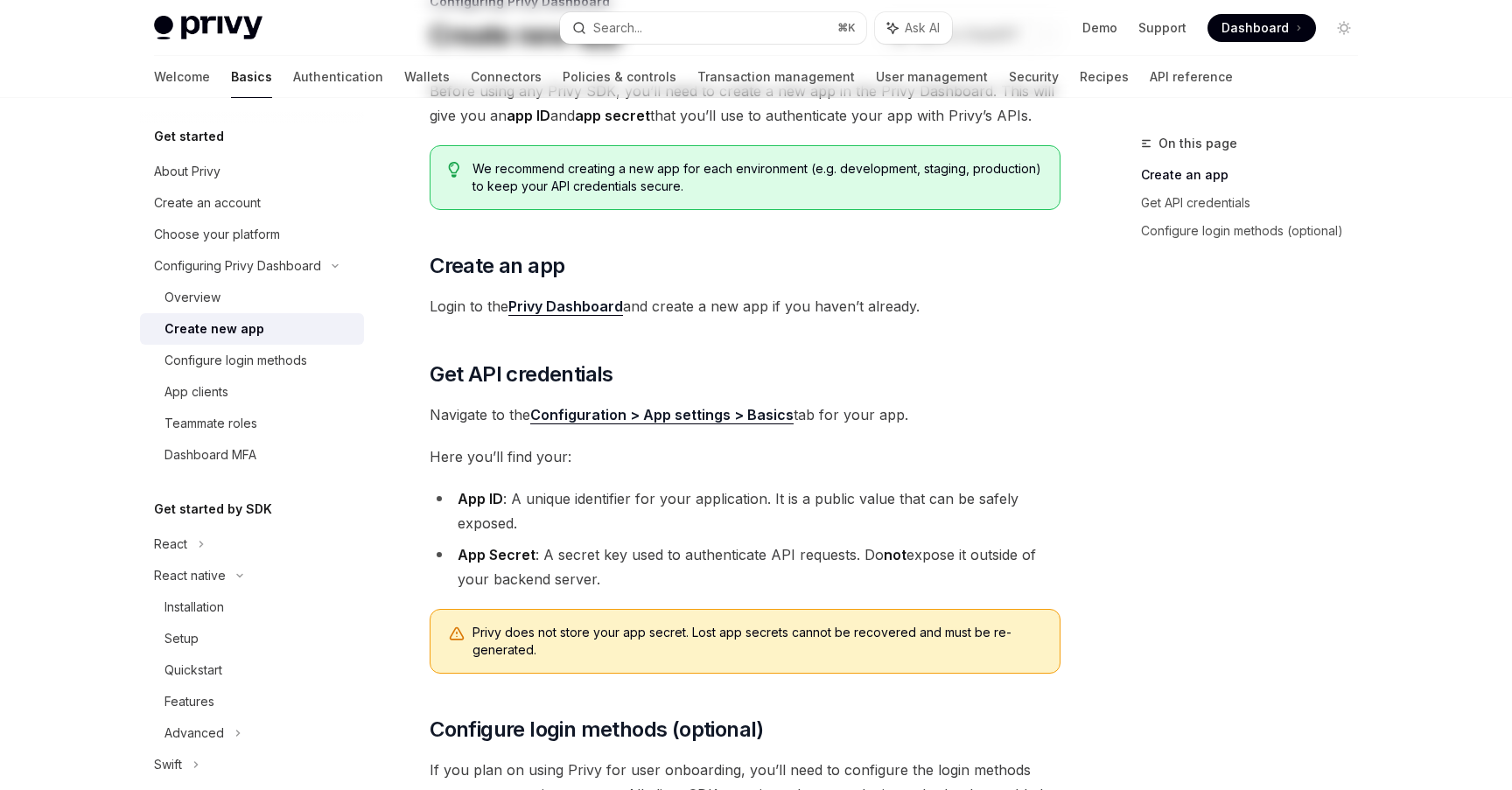
scroll to position [443, 0]
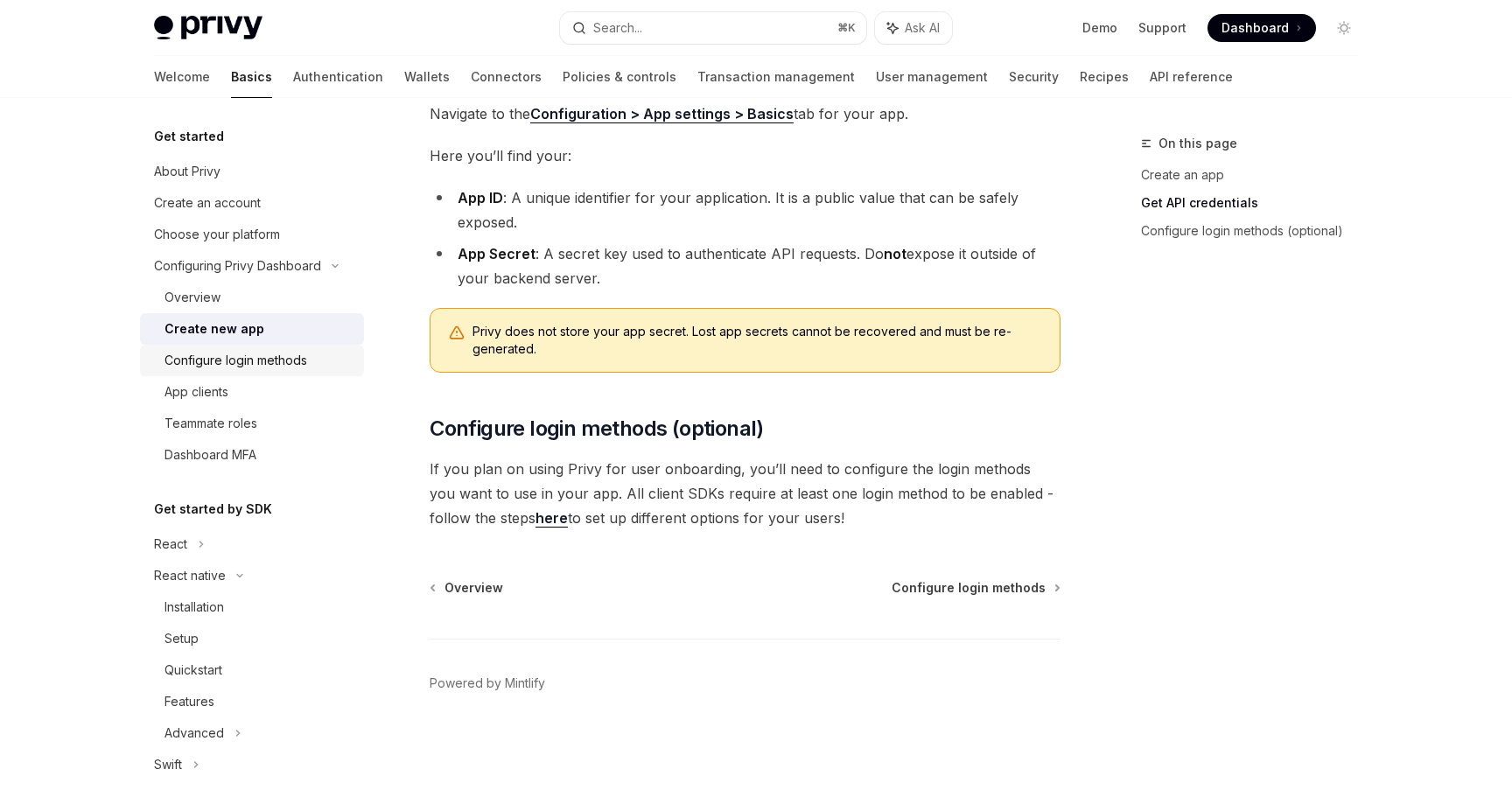
click at [336, 368] on div "Configure login methods" at bounding box center [258, 360] width 189 height 21
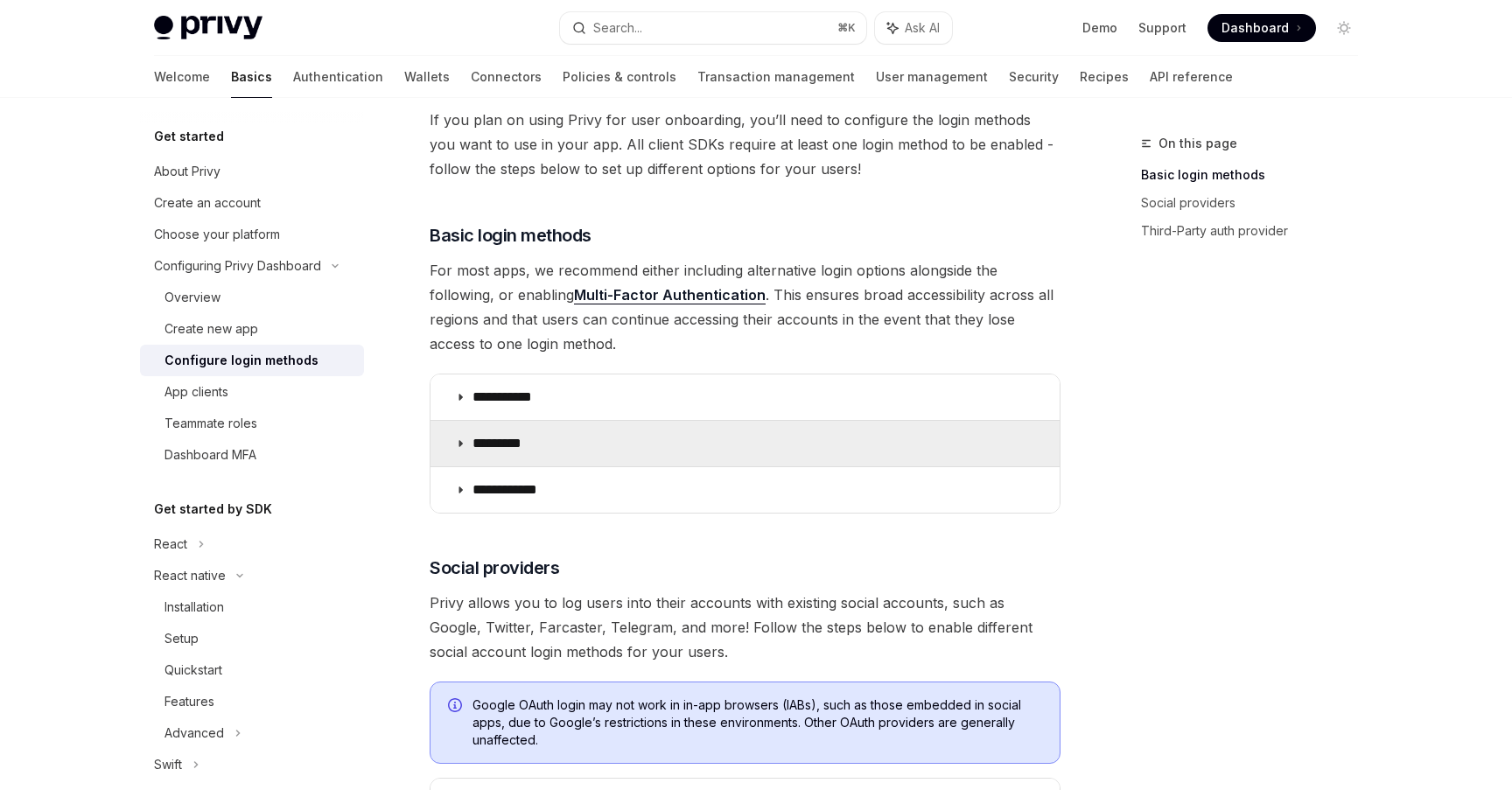
scroll to position [116, 0]
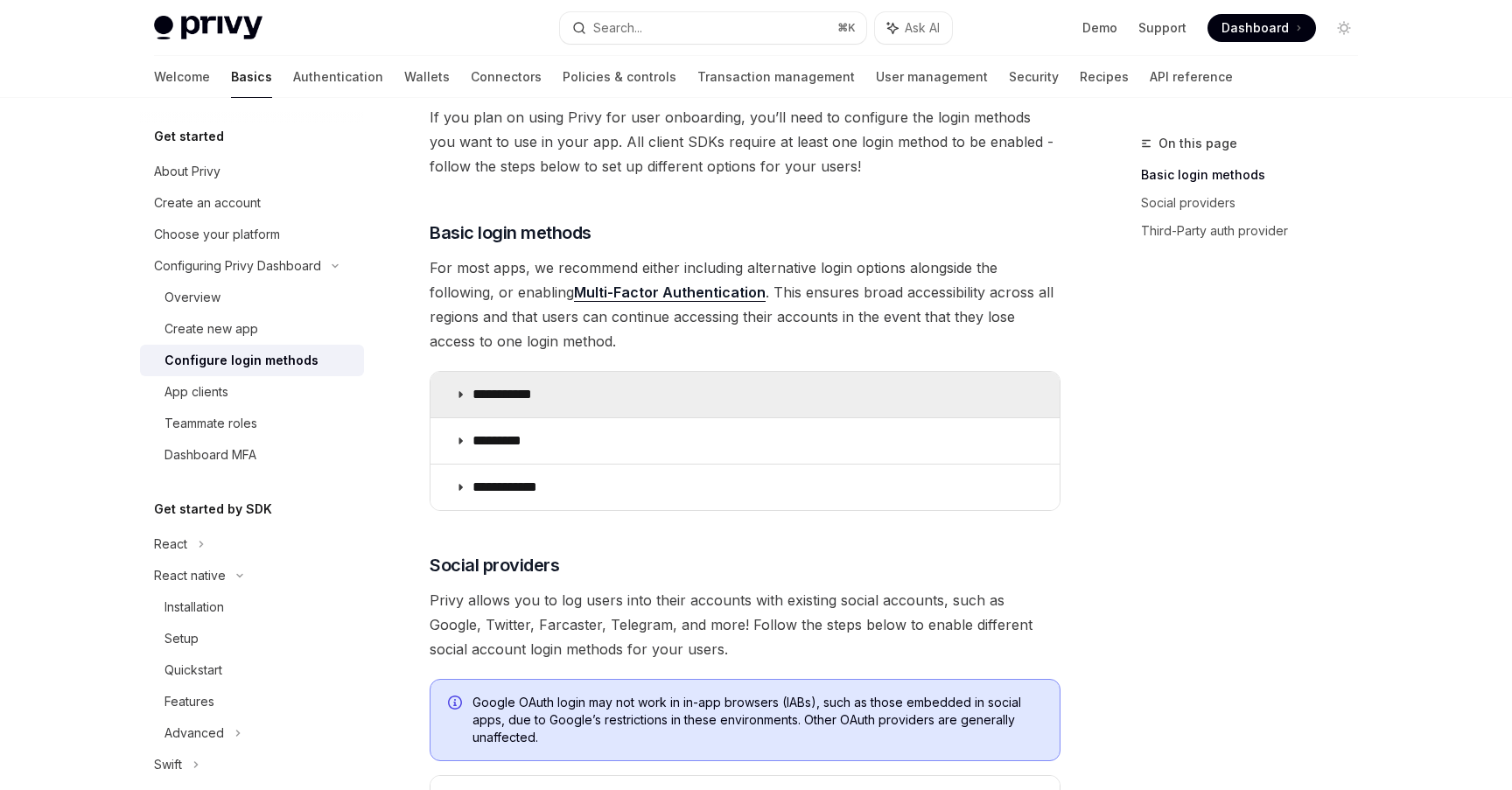
click at [493, 412] on summary "**********" at bounding box center [745, 395] width 629 height 46
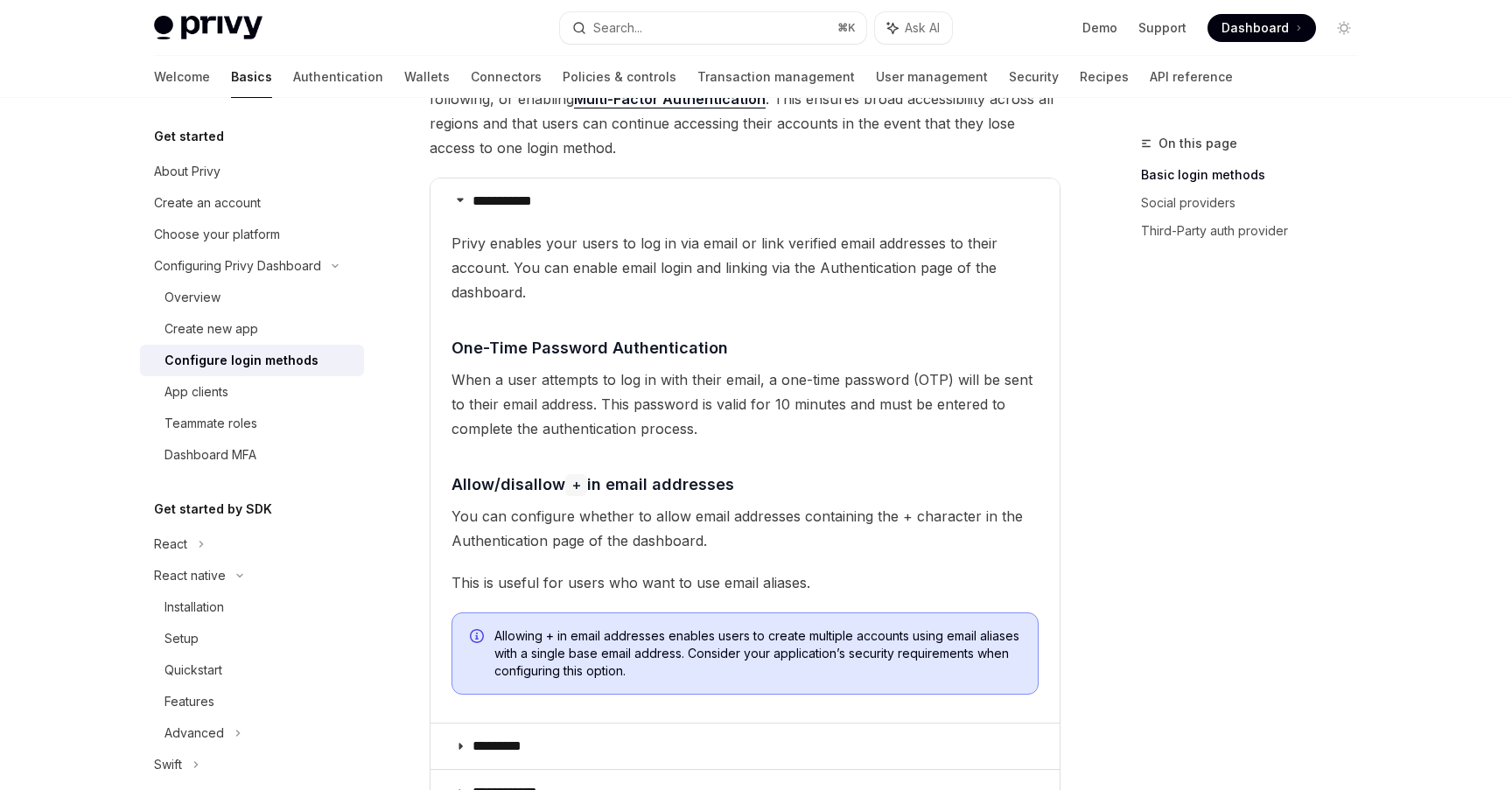
scroll to position [296, 0]
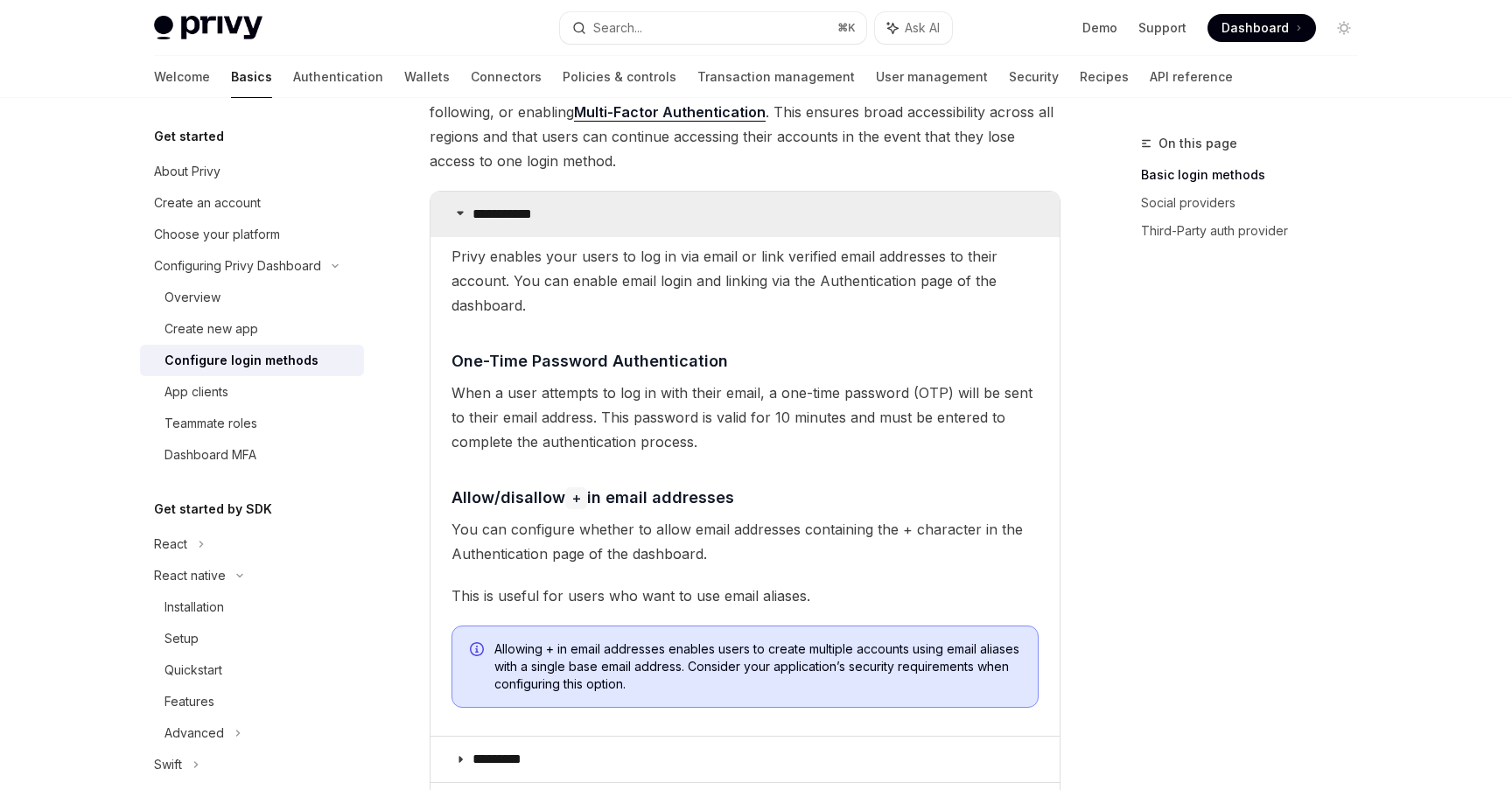
click at [568, 230] on summary "**********" at bounding box center [745, 214] width 629 height 46
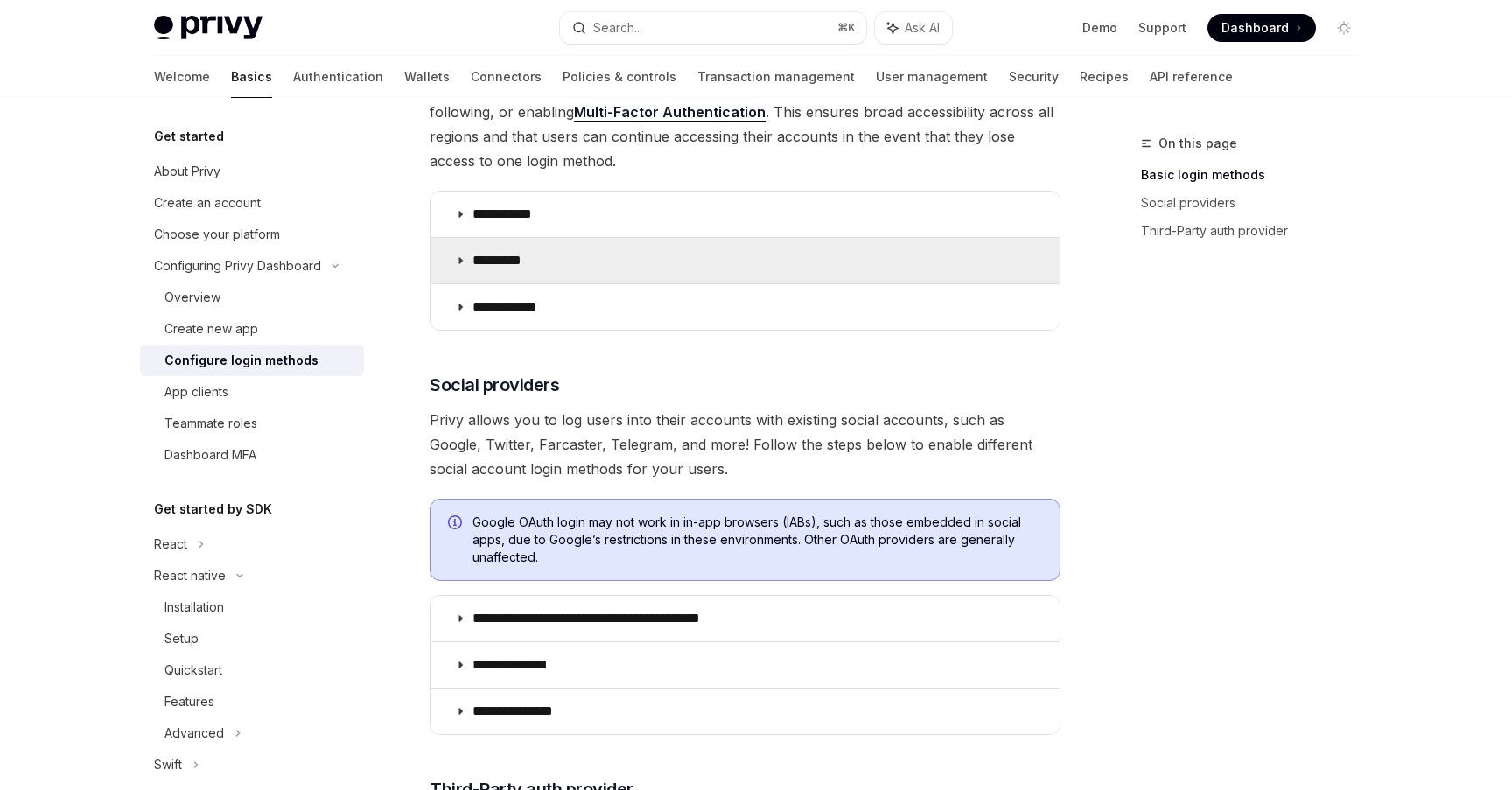
click at [601, 256] on summary "*********" at bounding box center [745, 260] width 629 height 46
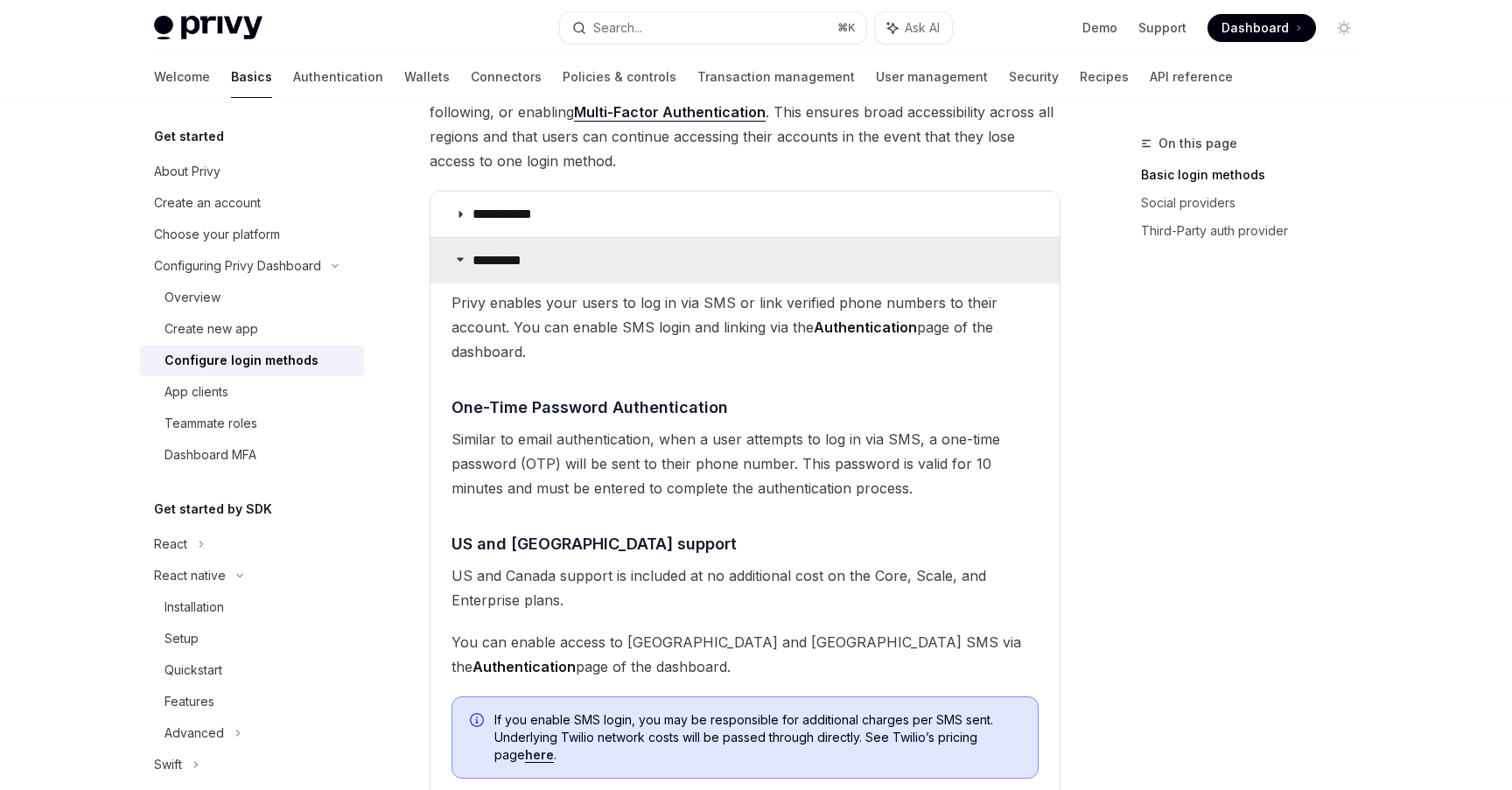
click at [601, 256] on summary "*********" at bounding box center [745, 260] width 629 height 46
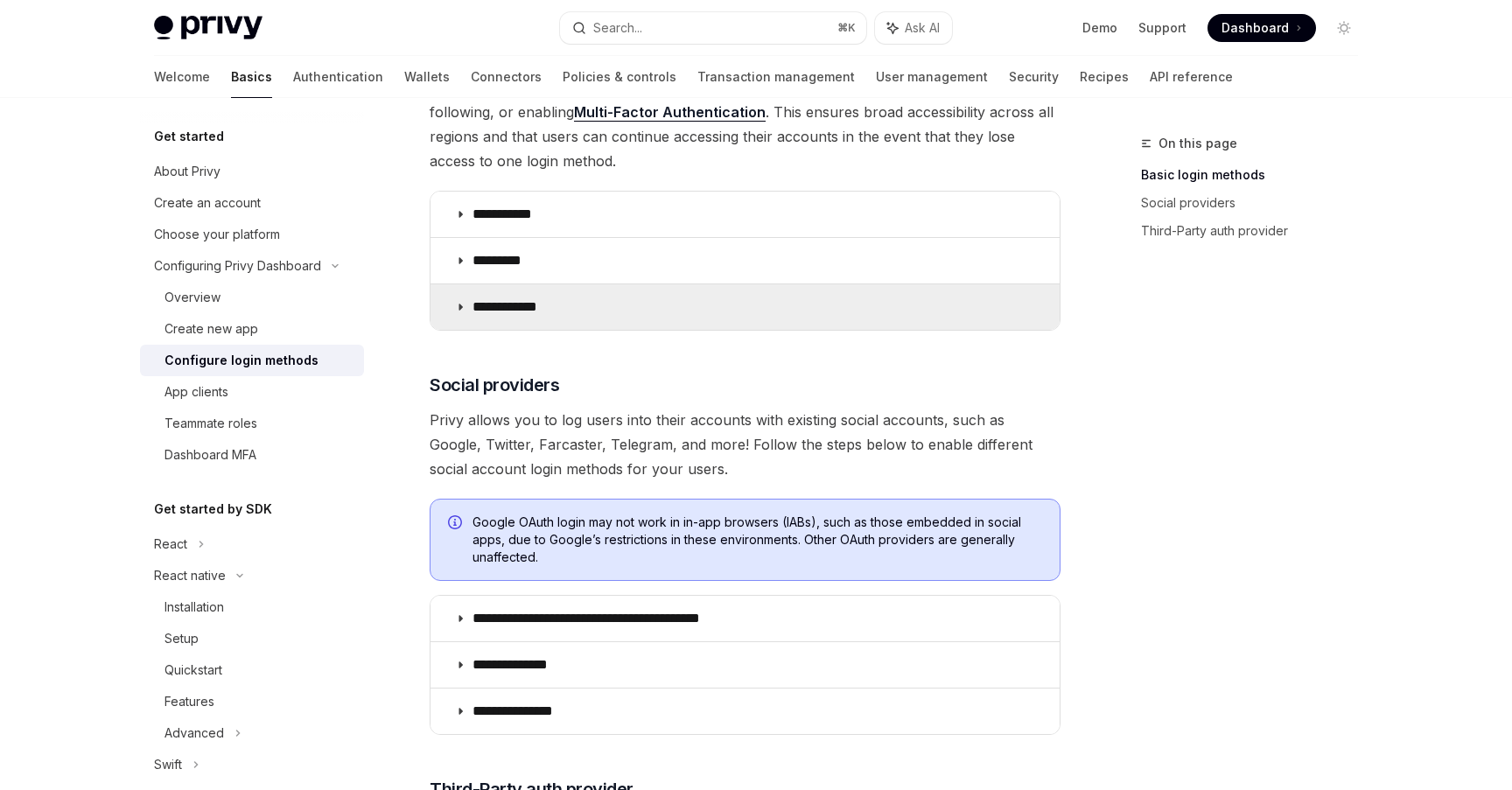
click at [598, 318] on summary "**********" at bounding box center [745, 307] width 629 height 46
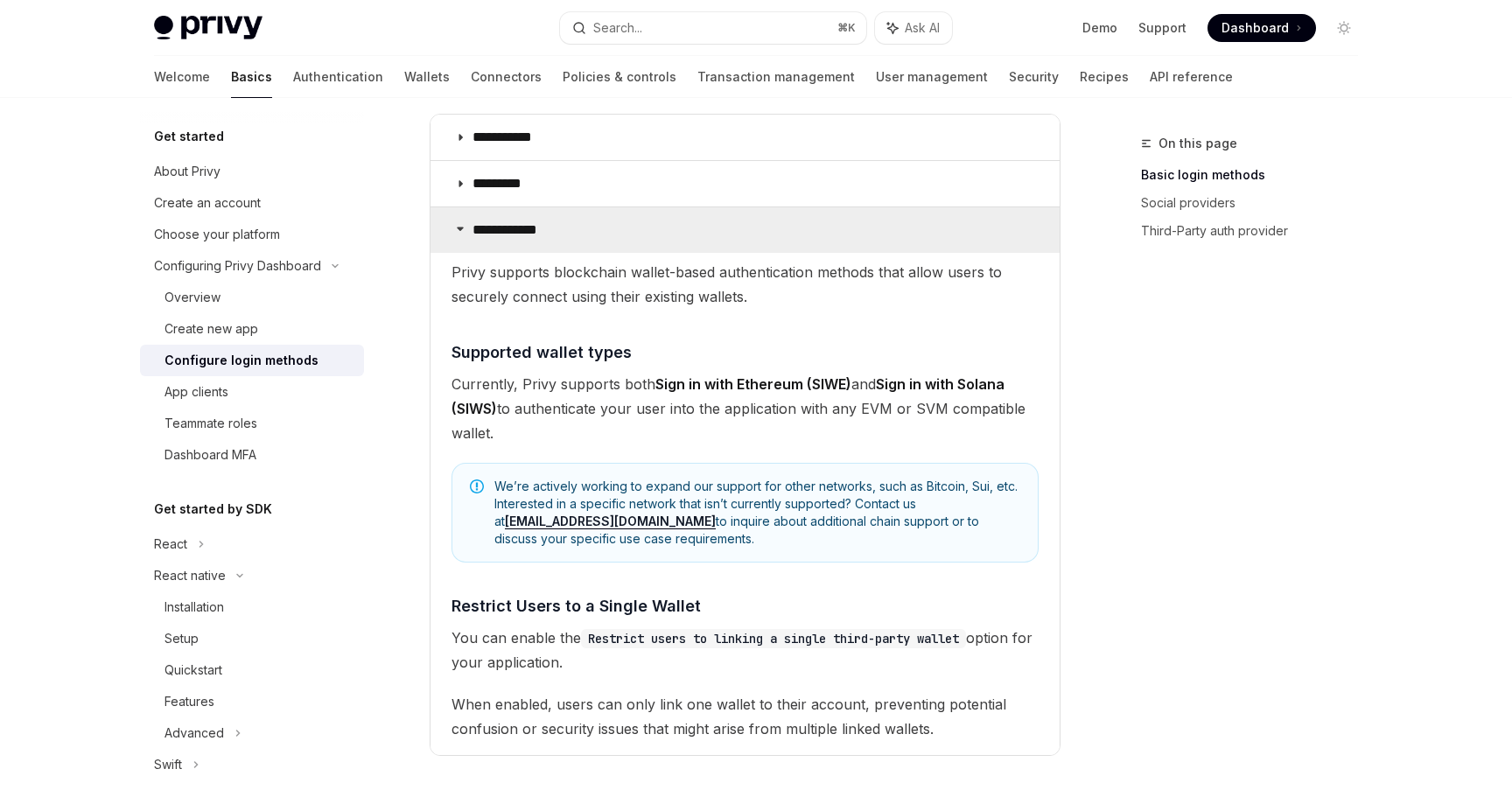
scroll to position [389, 0]
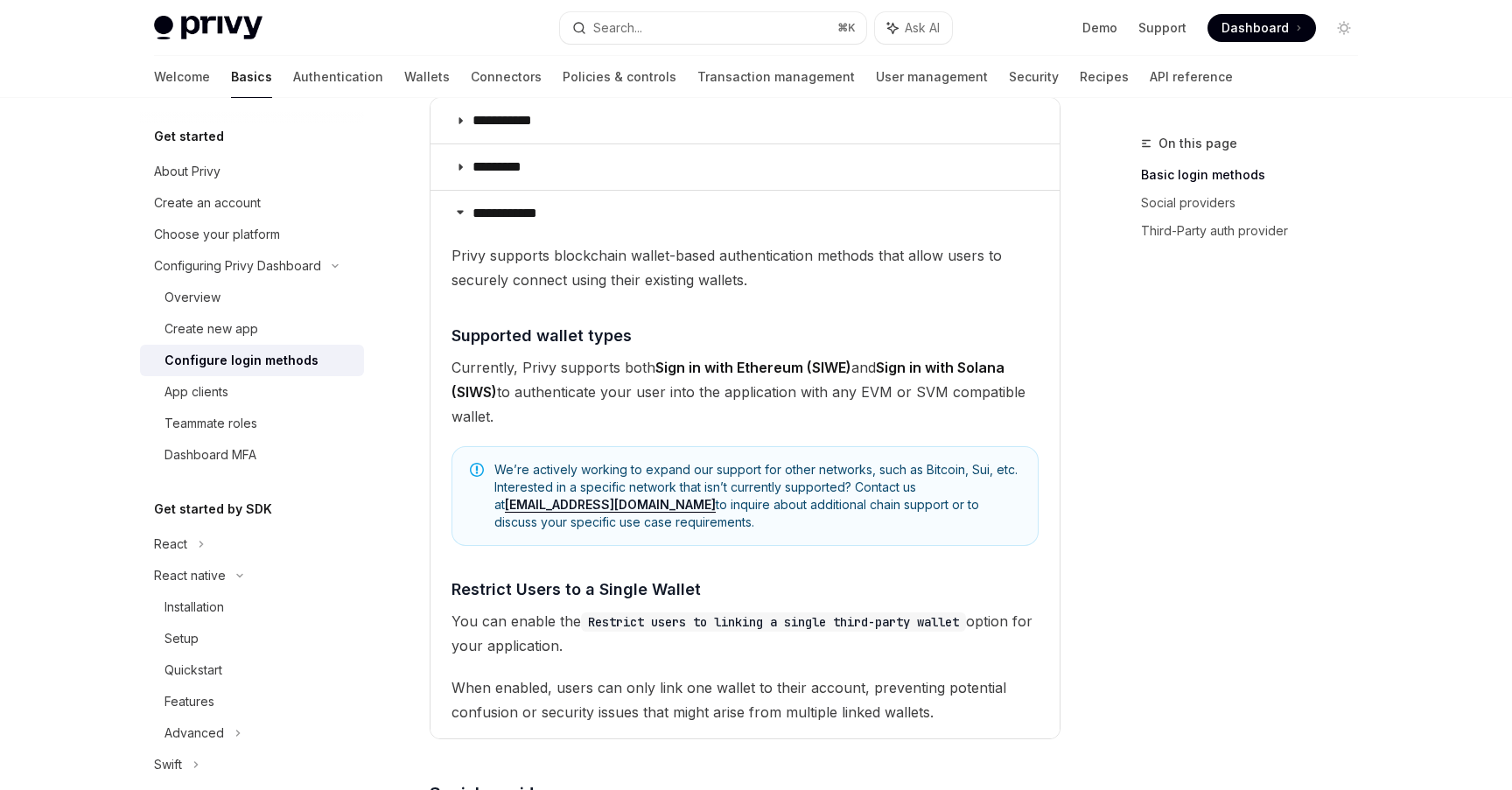
click at [1081, 504] on div "**********" at bounding box center [756, 750] width 1232 height 2082
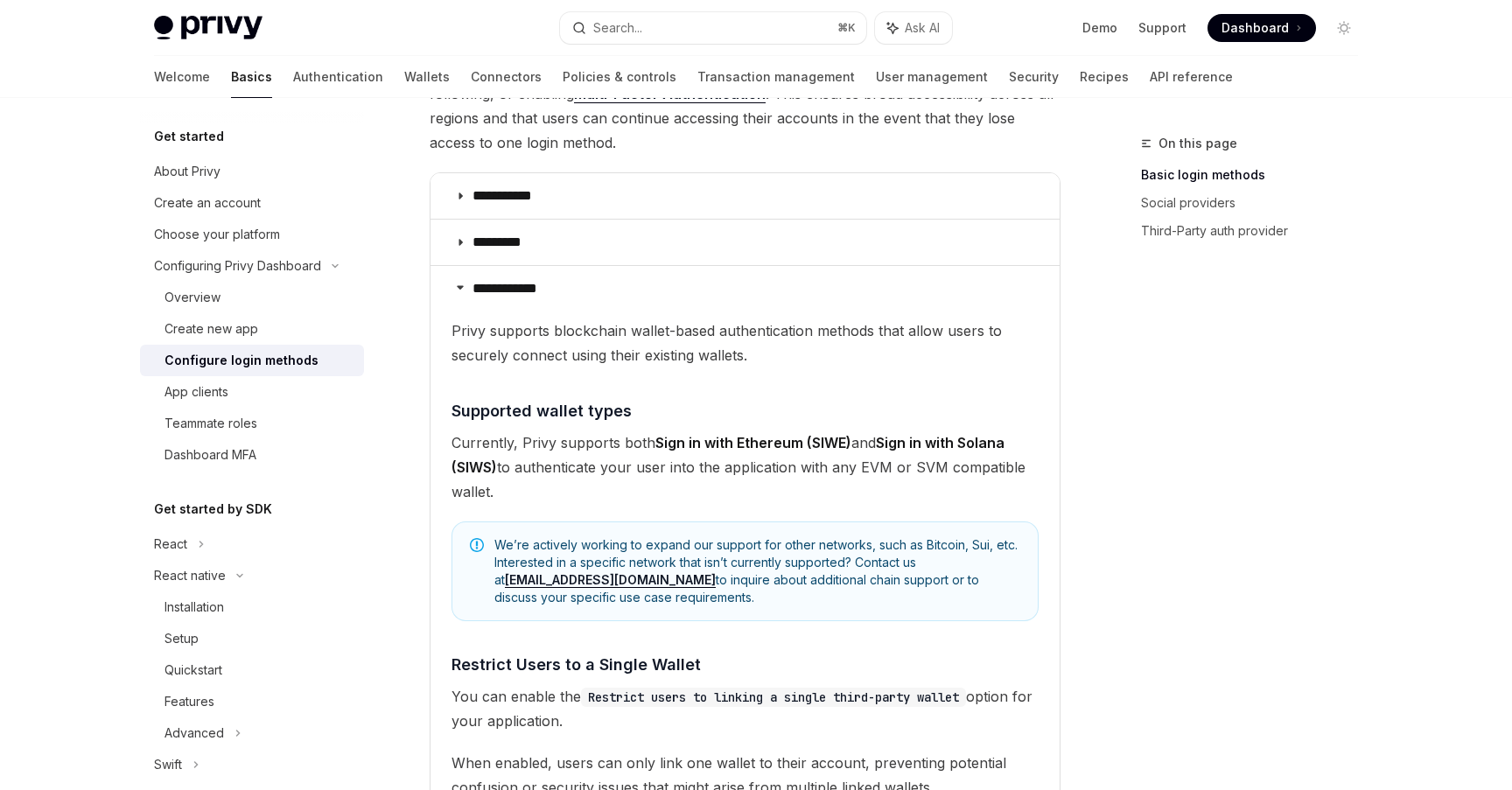
scroll to position [258, 0]
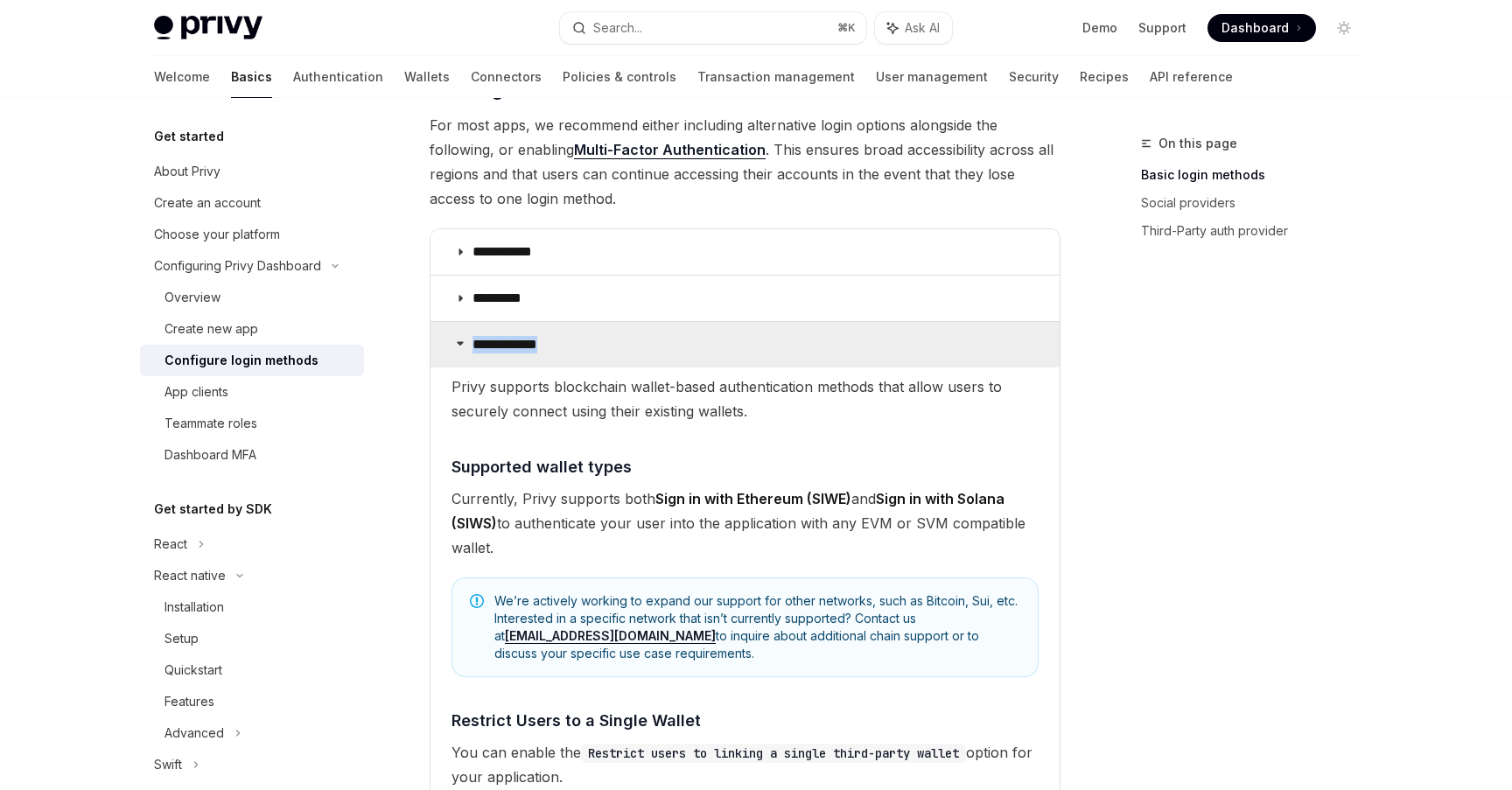
drag, startPoint x: 754, startPoint y: 318, endPoint x: 754, endPoint y: 336, distance: 18.0
click at [754, 336] on div "**********" at bounding box center [745, 549] width 631 height 643
click at [754, 336] on summary "**********" at bounding box center [745, 344] width 629 height 46
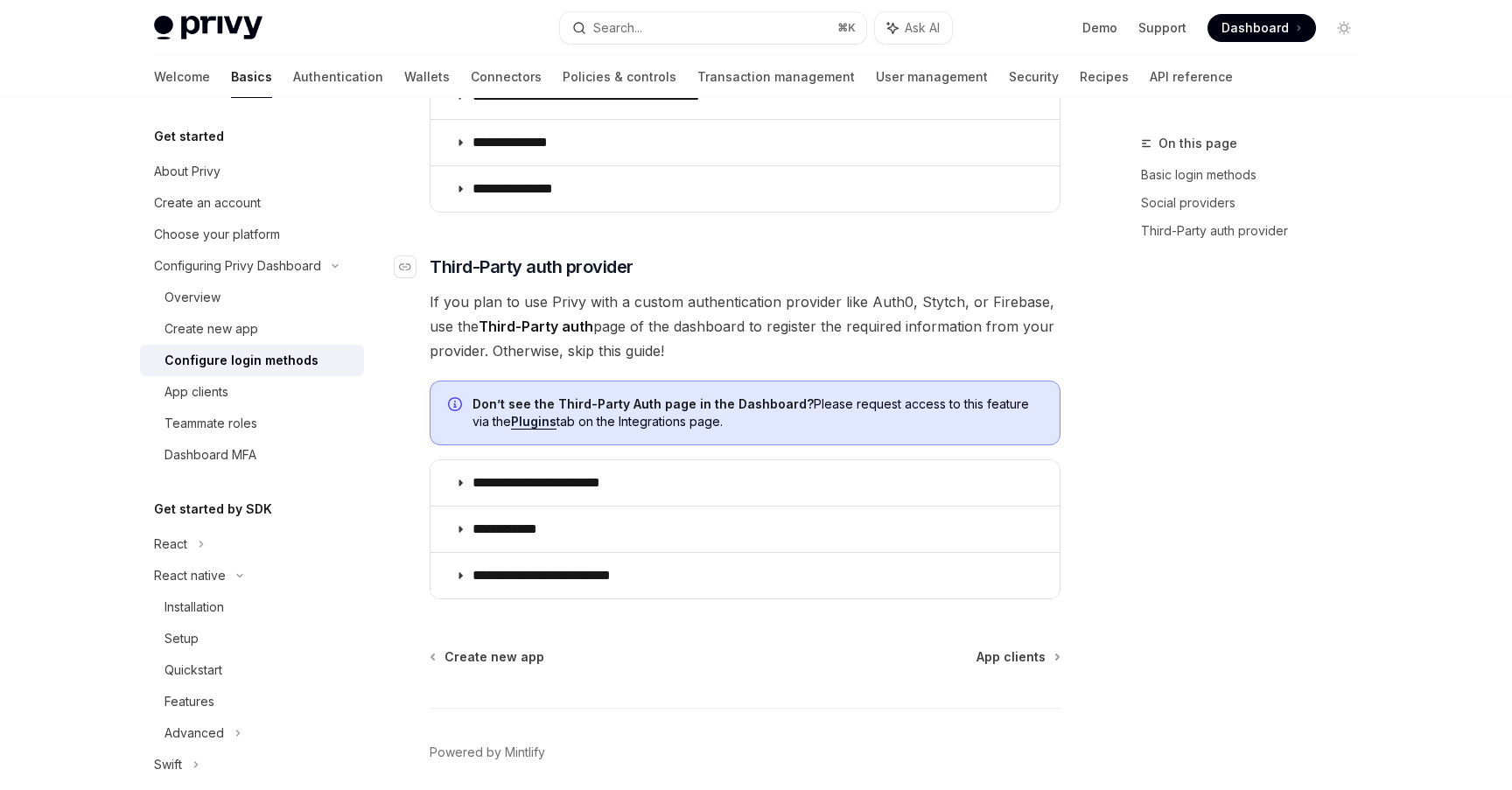
scroll to position [887, 0]
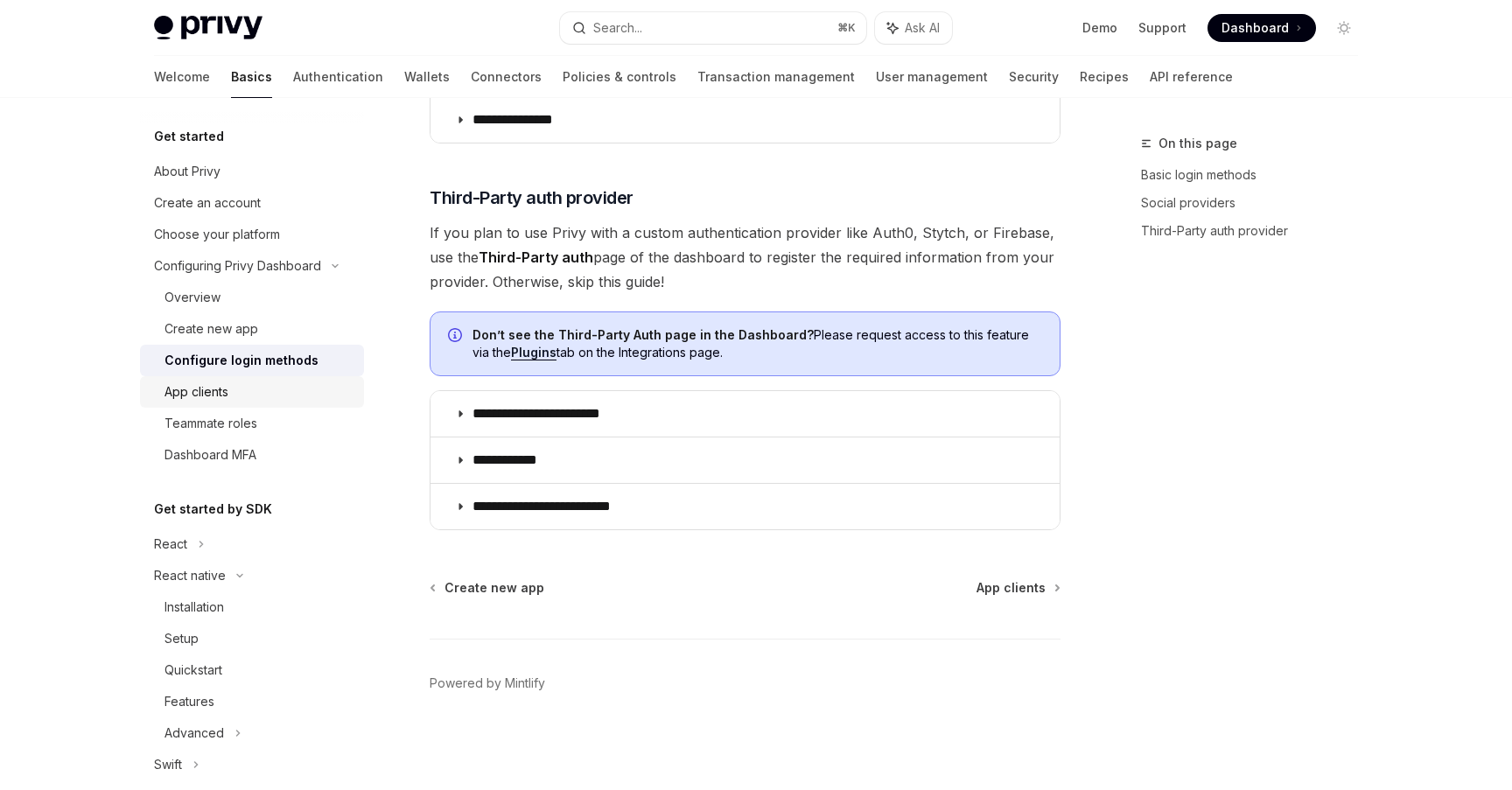
click at [263, 391] on div "App clients" at bounding box center [258, 392] width 189 height 21
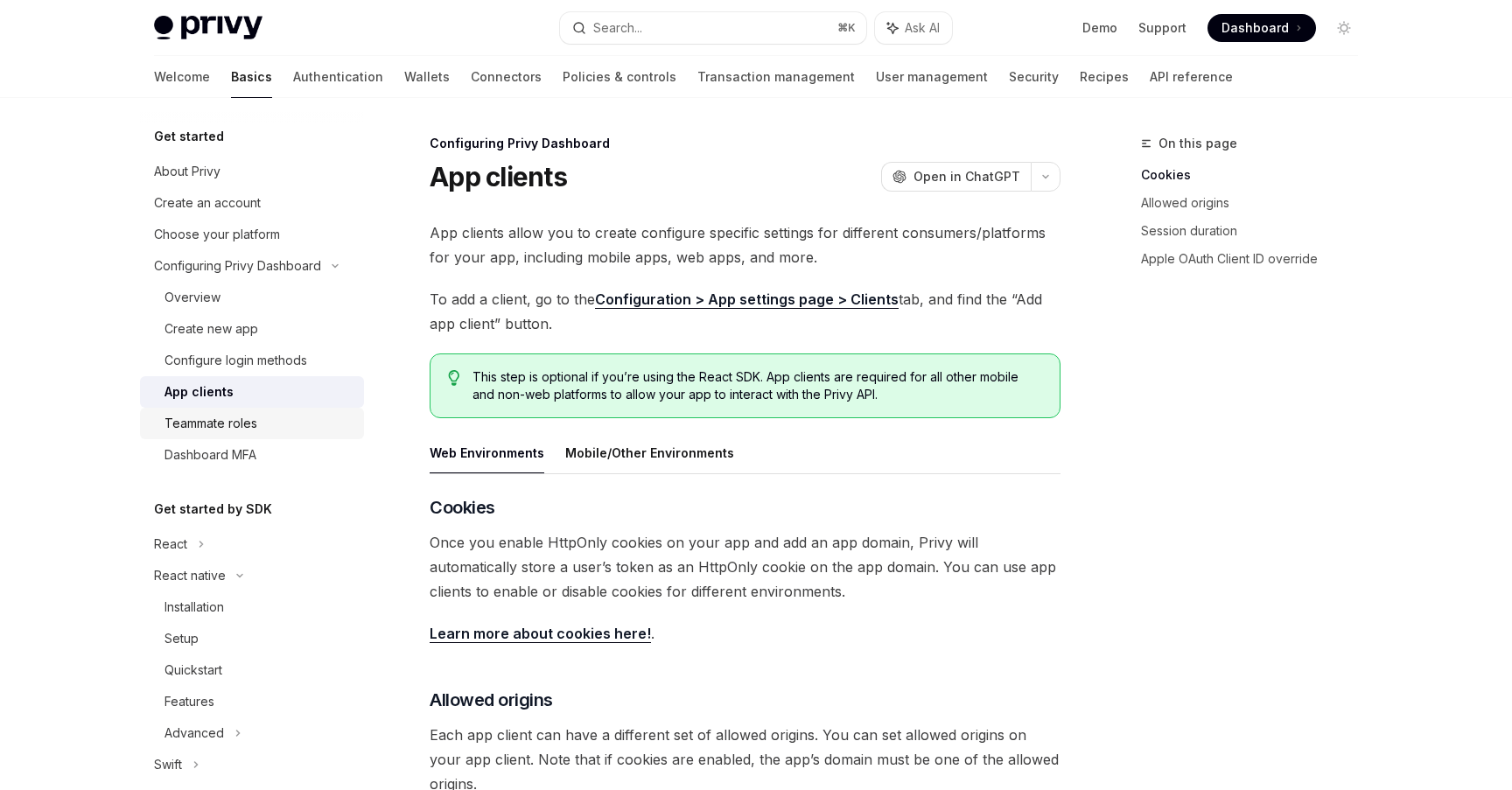
click at [270, 422] on div "Teammate roles" at bounding box center [258, 423] width 189 height 21
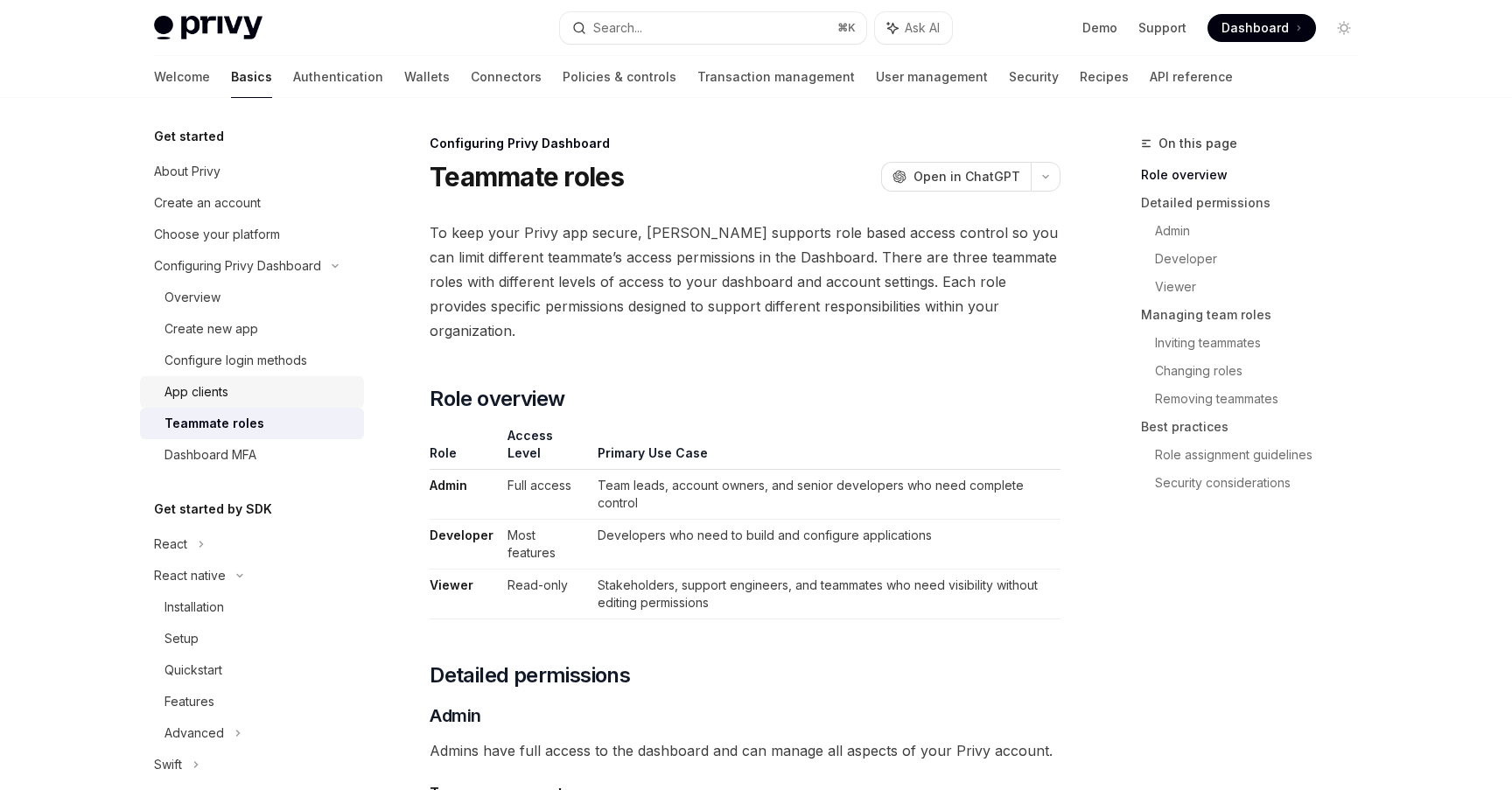
click at [286, 389] on div "App clients" at bounding box center [258, 392] width 189 height 21
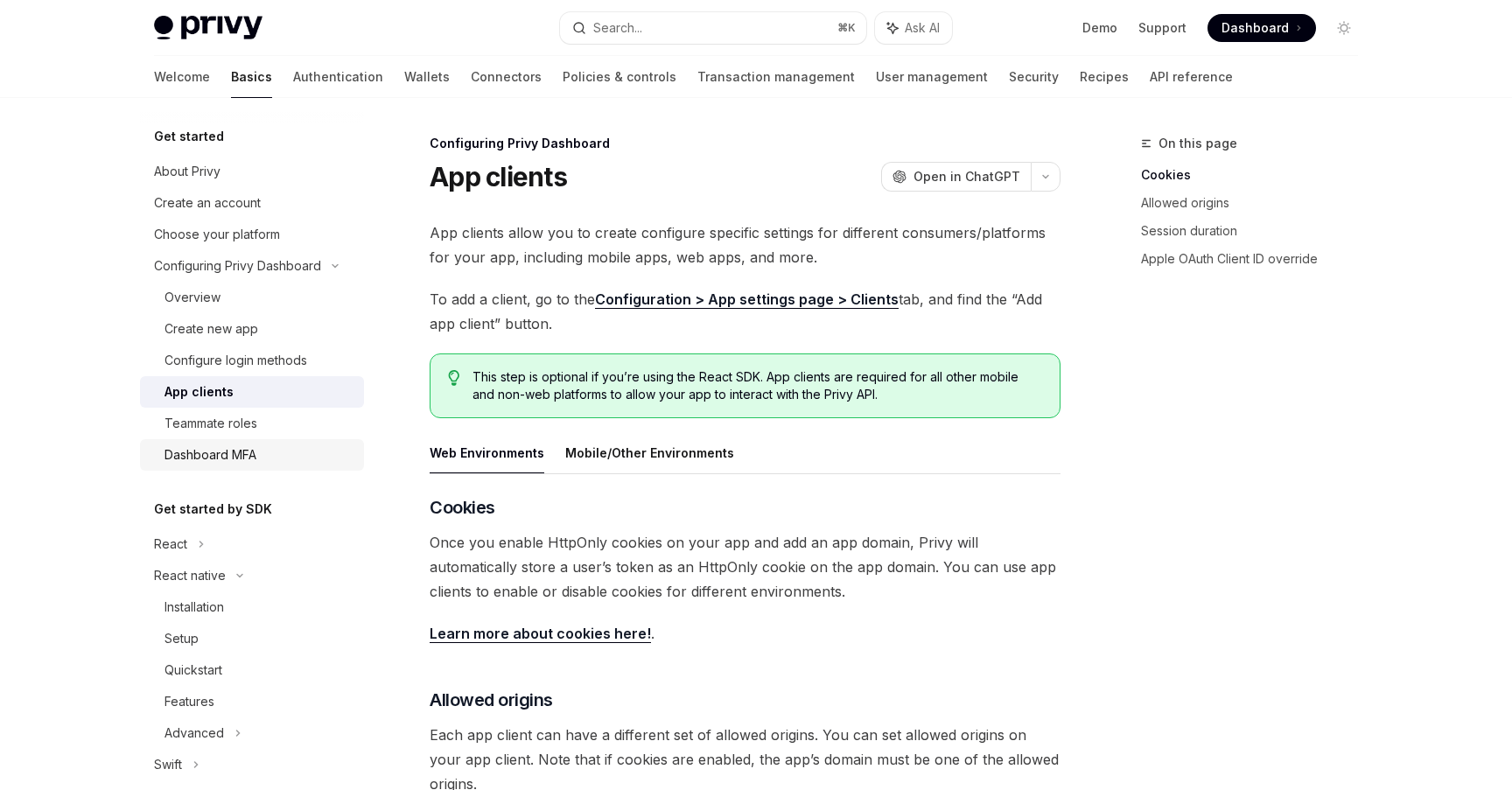
click at [276, 464] on div "Dashboard MFA" at bounding box center [258, 455] width 189 height 21
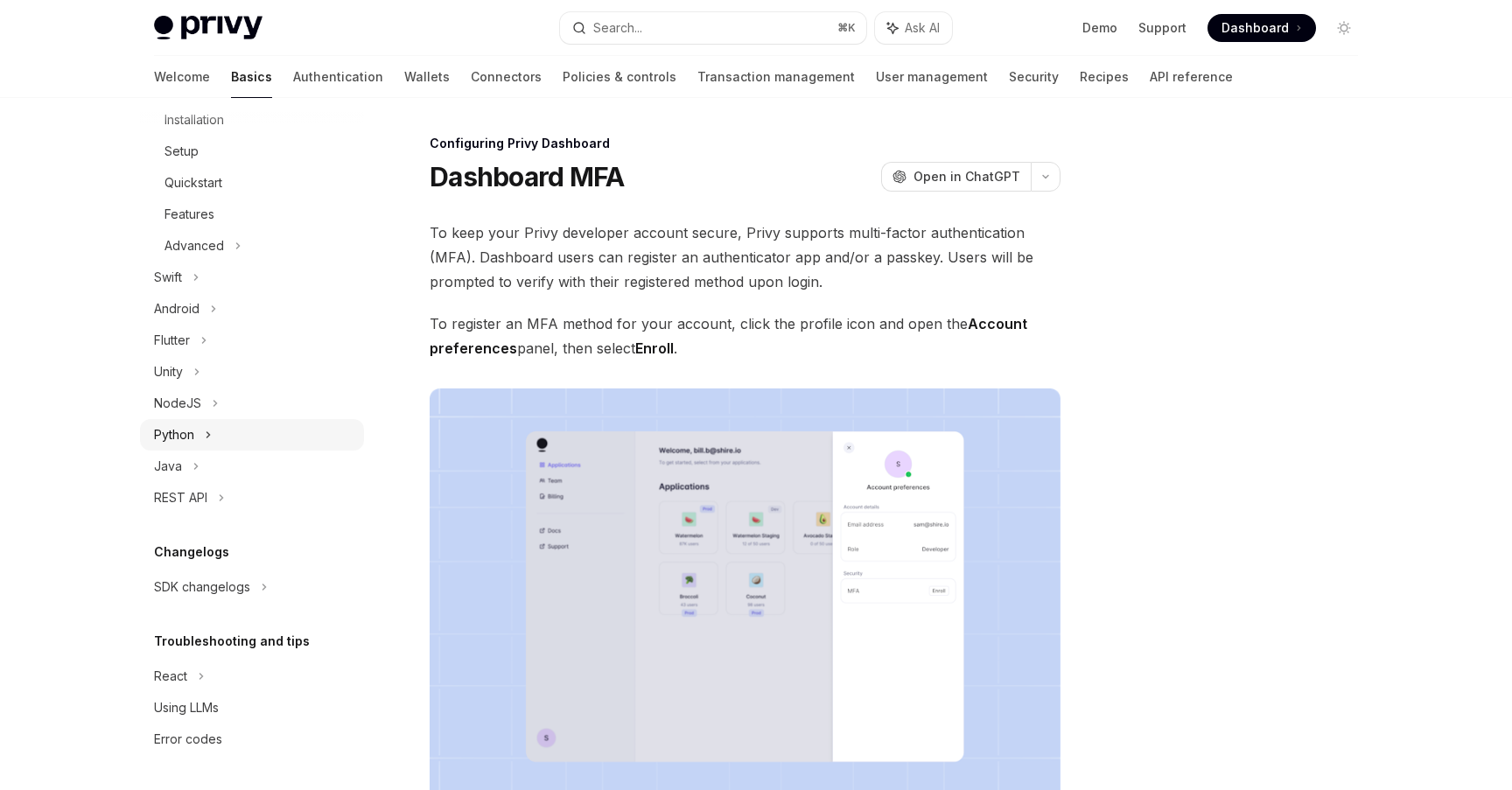
scroll to position [472, 0]
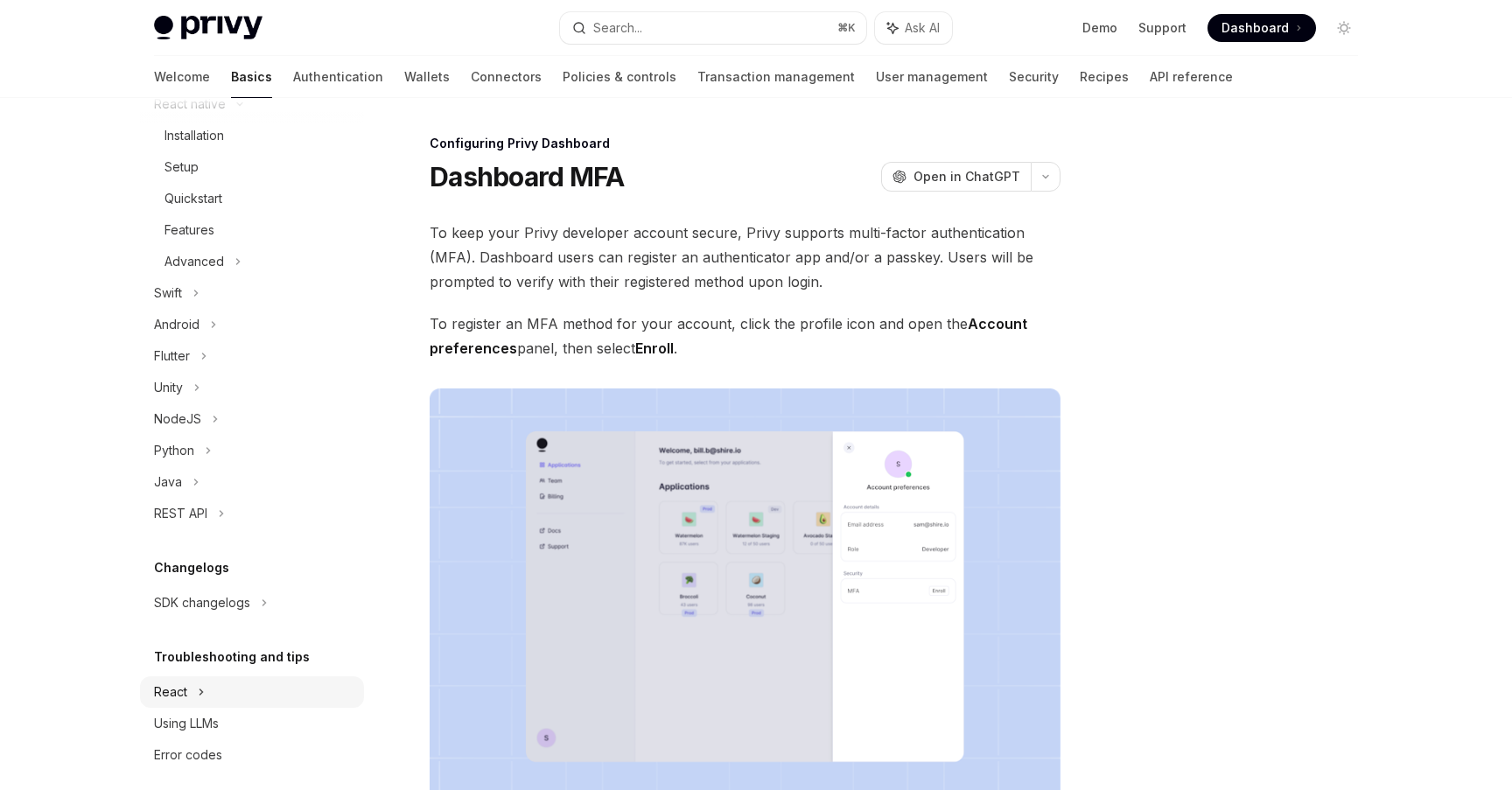
click at [304, 699] on div "React" at bounding box center [252, 692] width 224 height 32
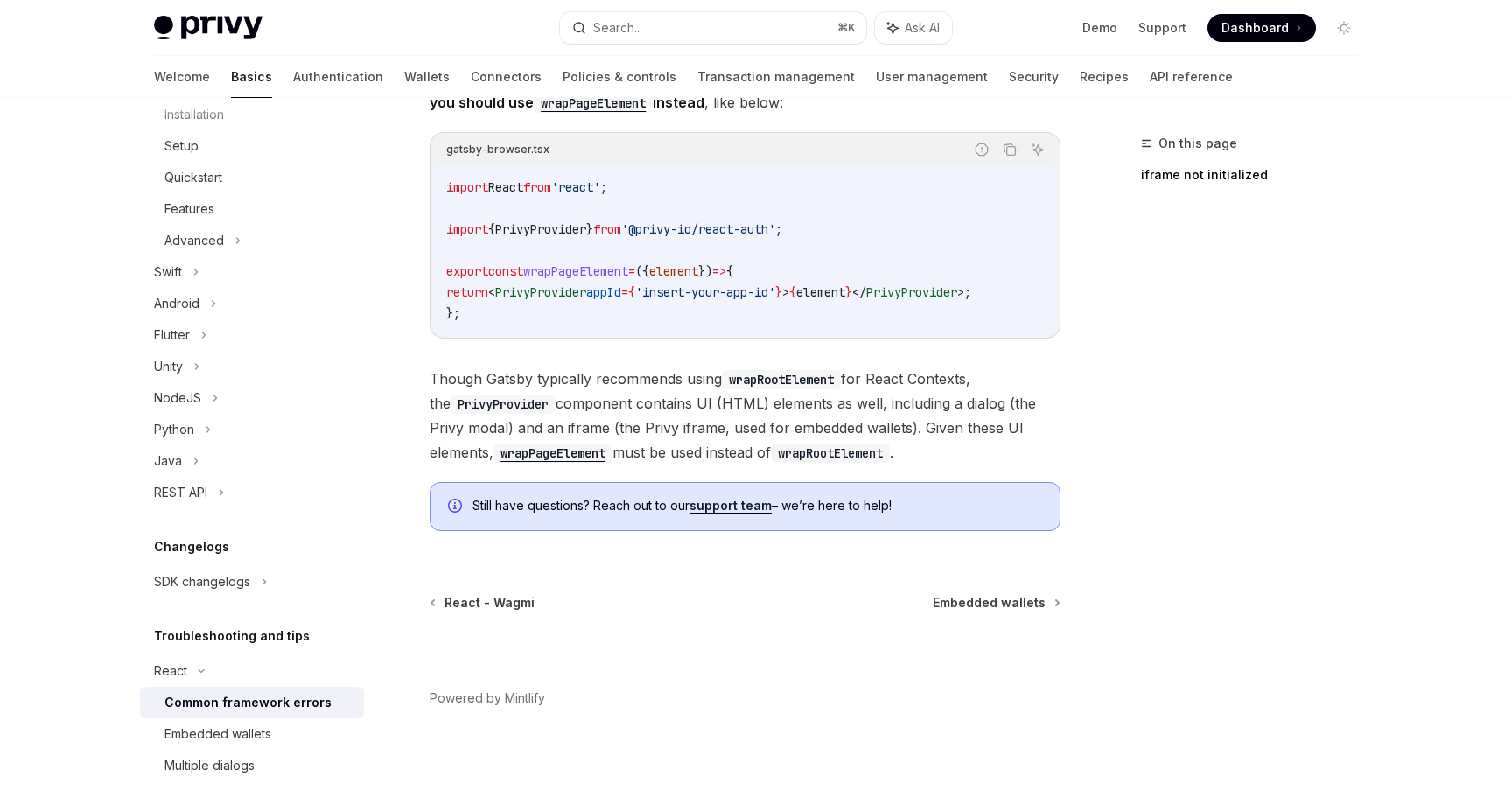
scroll to position [623, 0]
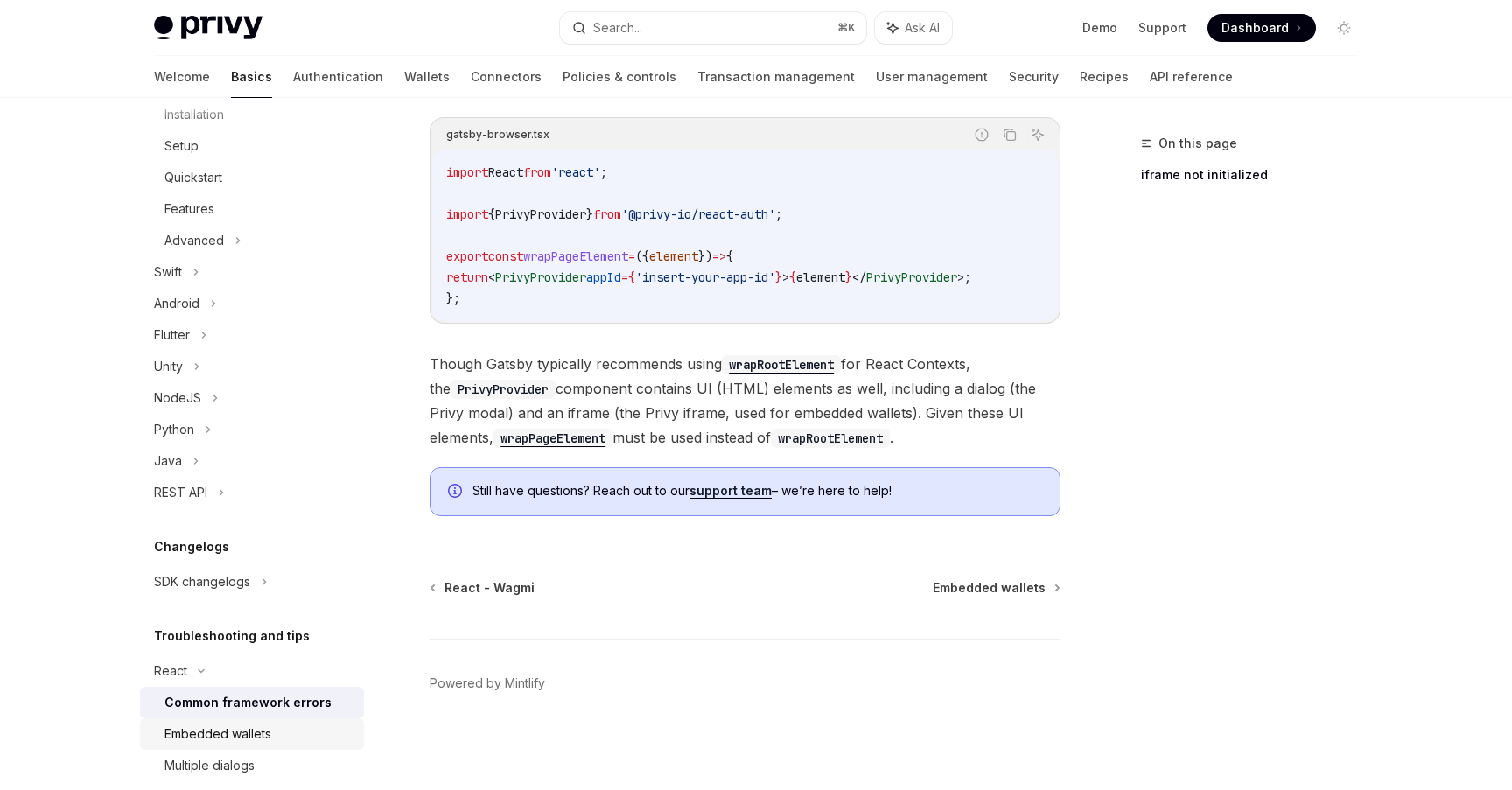
click at [245, 730] on div "Embedded wallets" at bounding box center [217, 734] width 106 height 21
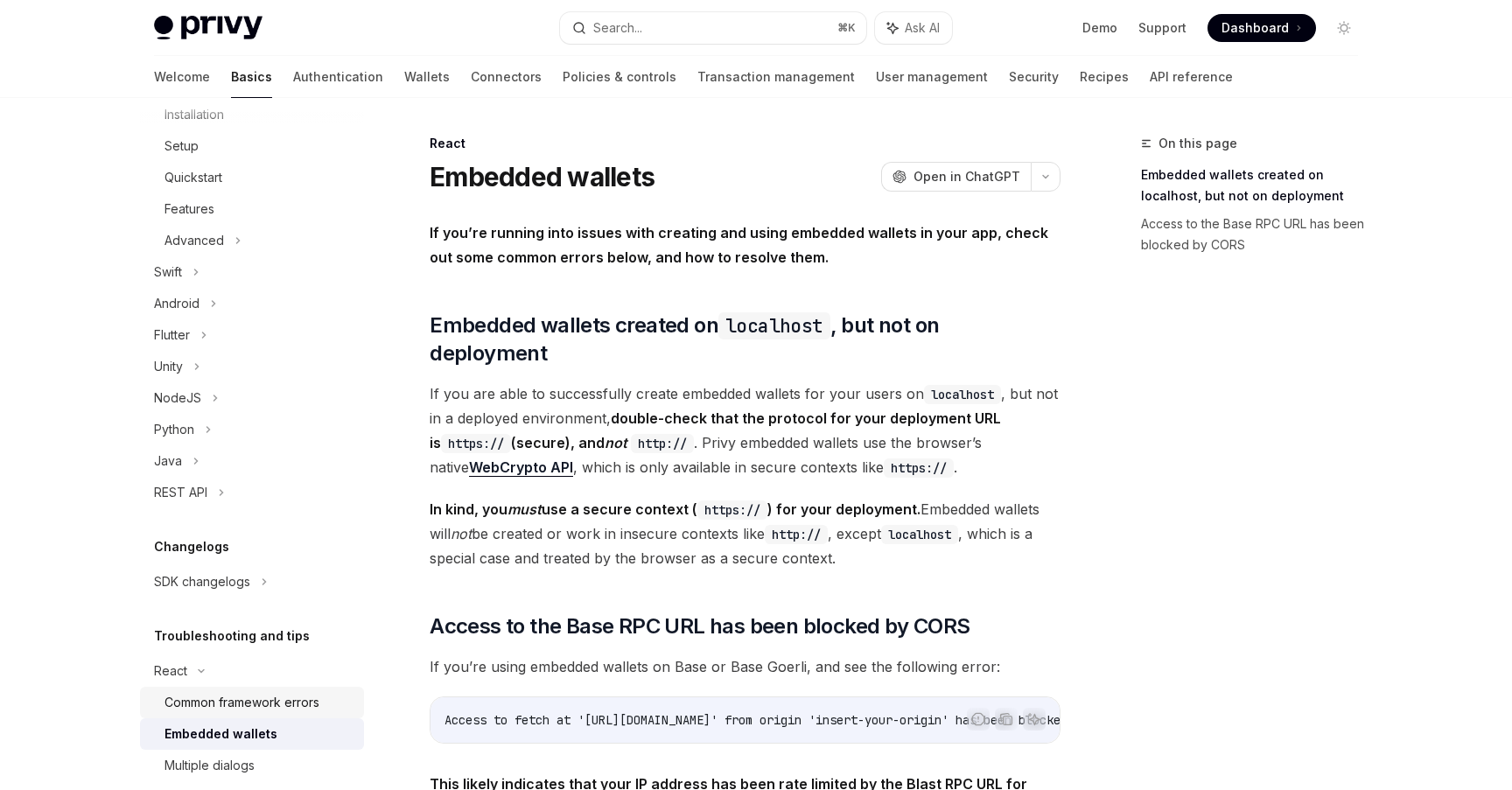
click at [263, 694] on div "Common framework errors" at bounding box center [242, 702] width 155 height 21
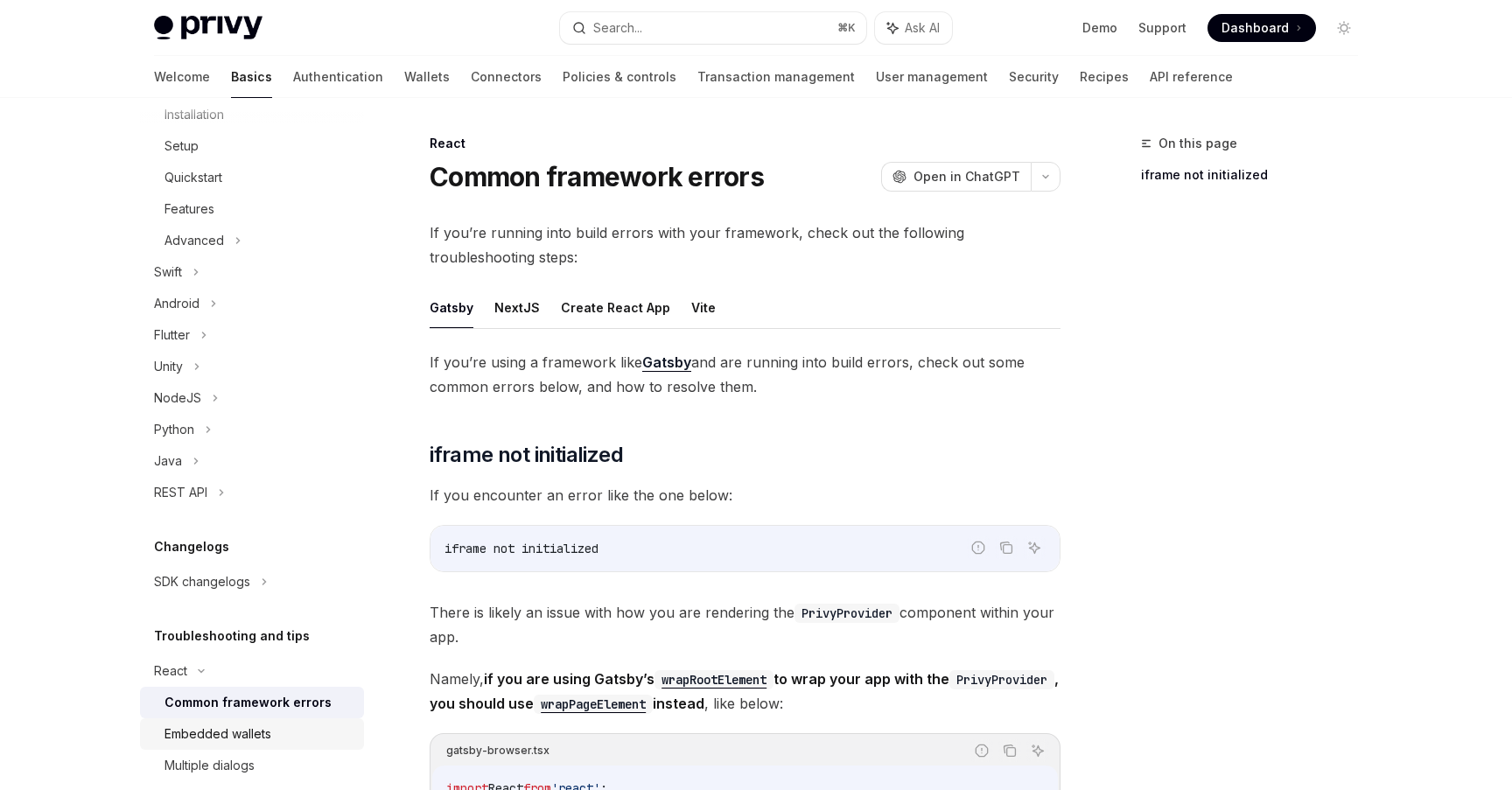
click at [263, 726] on div "Embedded wallets" at bounding box center [217, 734] width 106 height 21
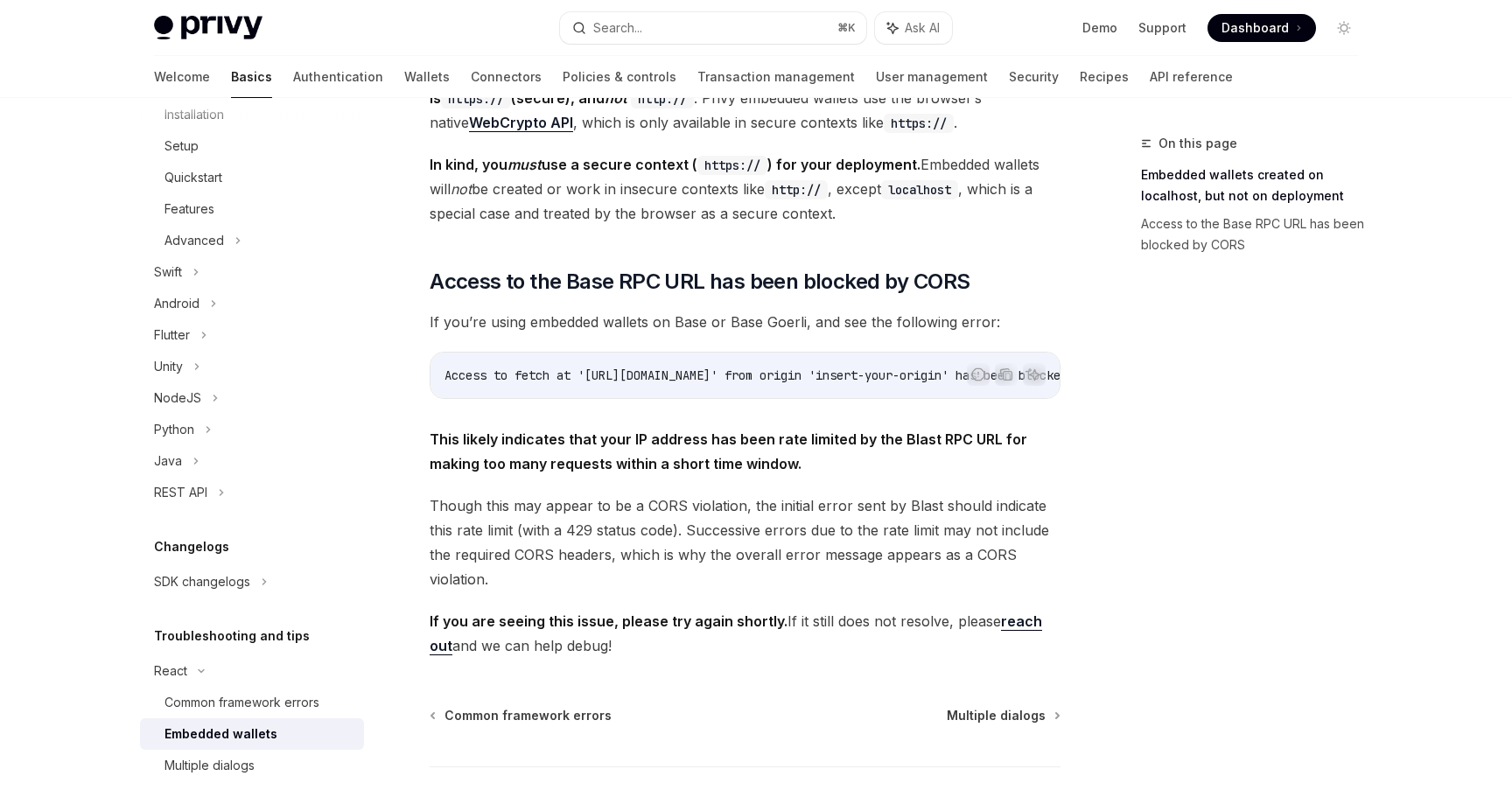
scroll to position [348, 0]
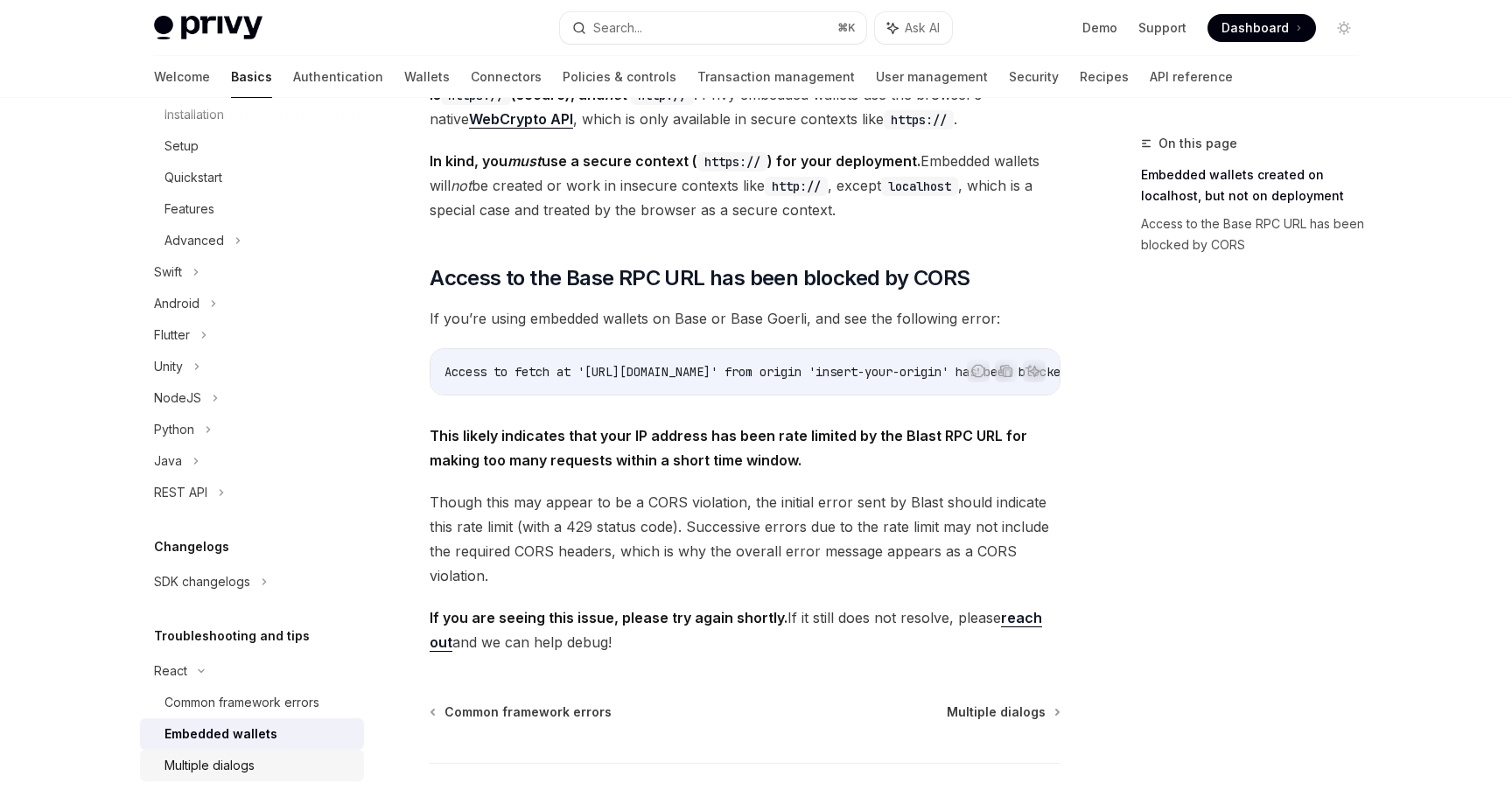
click at [258, 763] on div "Multiple dialogs" at bounding box center [258, 766] width 189 height 21
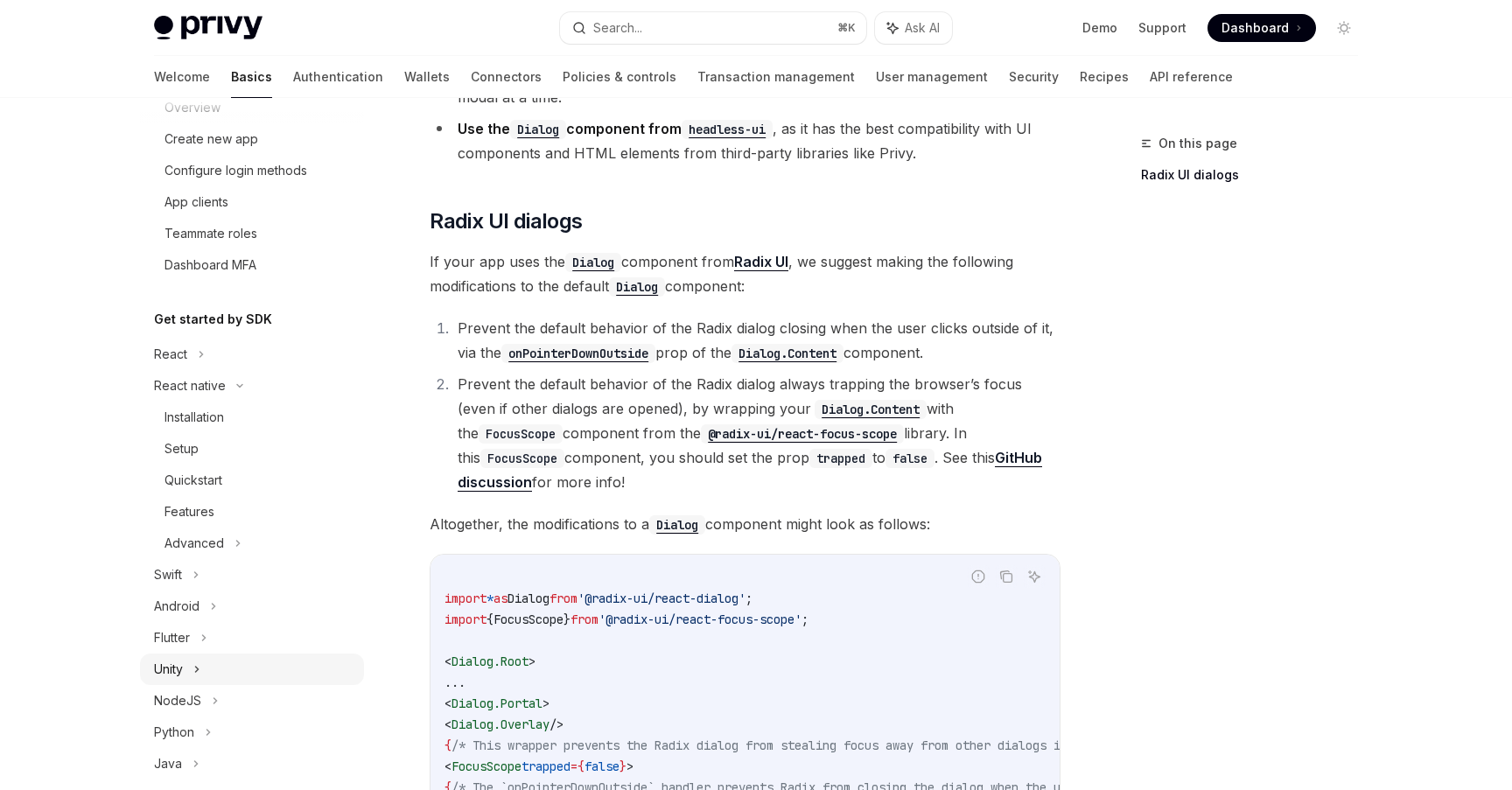
scroll to position [169, 0]
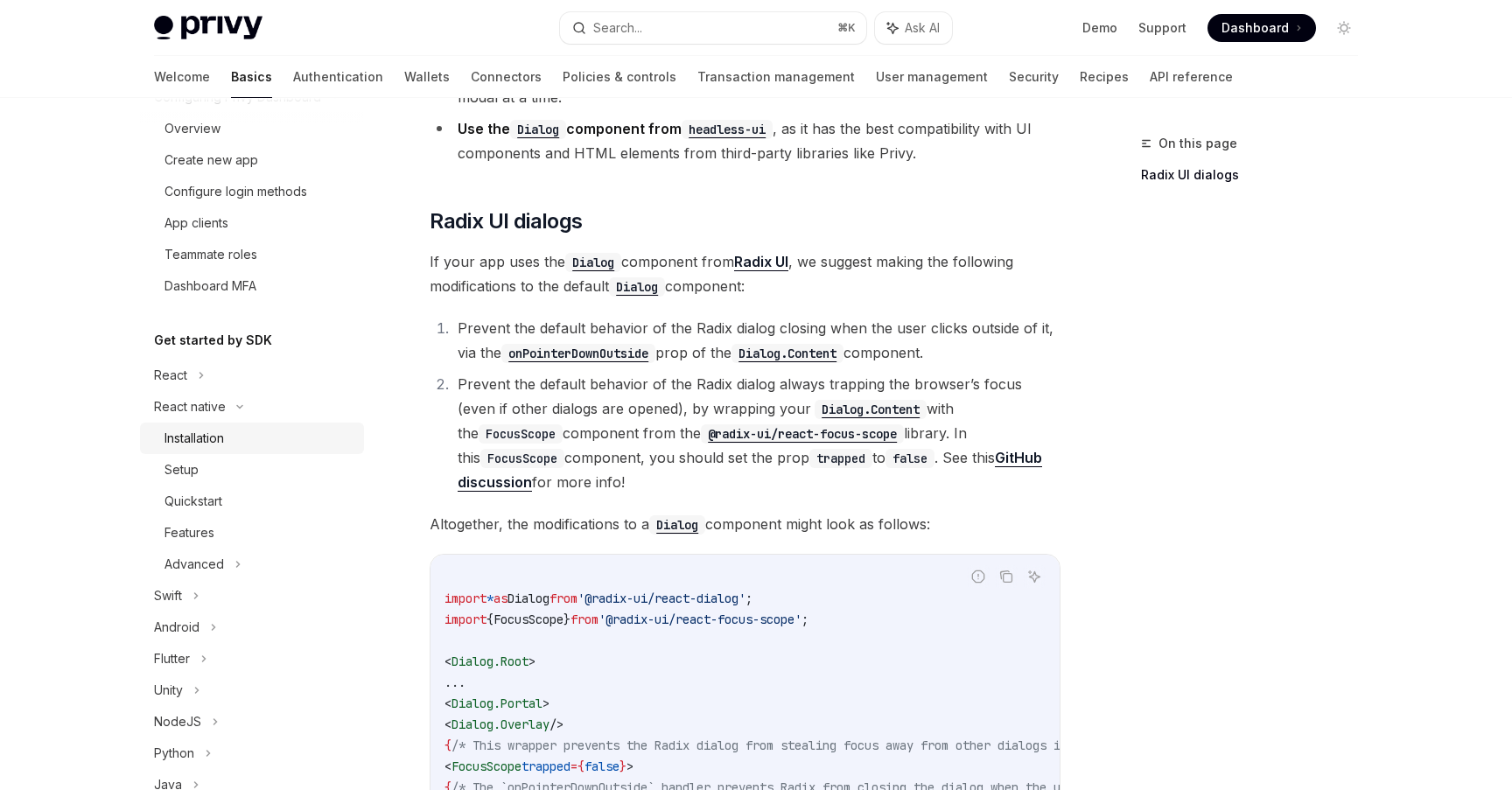
click at [277, 431] on div "Installation" at bounding box center [258, 438] width 189 height 21
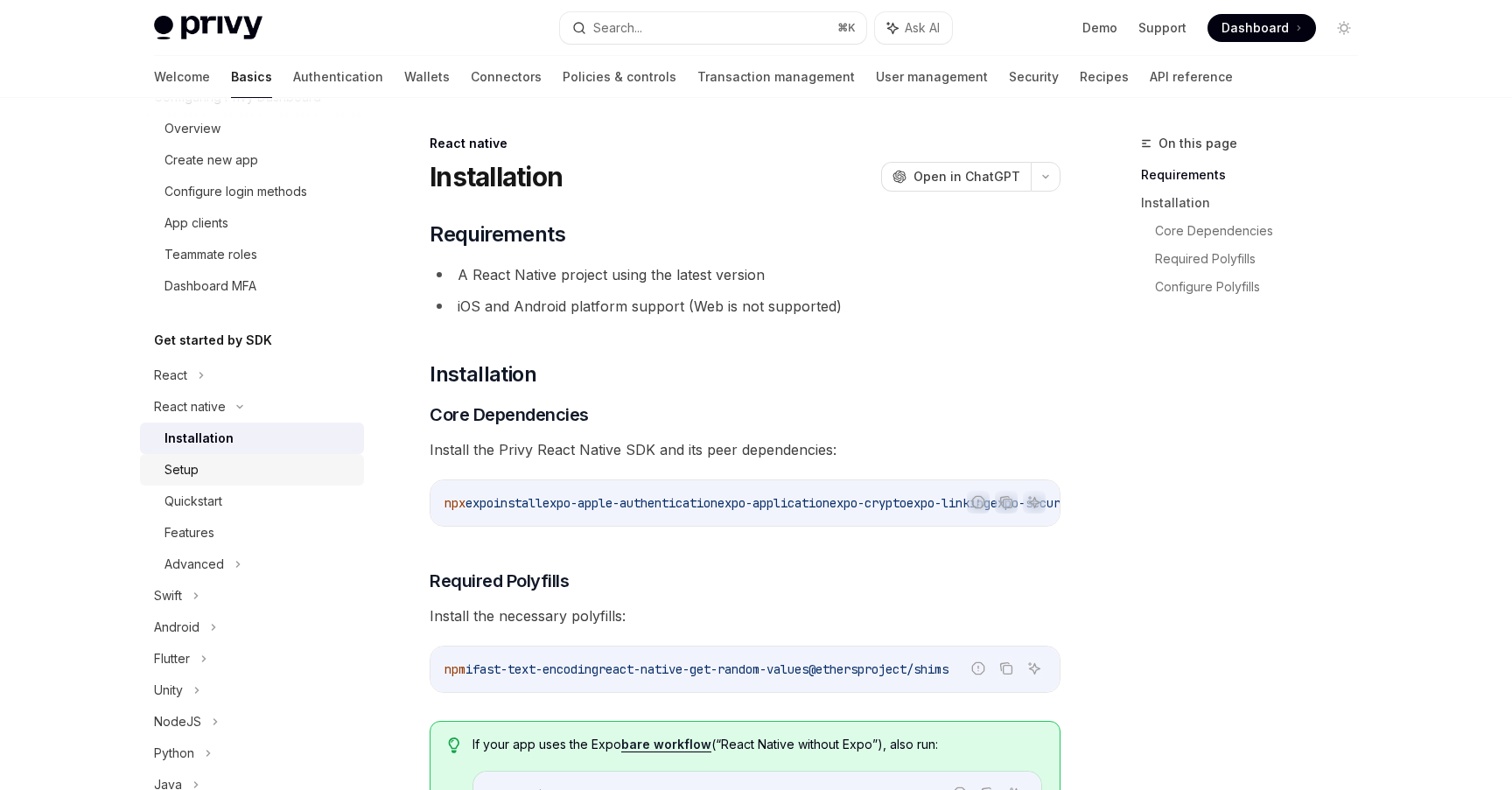
click at [291, 475] on div "Setup" at bounding box center [258, 469] width 189 height 21
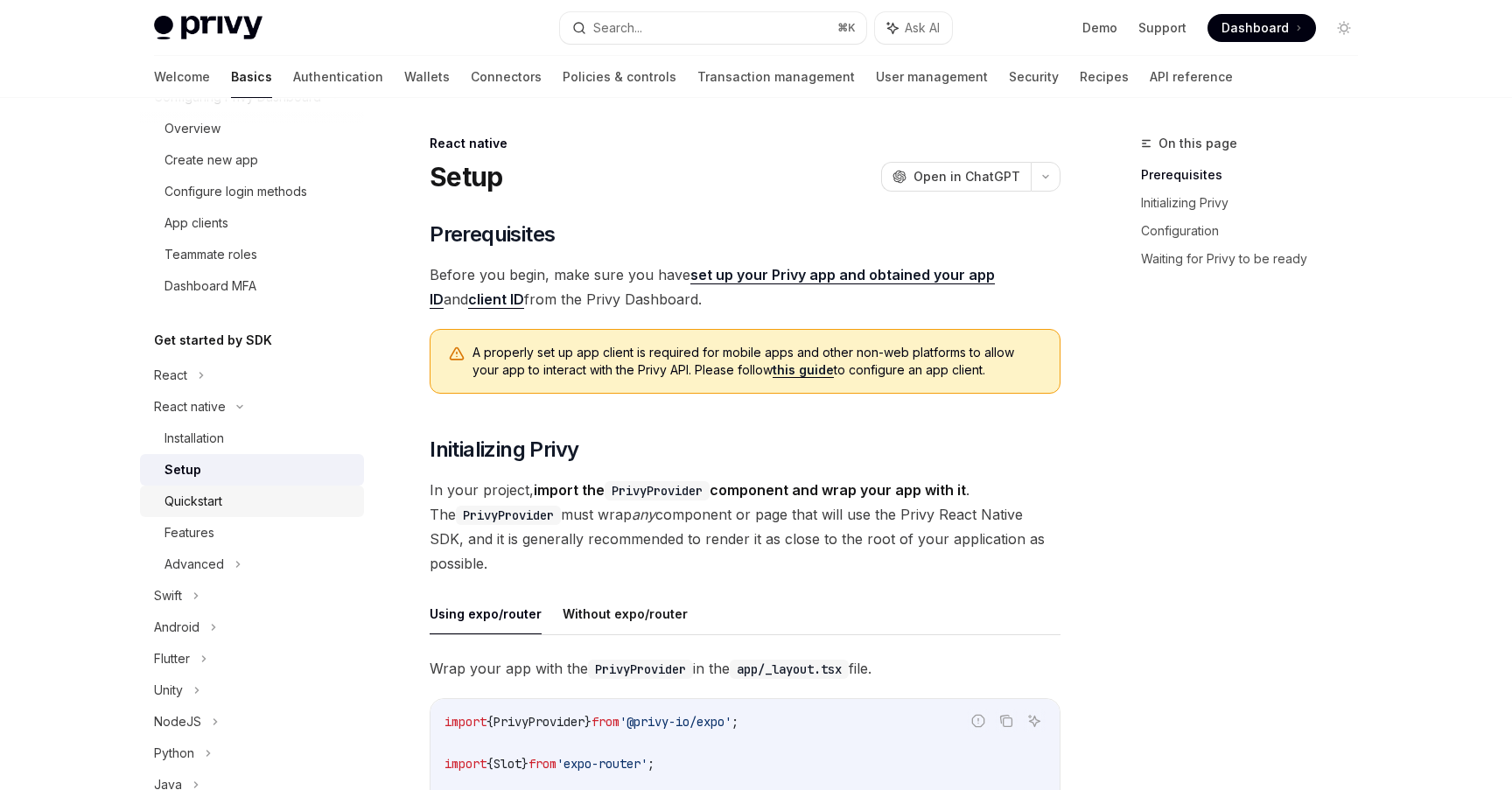
click at [293, 497] on div "Quickstart" at bounding box center [258, 501] width 189 height 21
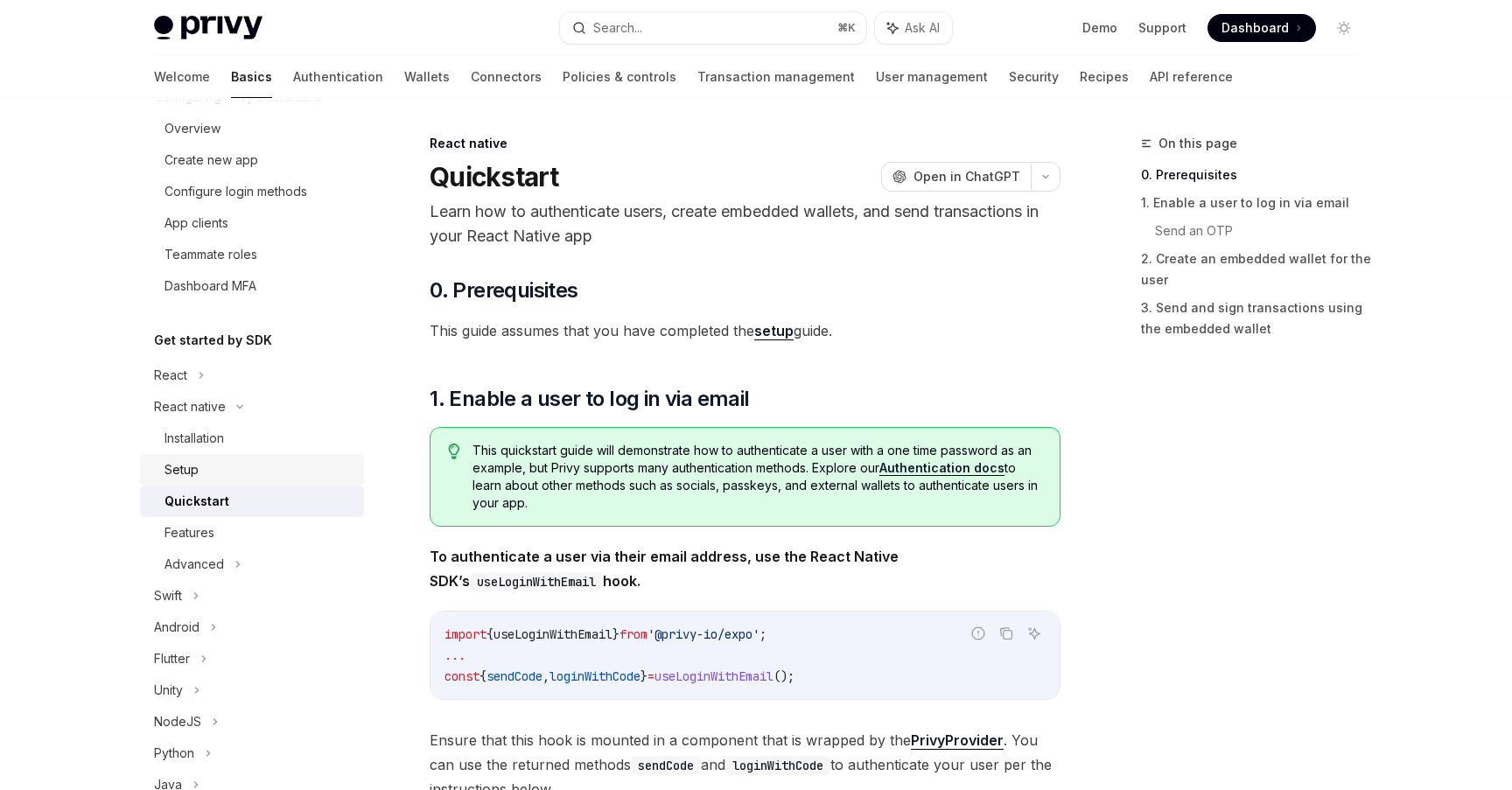
click at [293, 474] on div "Setup" at bounding box center [258, 469] width 189 height 21
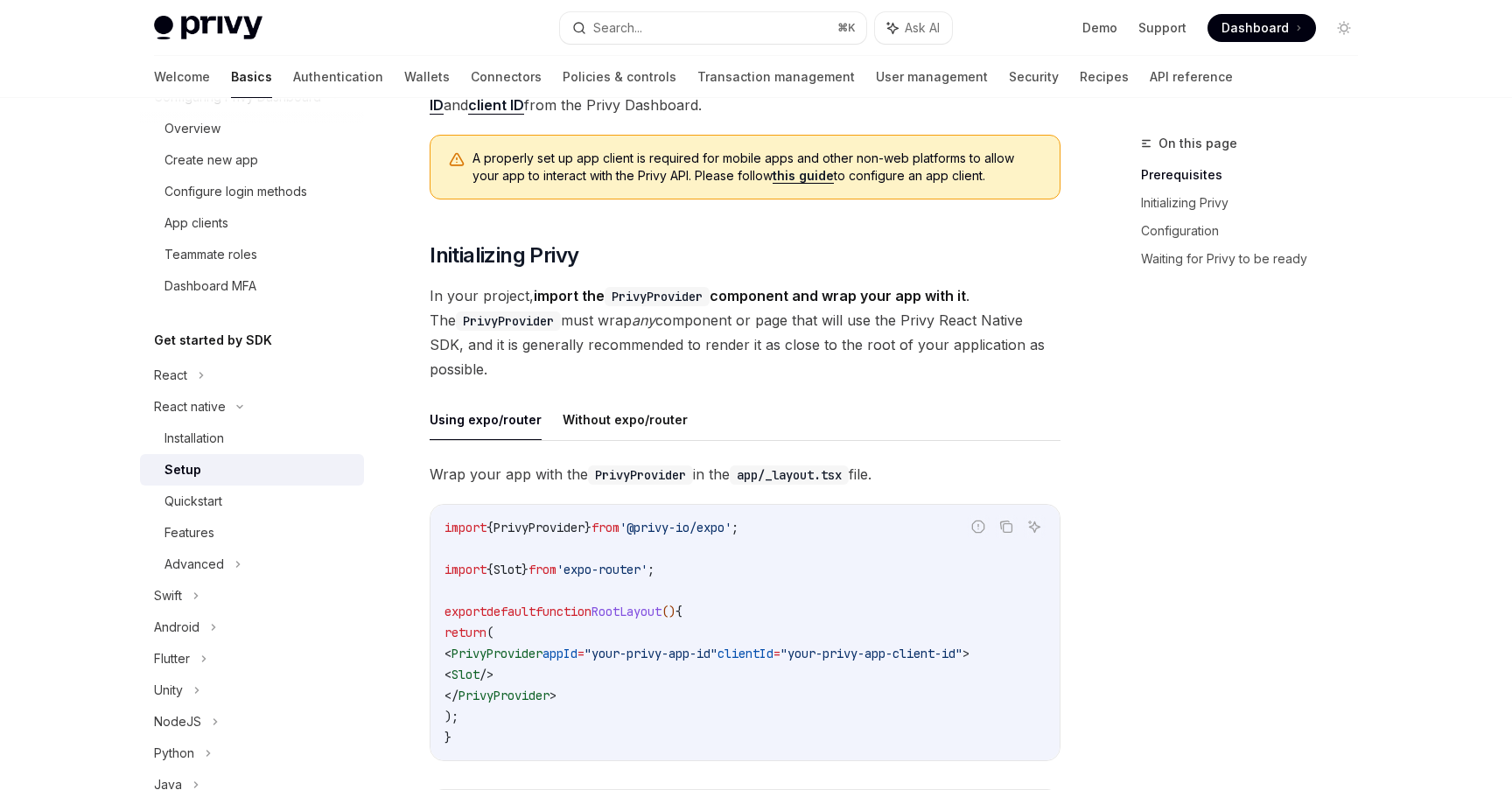
scroll to position [103, 0]
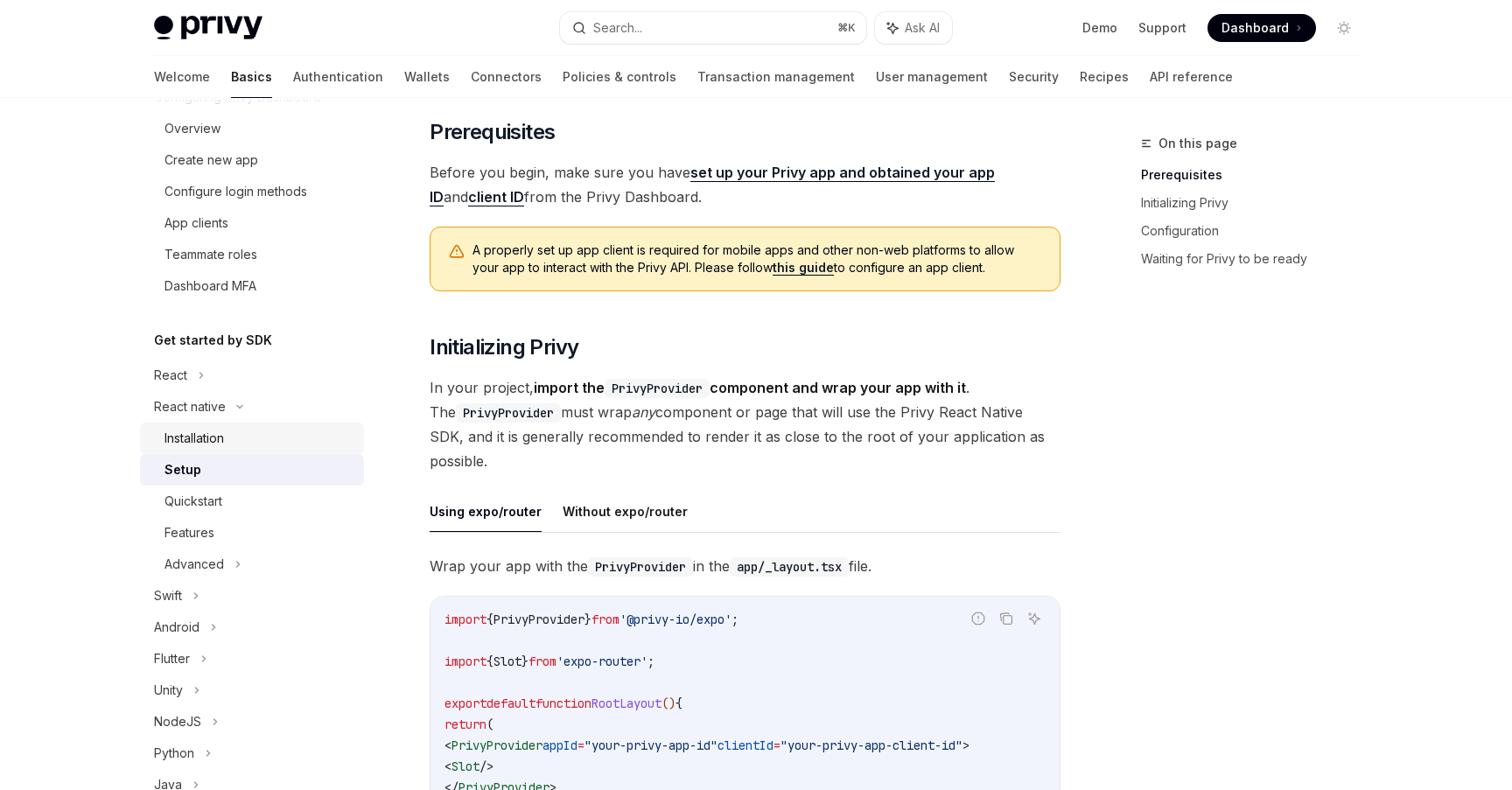
click at [268, 435] on div "Installation" at bounding box center [258, 438] width 189 height 21
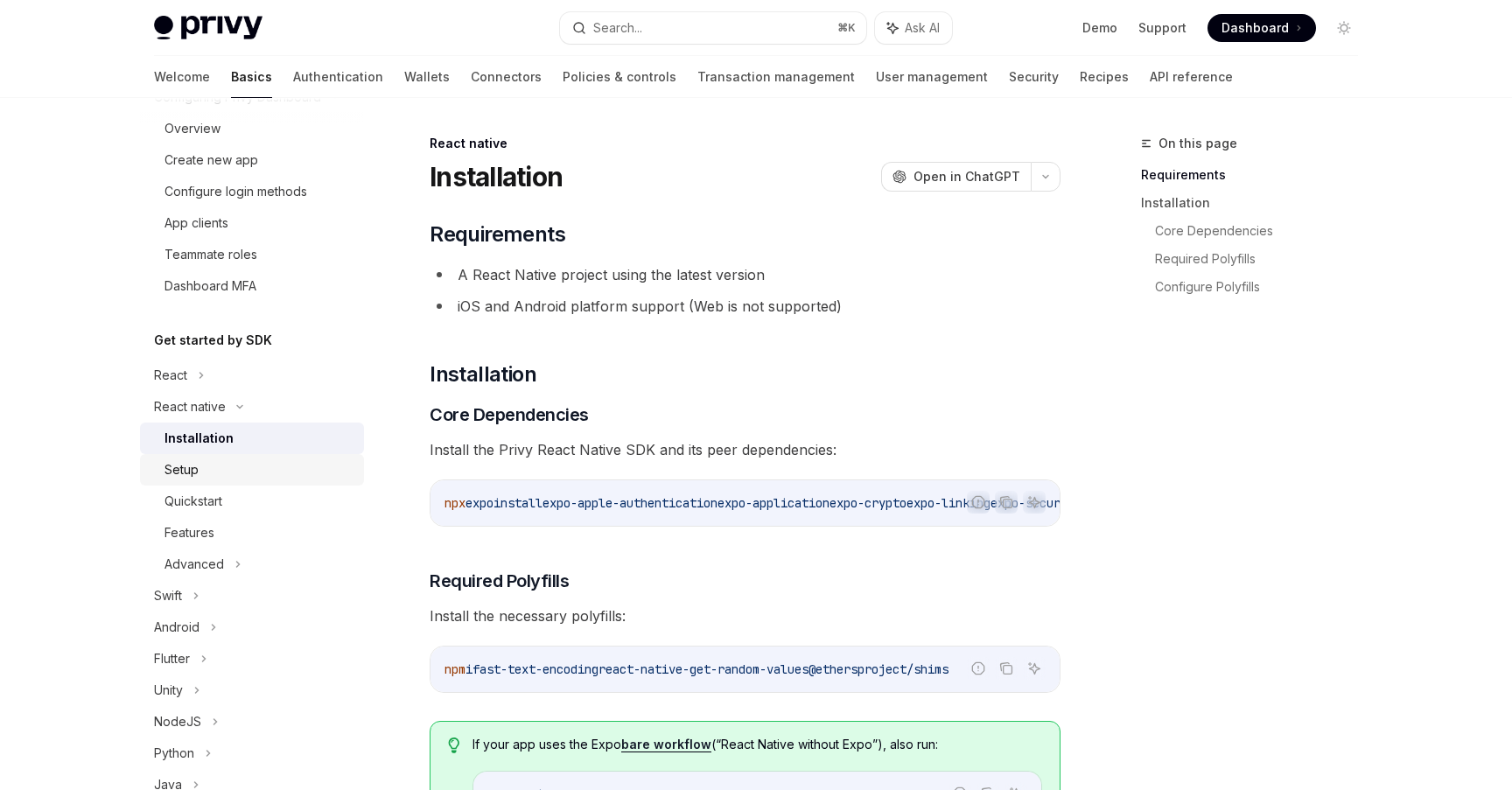
click at [272, 479] on div "Setup" at bounding box center [258, 469] width 189 height 21
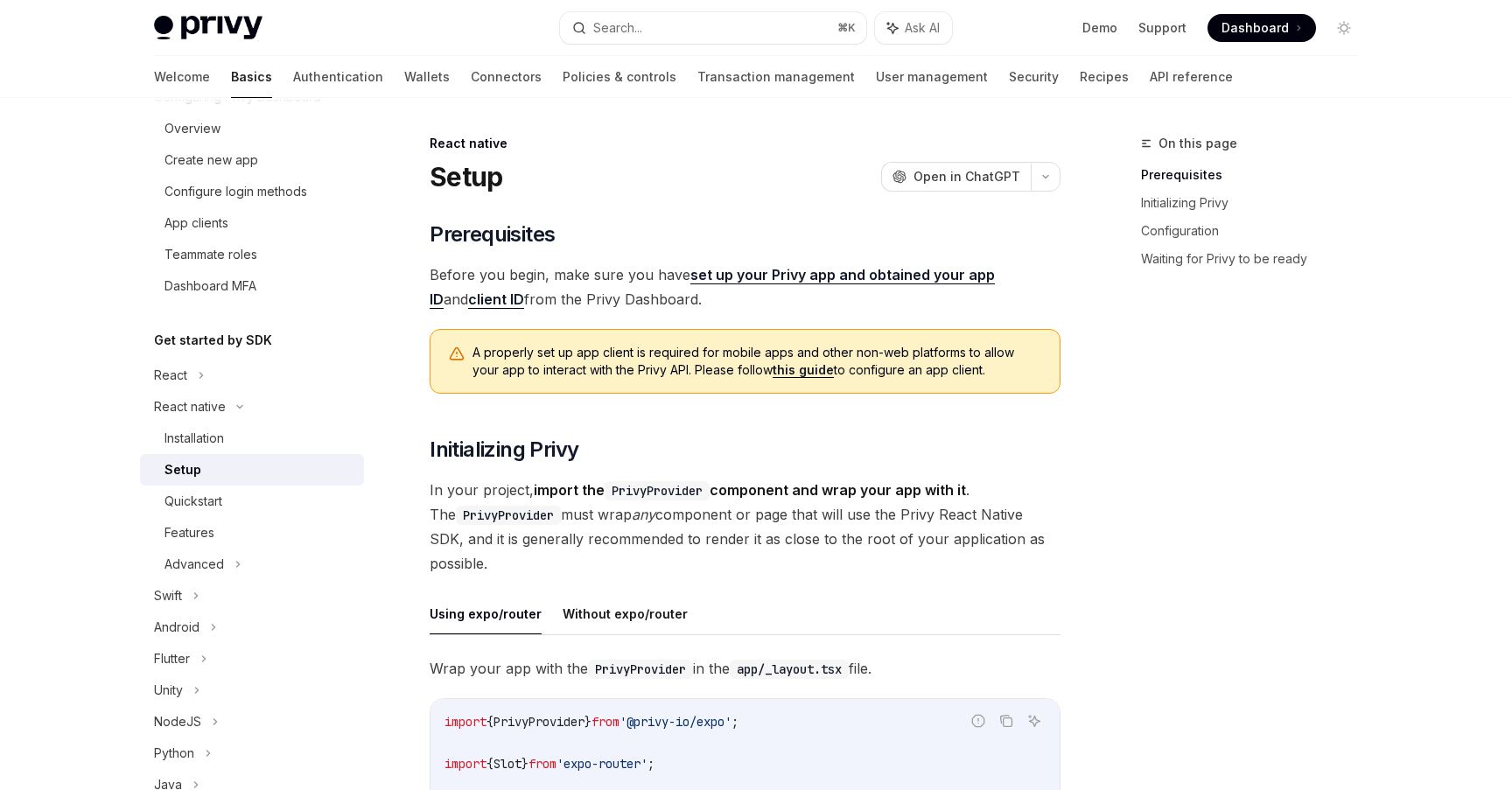
click at [859, 365] on span "A properly set up app client is required for mobile apps and other non-web plat…" at bounding box center [757, 362] width 570 height 35
click at [782, 366] on link "this guide" at bounding box center [803, 369] width 62 height 16
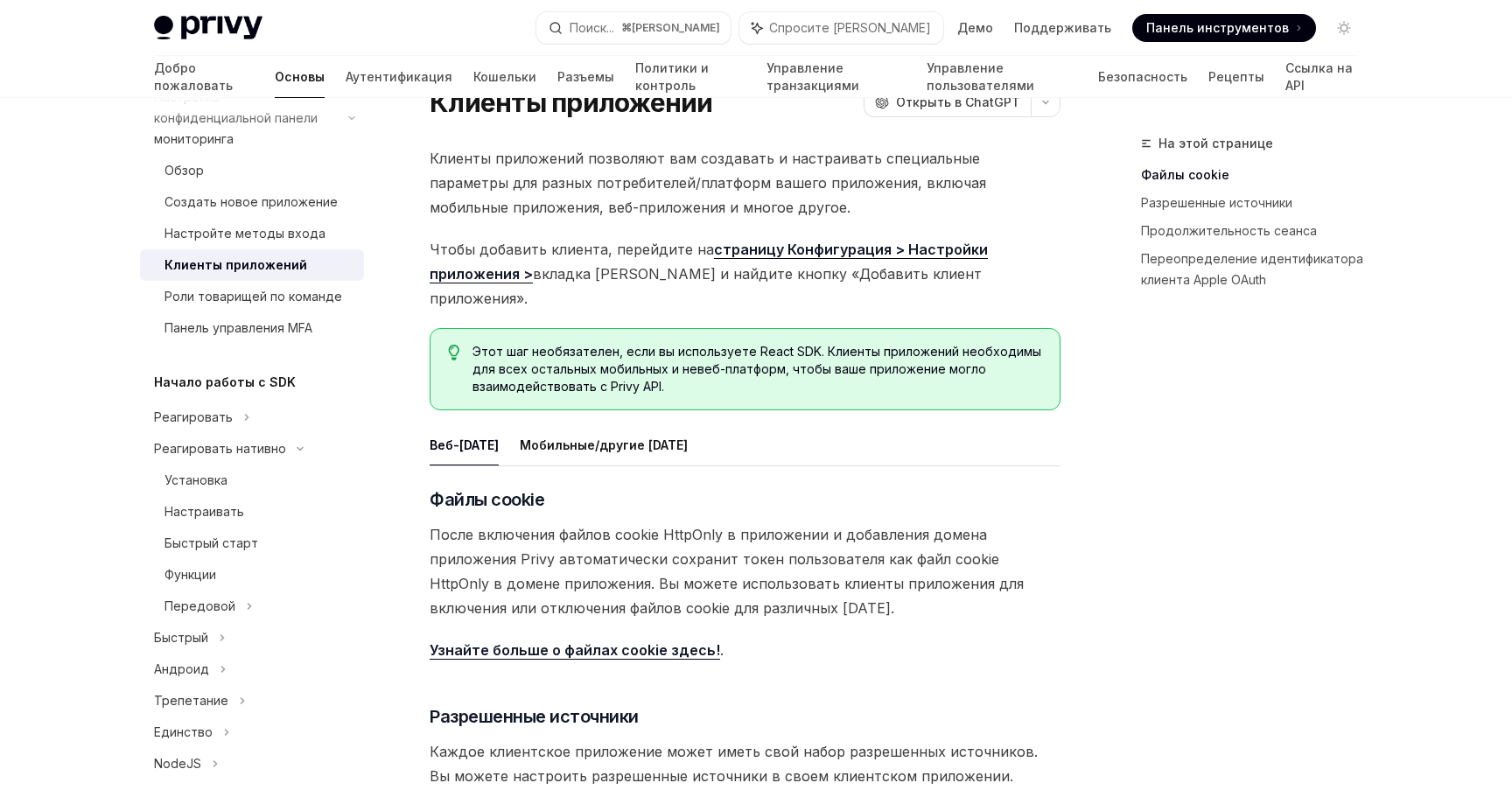
scroll to position [81, 0]
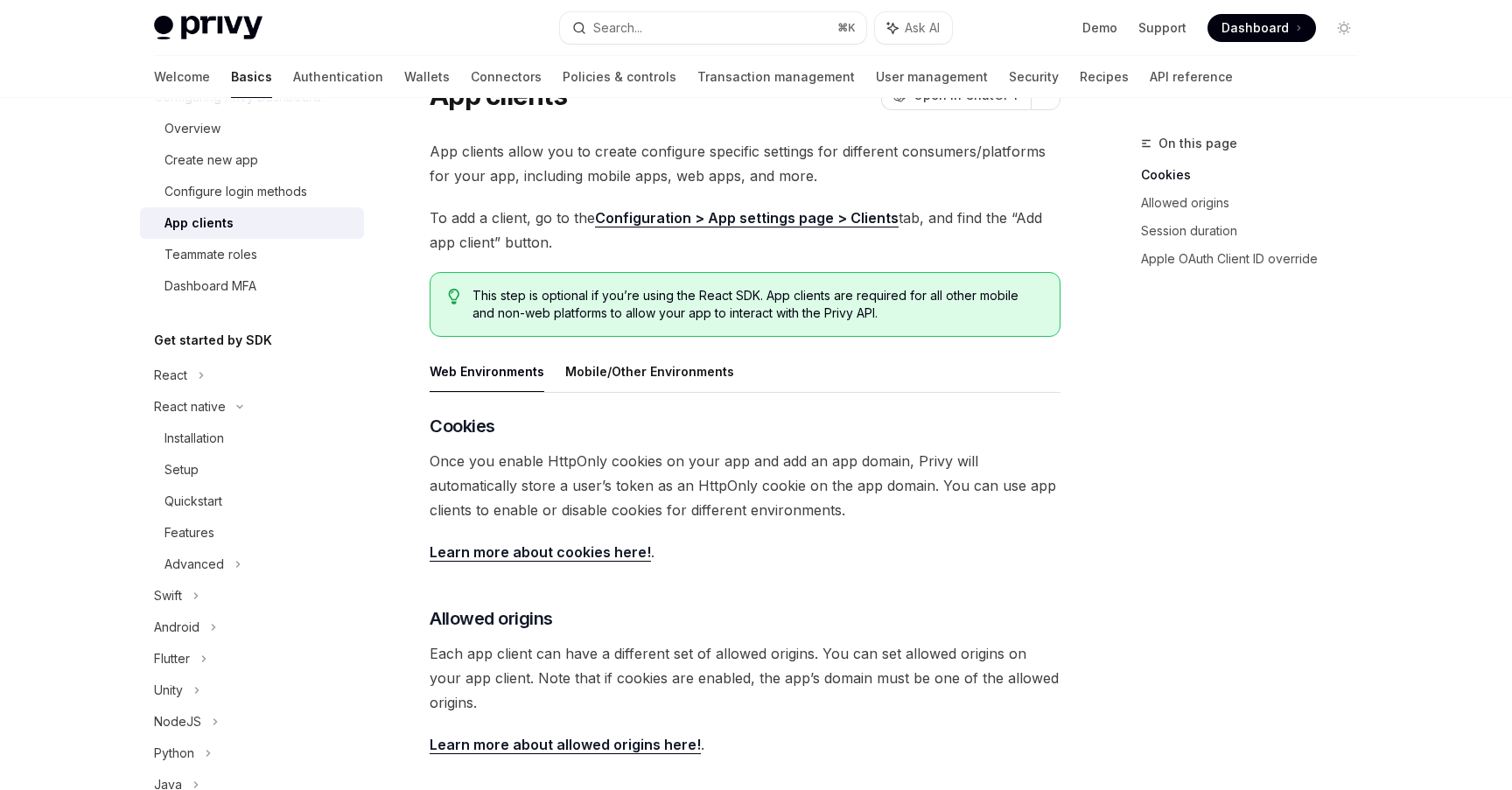
click at [801, 572] on div "​ Cookies Once you enable HttpOnly cookies on your app and add an app domain, P…" at bounding box center [745, 736] width 631 height 644
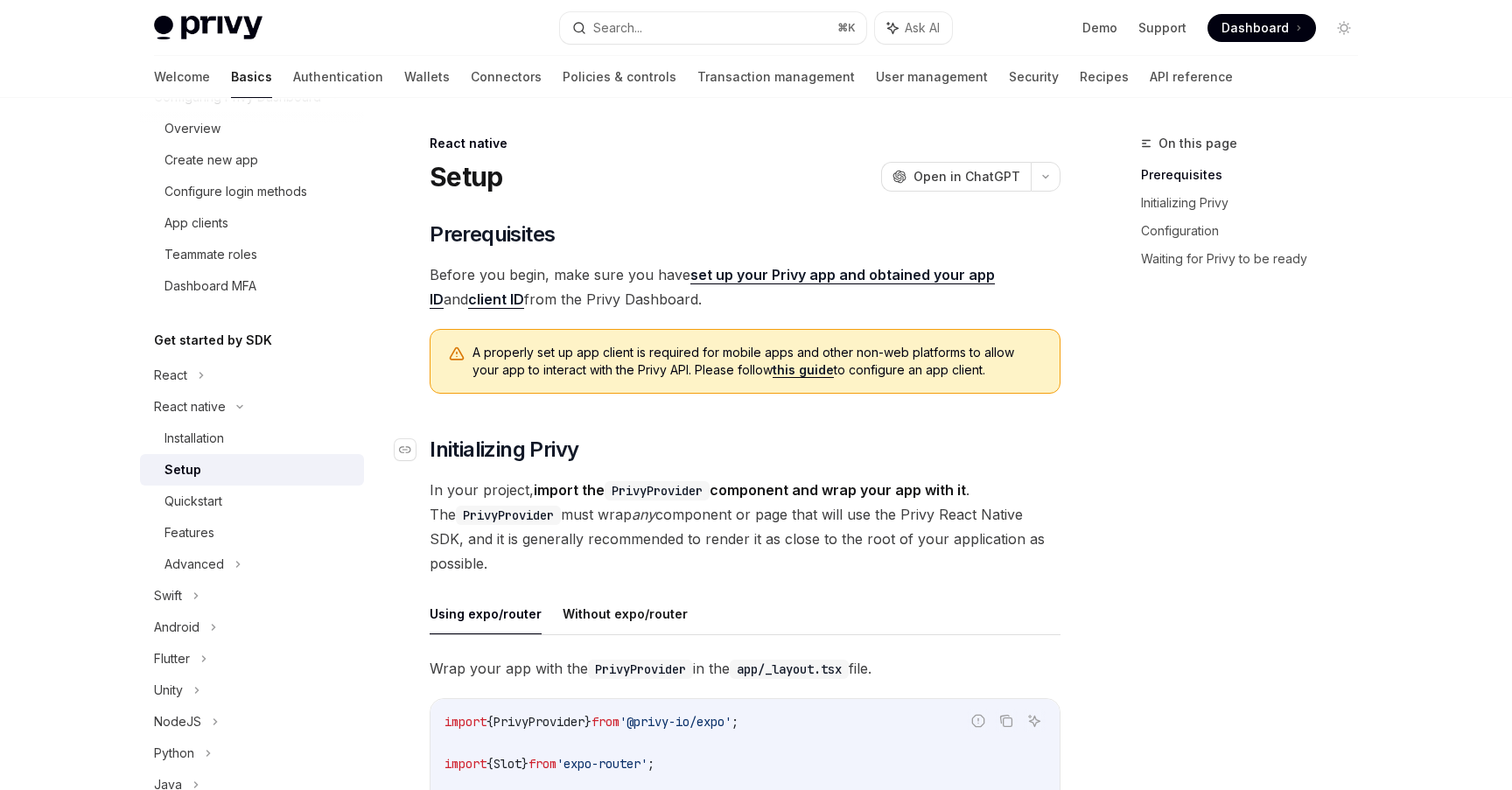
click at [452, 461] on span "Initializing Privy" at bounding box center [504, 450] width 148 height 28
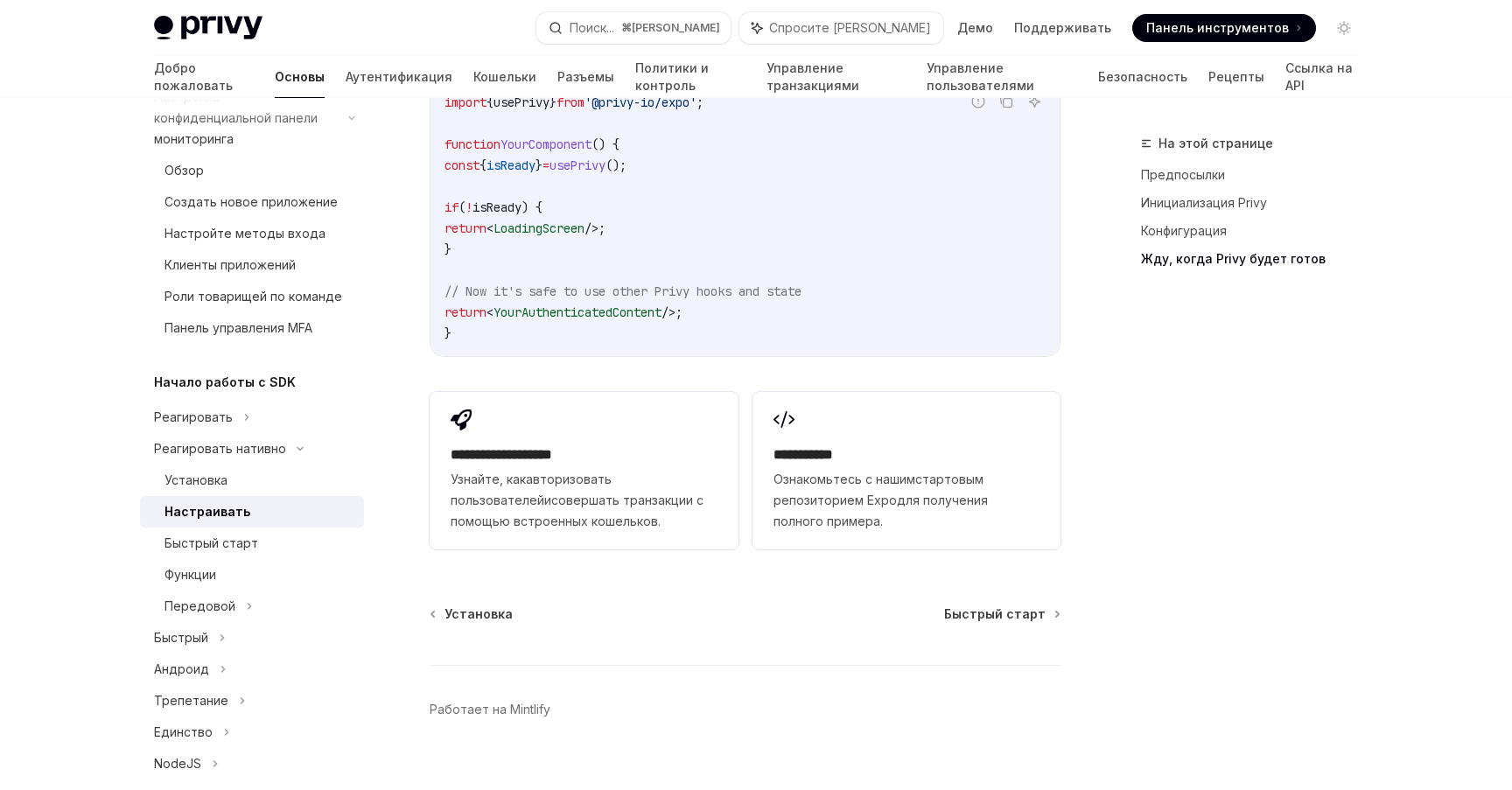
scroll to position [1720, 0]
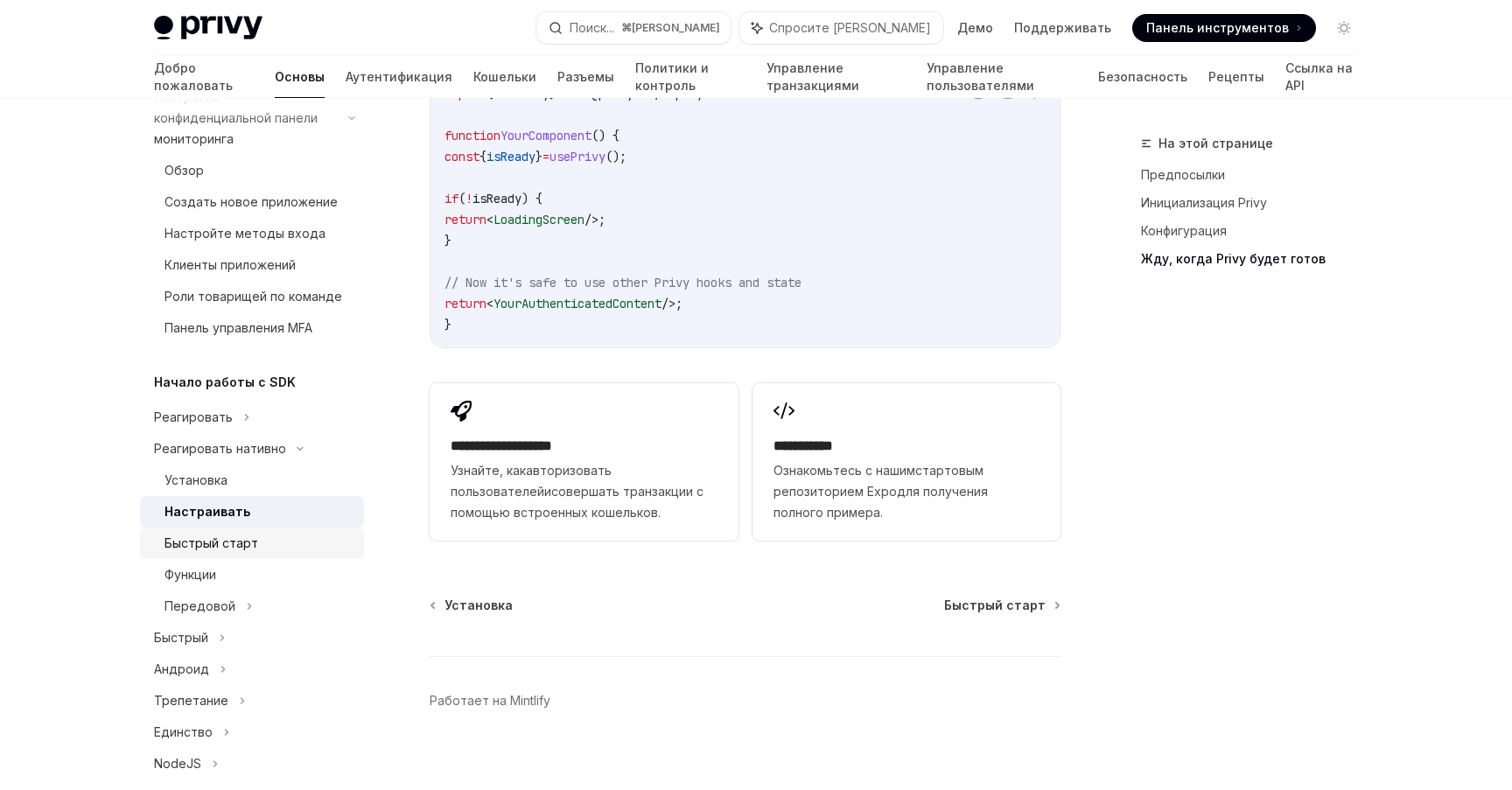
click at [312, 533] on div "Быстрый старт" at bounding box center [258, 543] width 189 height 21
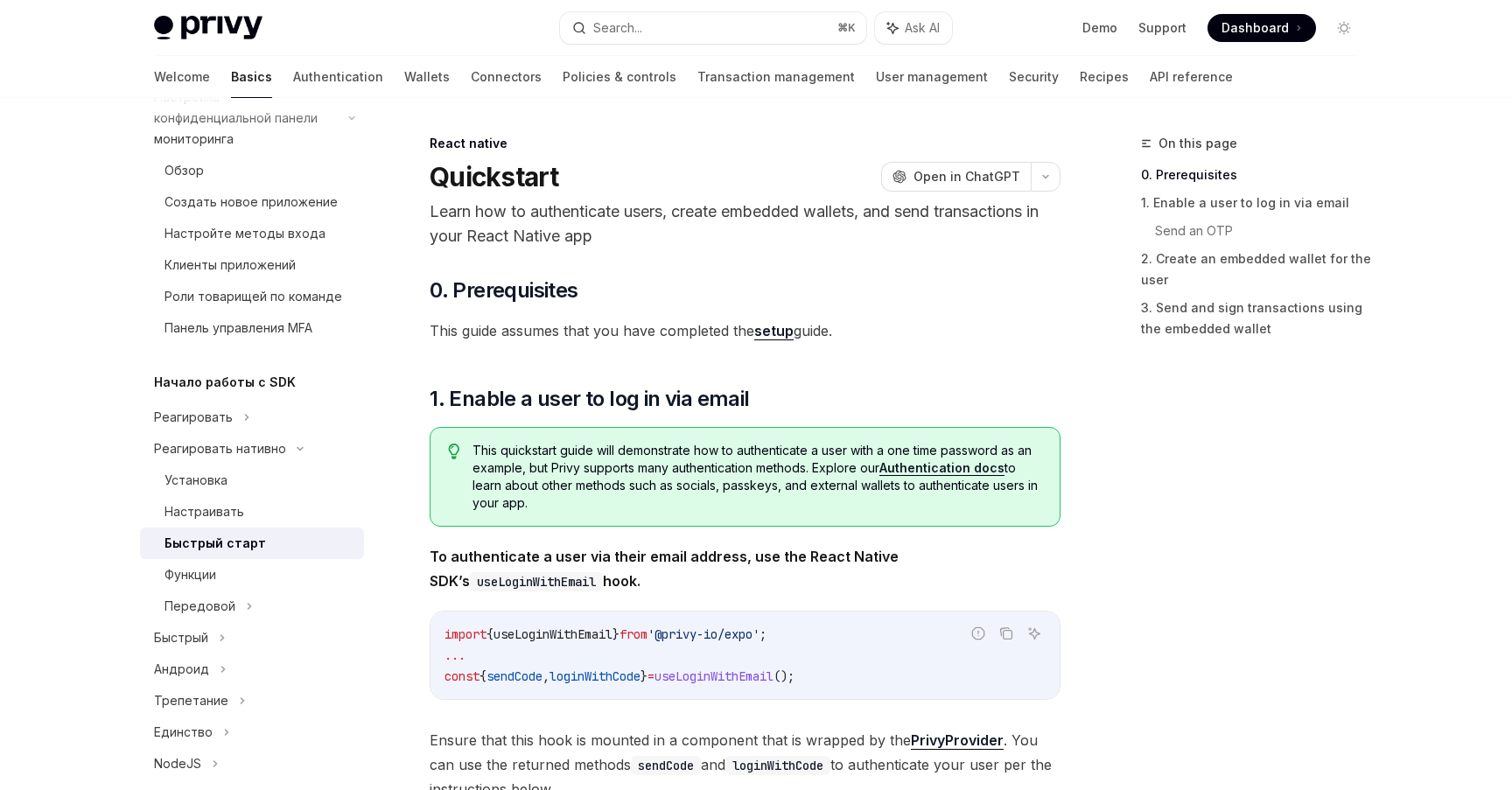
type textarea "*"
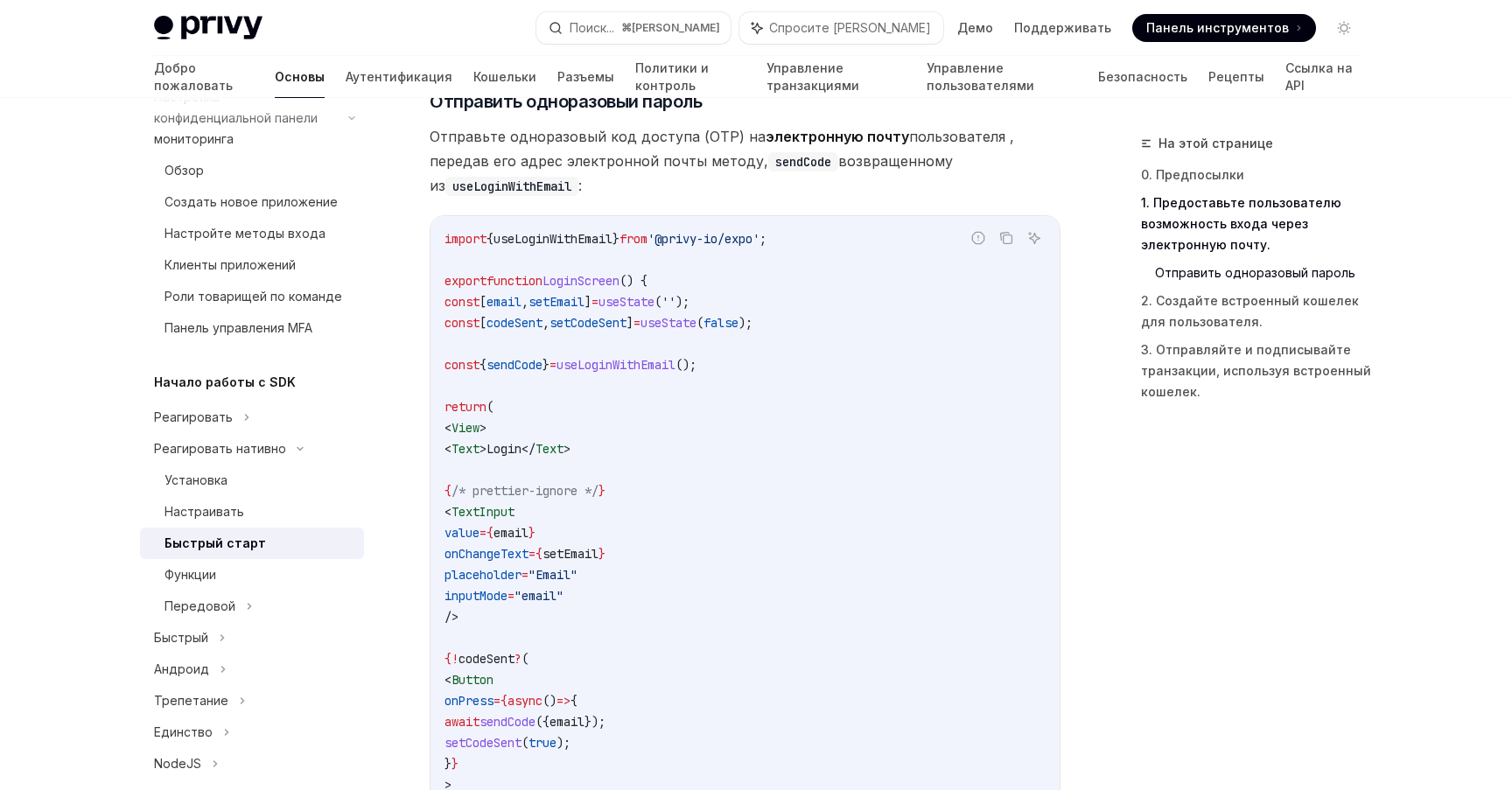
scroll to position [777, 0]
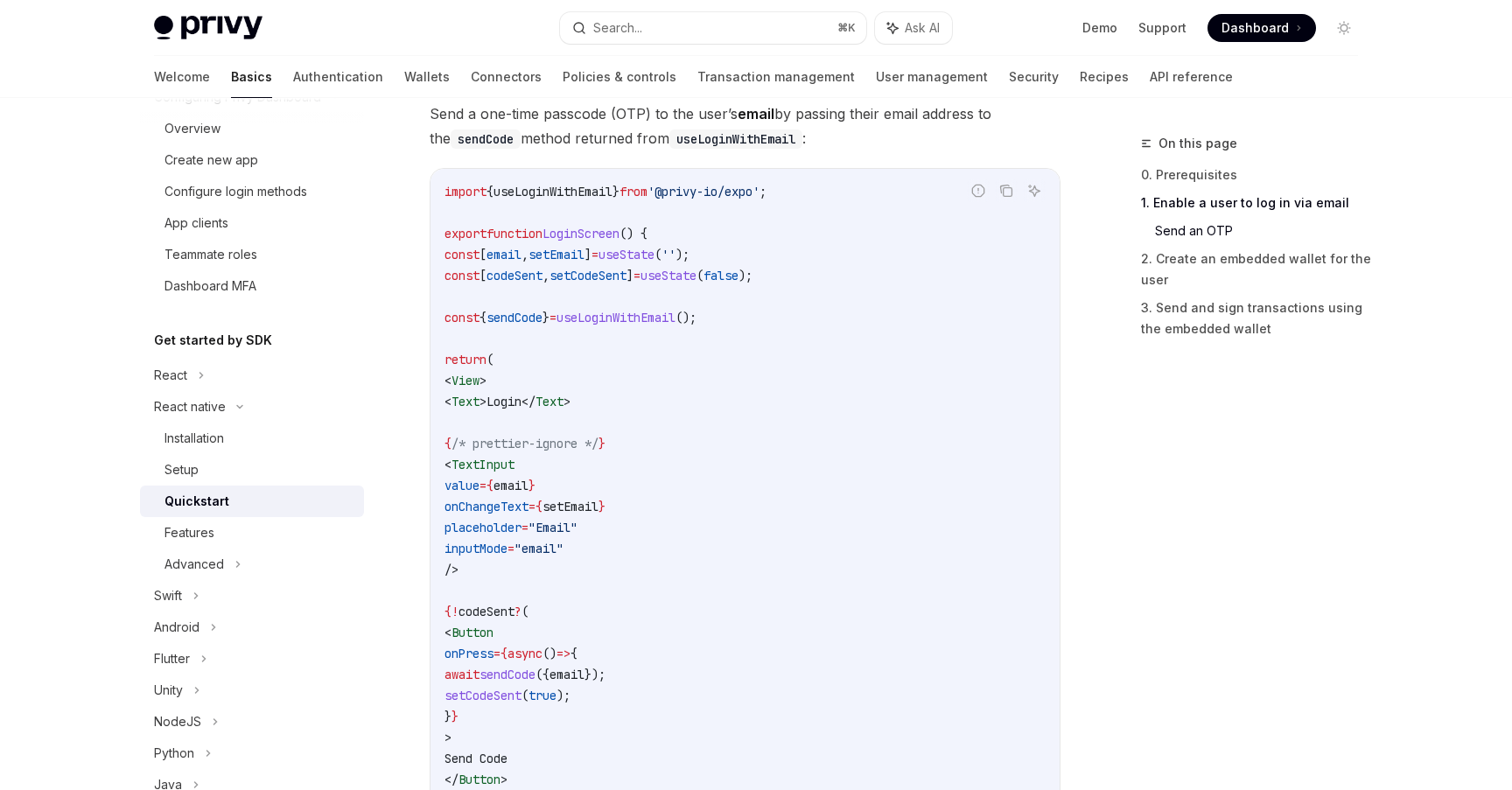
click at [1031, 356] on code "import { useLoginWithEmail } from '@privy-io/expo' ; export function LoginScree…" at bounding box center [745, 579] width 601 height 797
